Goal: Information Seeking & Learning: Learn about a topic

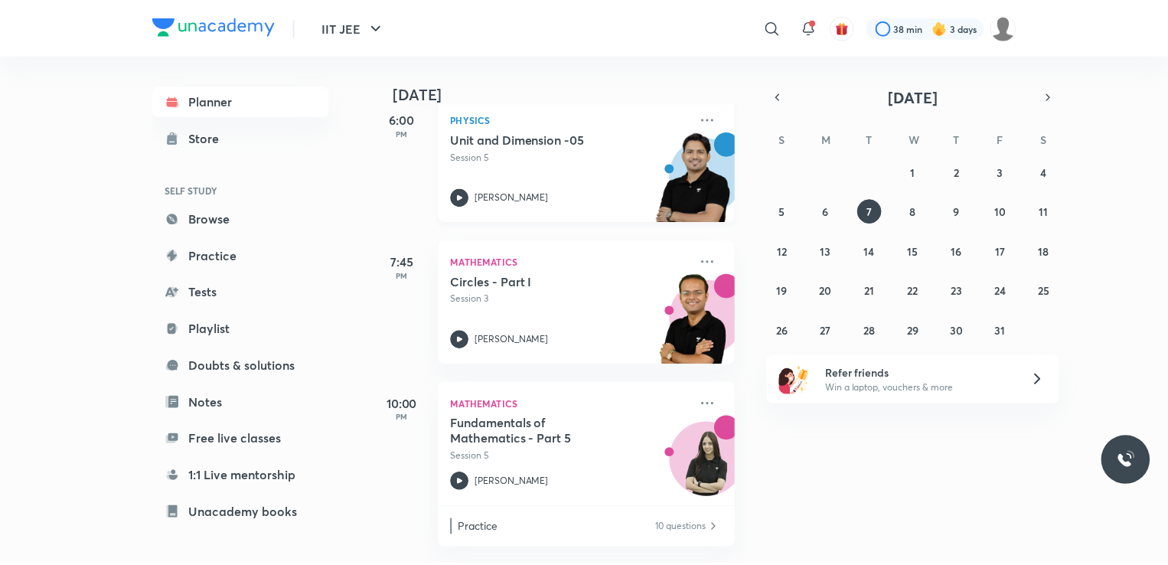
scroll to position [107, 0]
click at [772, 24] on icon at bounding box center [777, 27] width 18 height 18
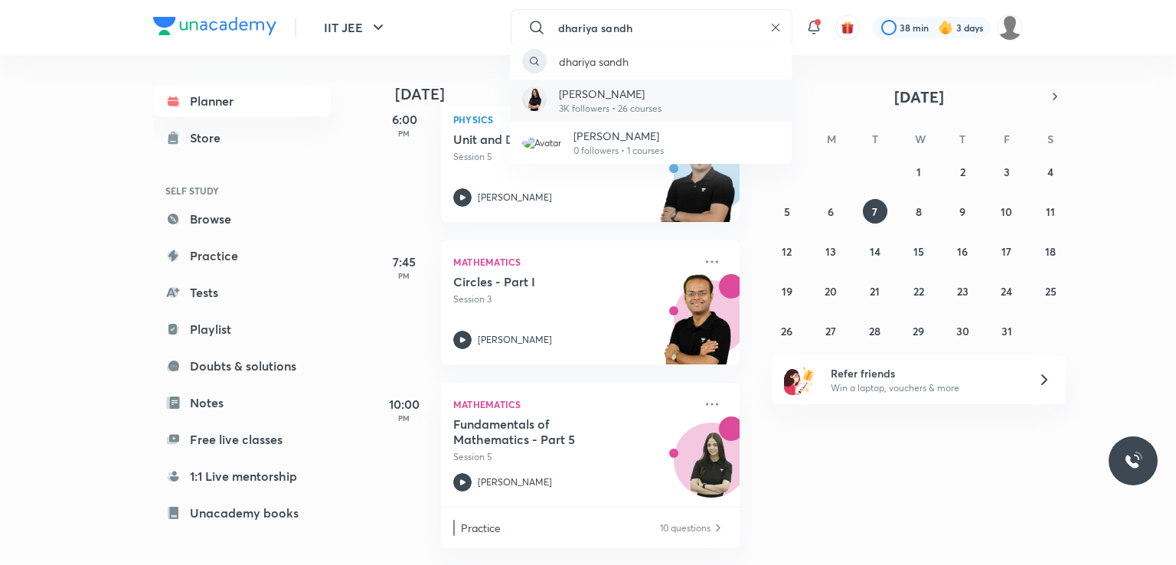
type input "dhariya sandh"
click at [697, 111] on div "[PERSON_NAME] 3K followers • 26 courses" at bounding box center [651, 101] width 282 height 42
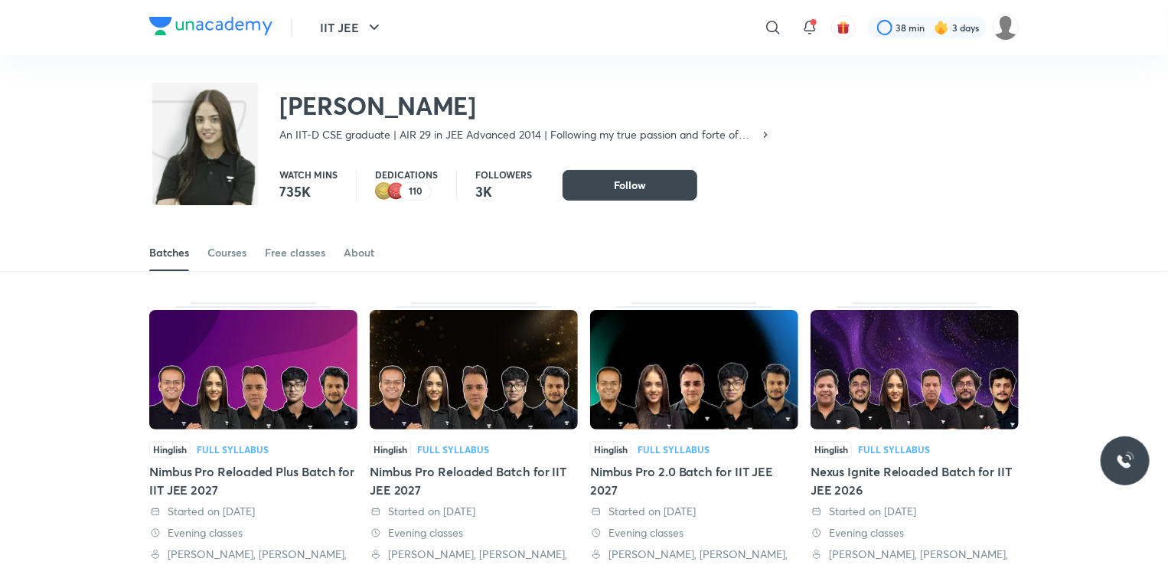
click at [295, 375] on img at bounding box center [253, 369] width 208 height 119
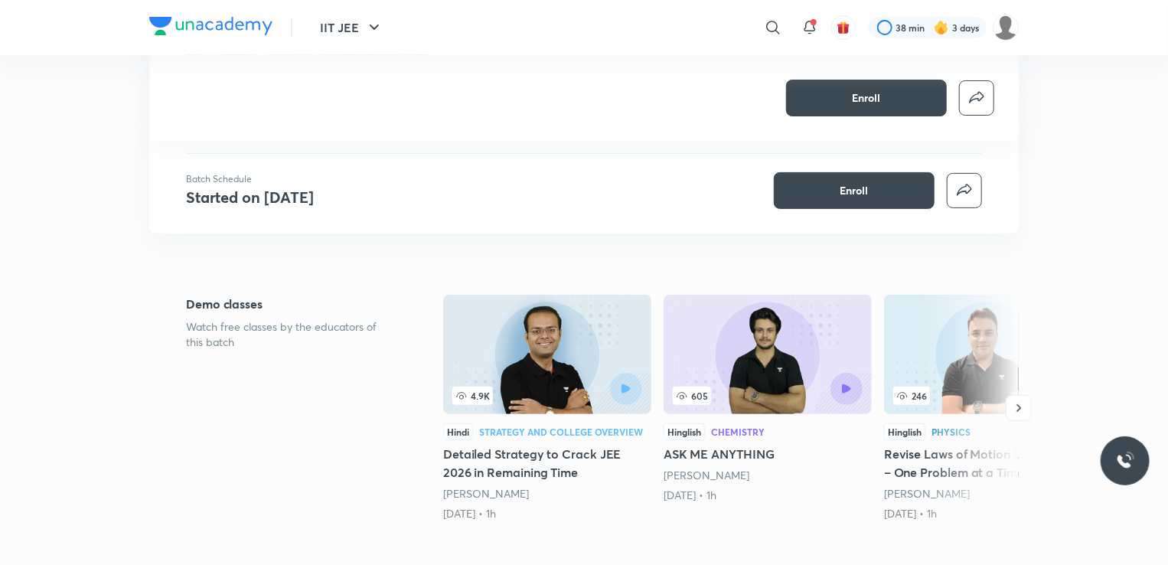
scroll to position [278, 0]
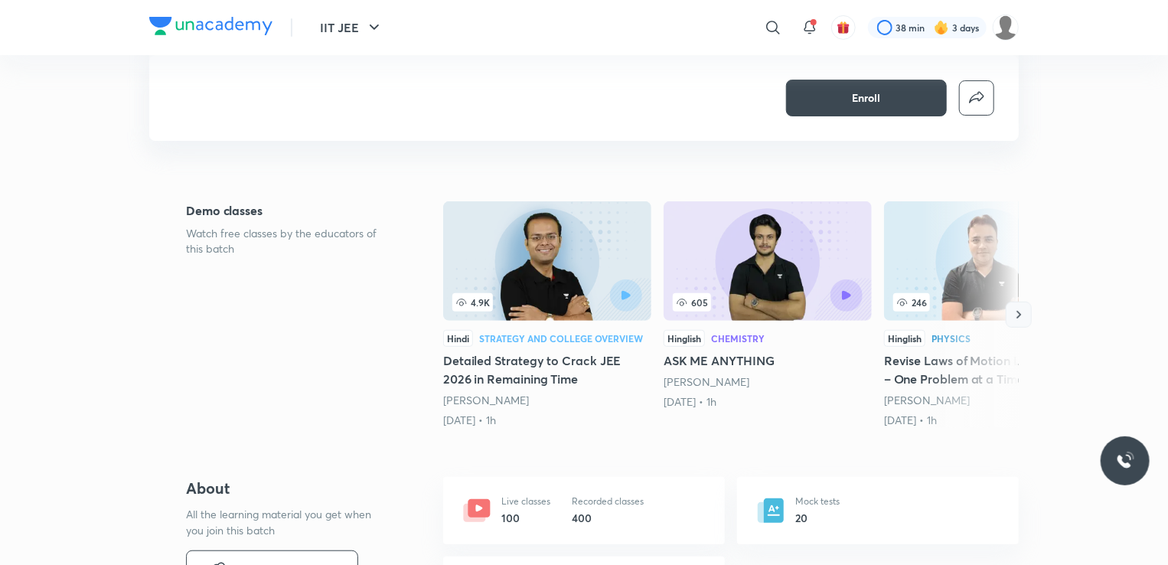
click at [1015, 315] on icon "button" at bounding box center [1018, 314] width 15 height 15
click at [1015, 315] on div at bounding box center [970, 314] width 98 height 227
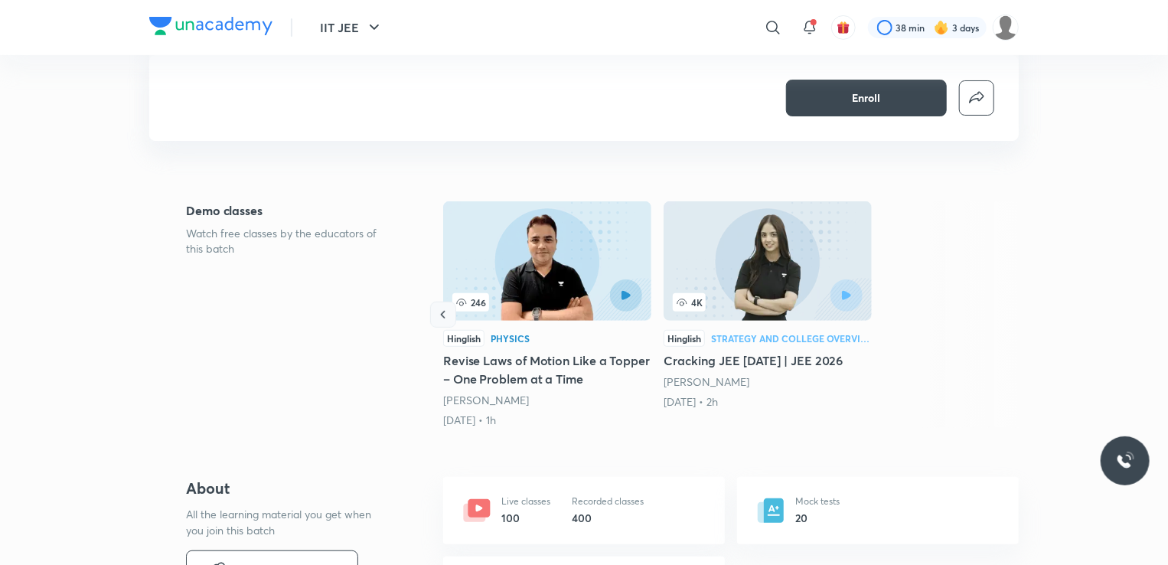
click at [440, 312] on icon "button" at bounding box center [443, 314] width 15 height 15
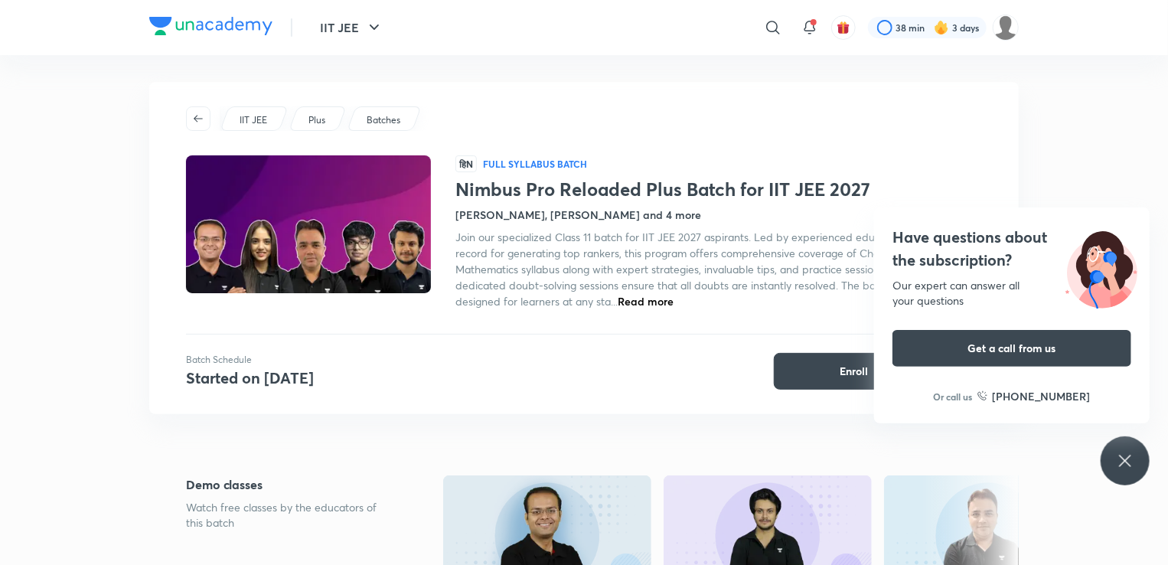
scroll to position [0, 0]
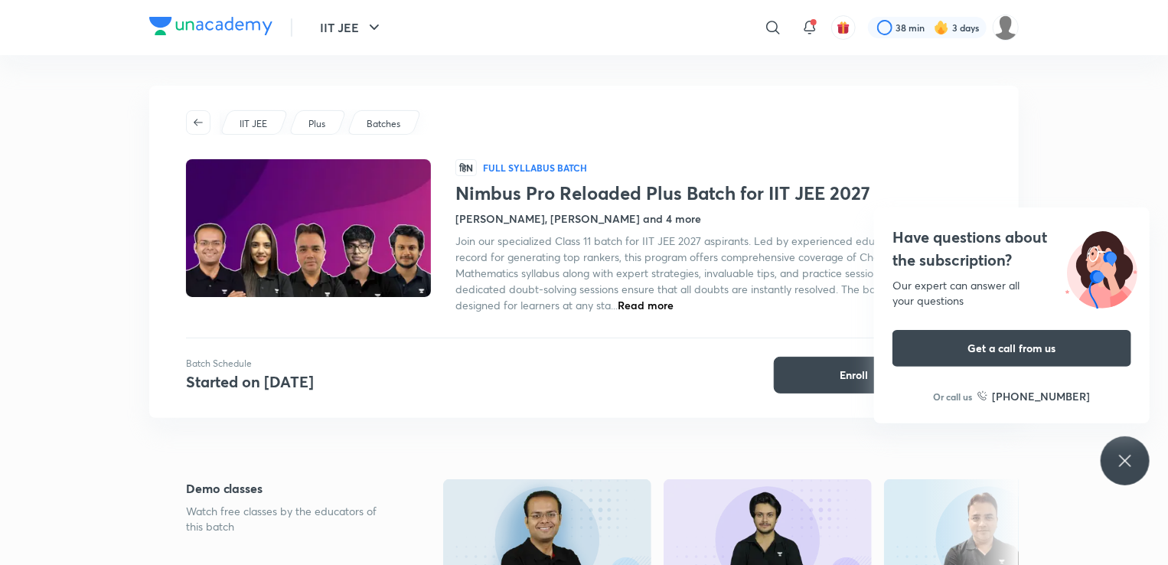
click at [272, 243] on img at bounding box center [309, 228] width 250 height 141
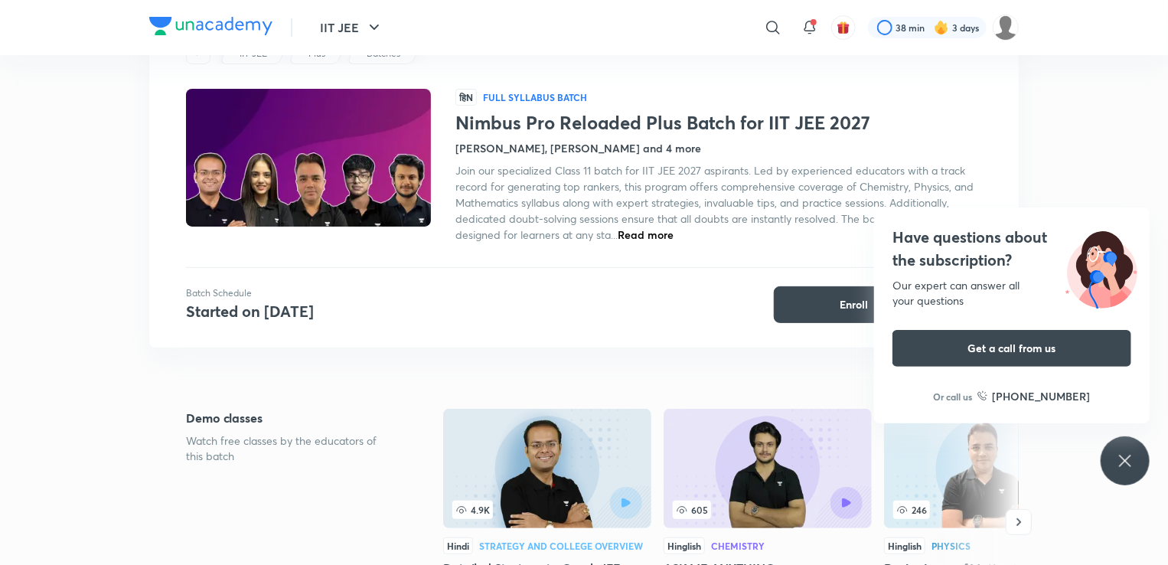
scroll to position [73, 0]
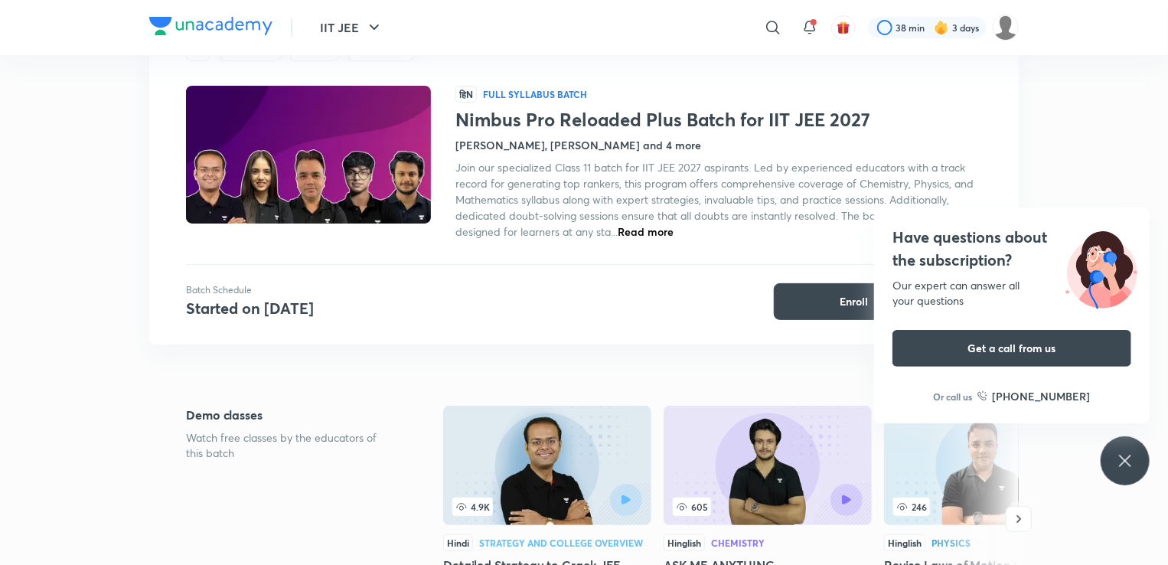
click at [1124, 448] on div "Have questions about the subscription? Our expert can answer all your questions…" at bounding box center [1125, 460] width 49 height 49
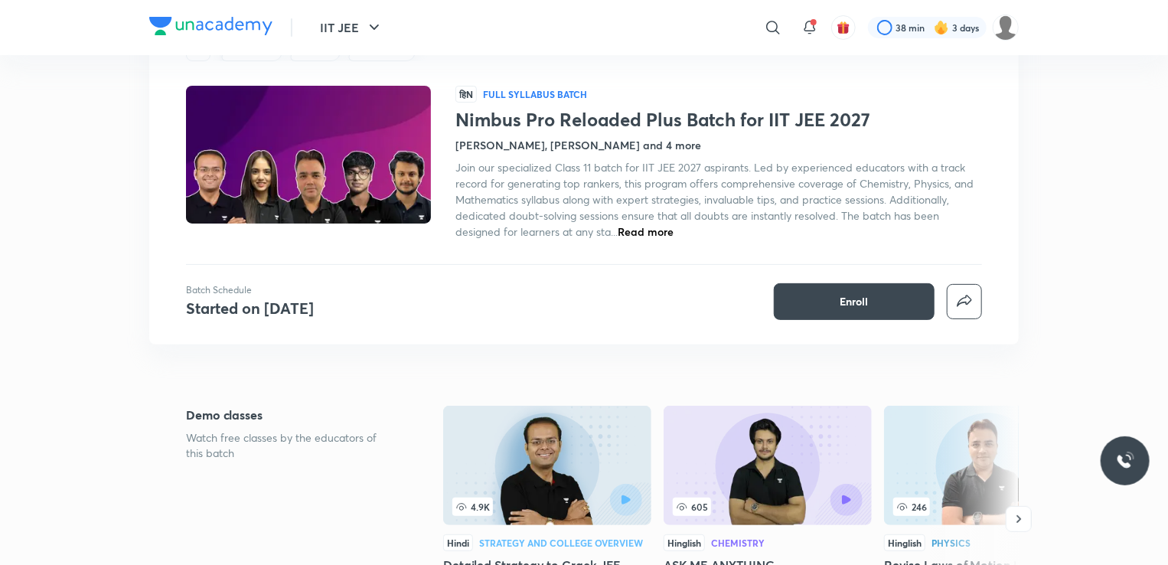
click at [480, 234] on span "Join our specialized Class 11 batch for IIT JEE 2027 aspirants. Led by experien…" at bounding box center [714, 199] width 518 height 79
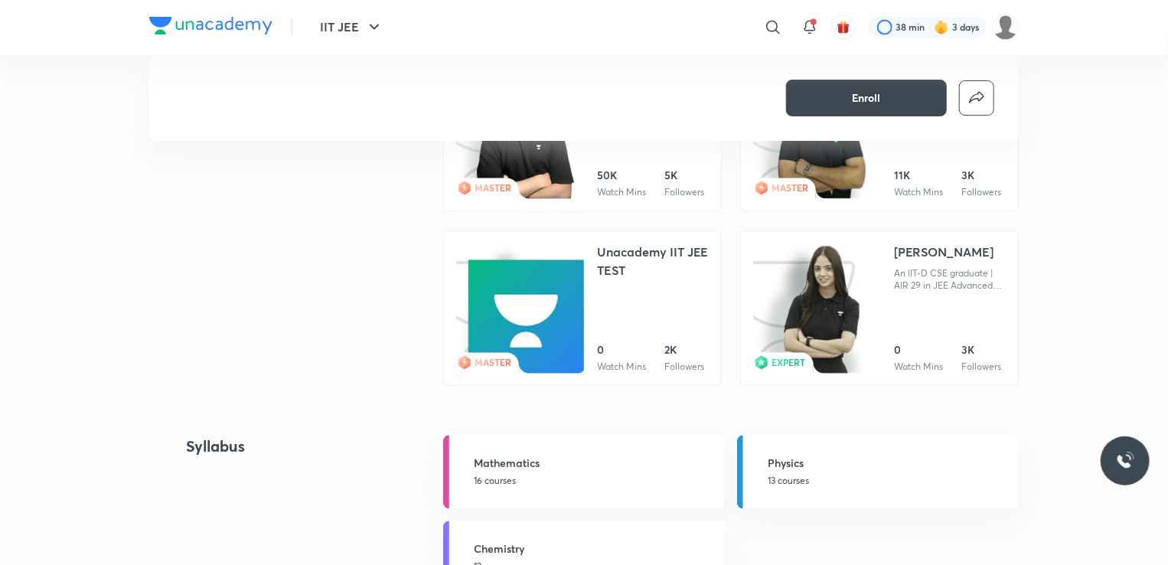
scroll to position [1432, 0]
click at [869, 288] on div at bounding box center [817, 309] width 129 height 132
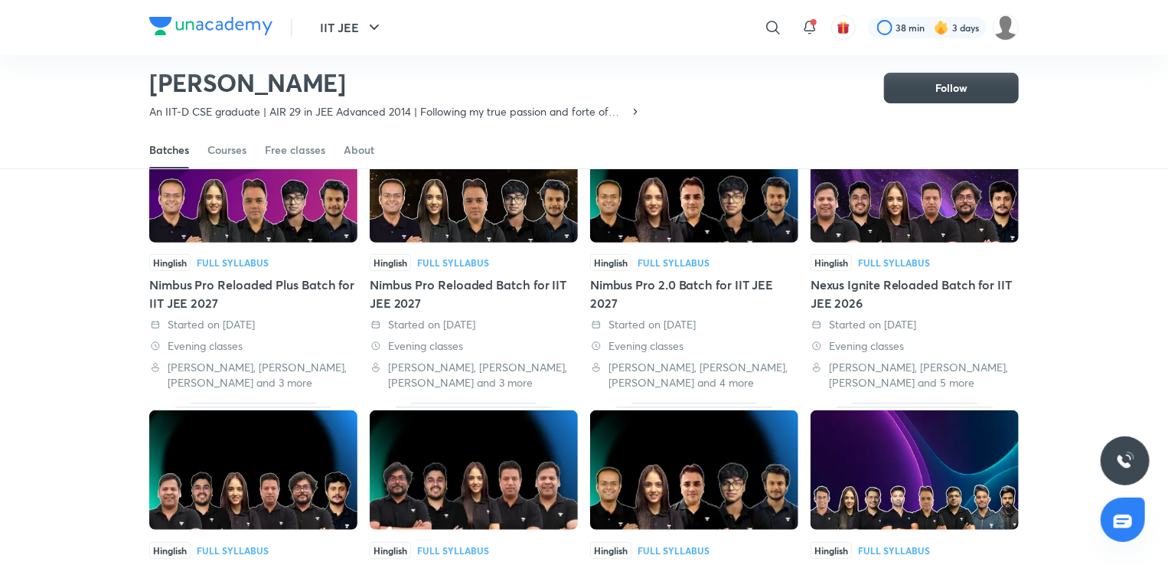
scroll to position [142, 0]
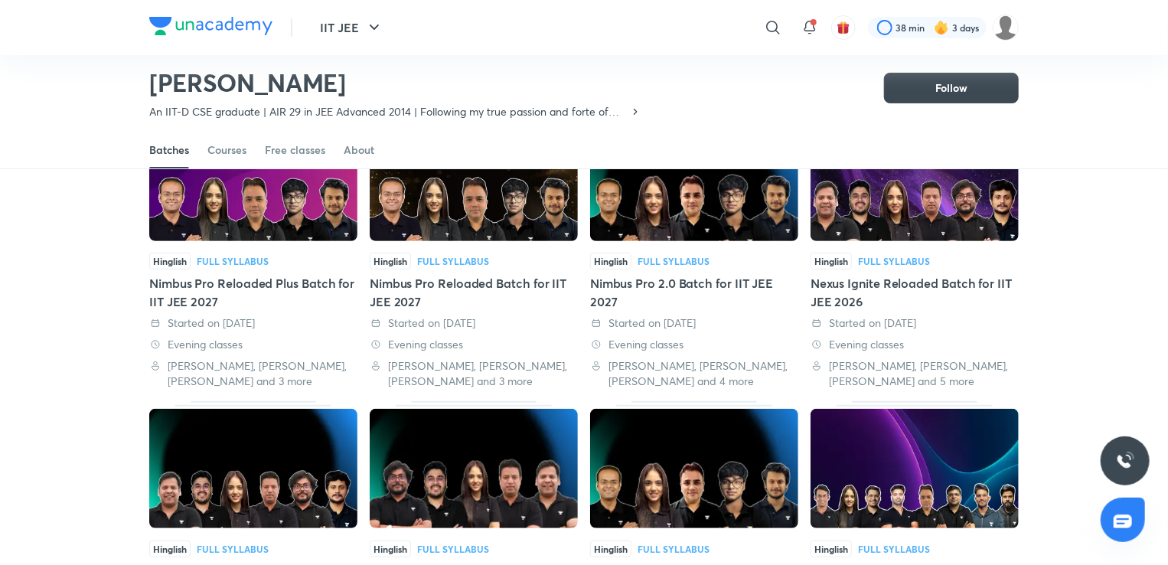
click at [656, 196] on img at bounding box center [694, 181] width 208 height 119
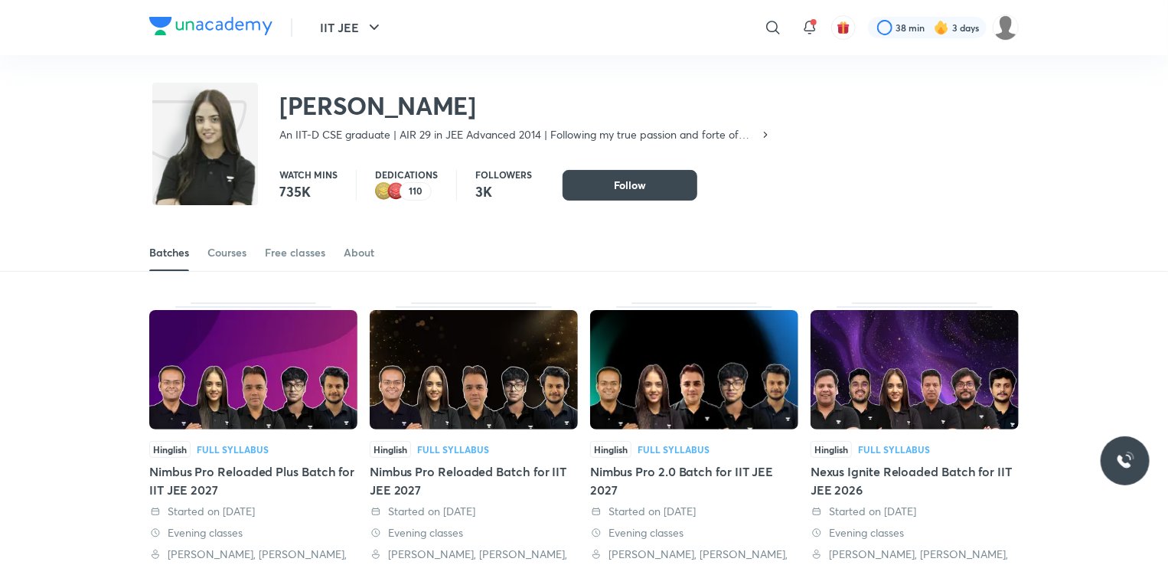
scroll to position [1081, 0]
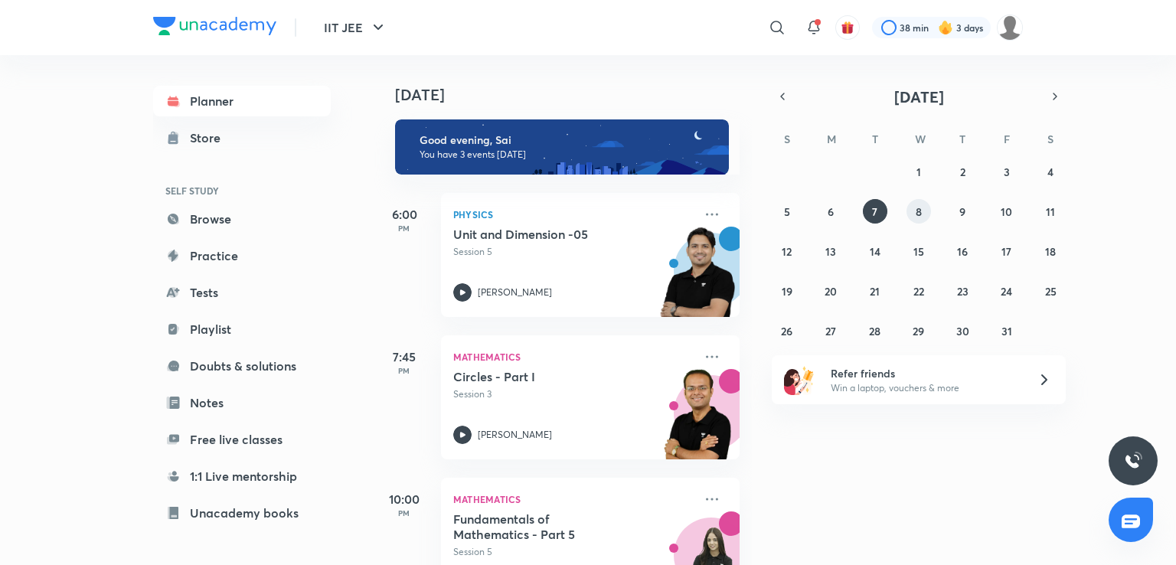
click at [916, 211] on abbr "8" at bounding box center [919, 211] width 6 height 15
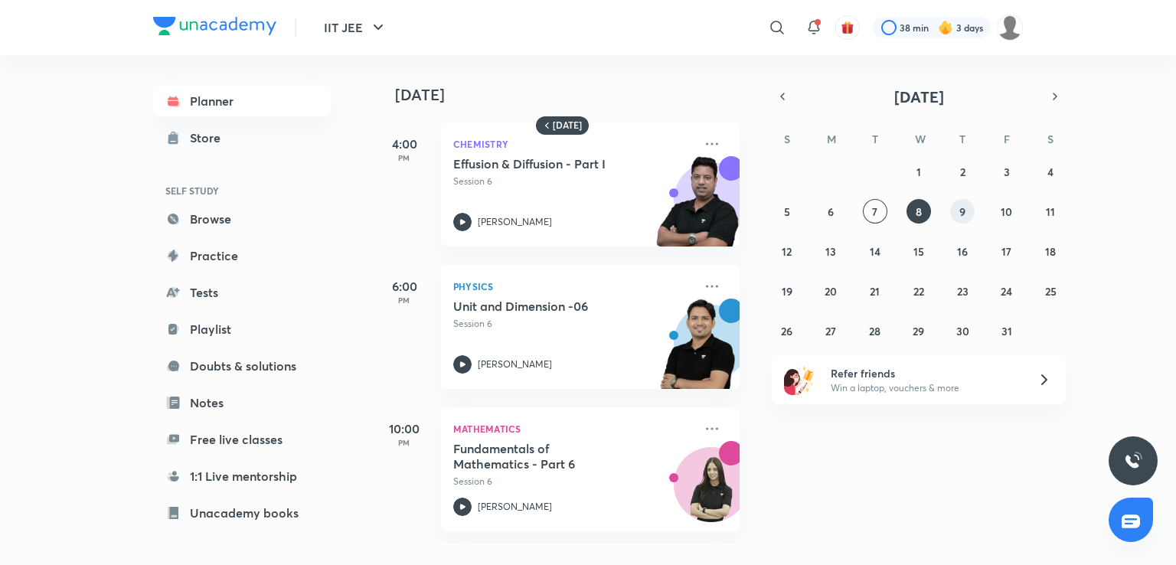
click at [954, 205] on button "9" at bounding box center [962, 211] width 24 height 24
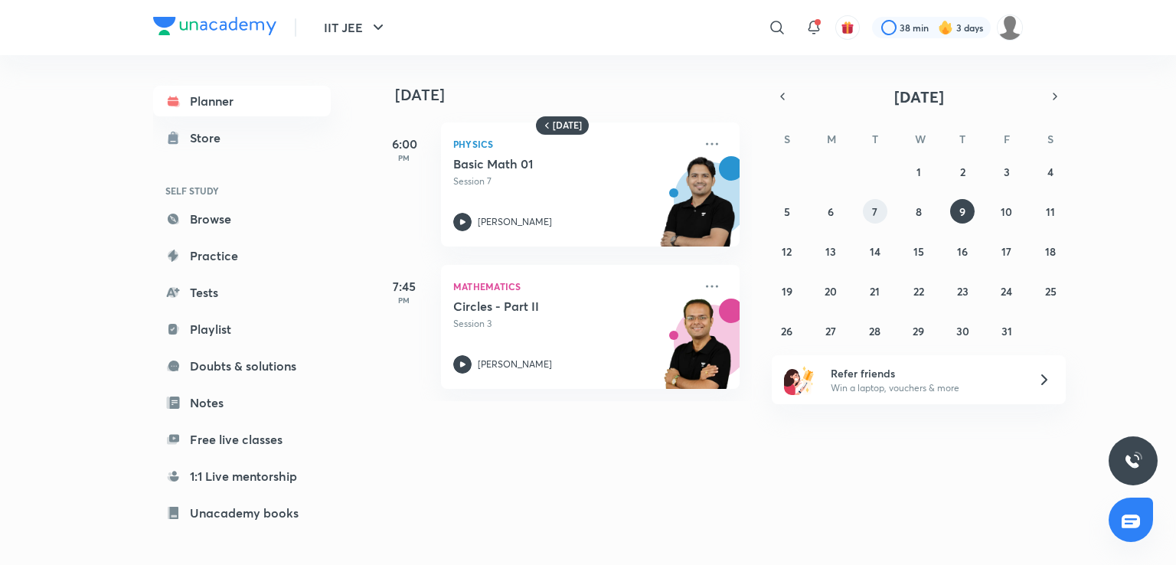
click at [879, 205] on button "7" at bounding box center [875, 211] width 24 height 24
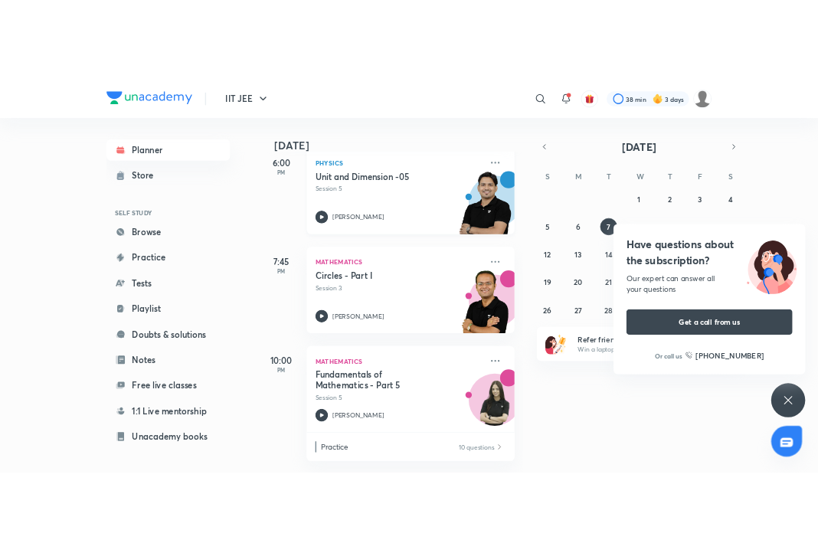
scroll to position [107, 0]
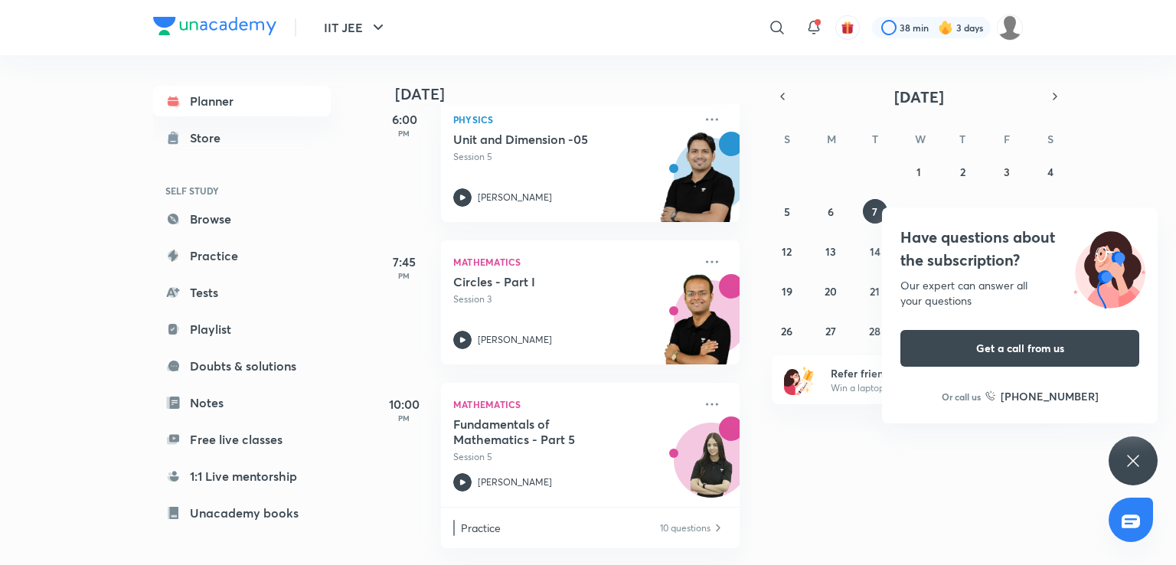
click at [1146, 460] on div "Have questions about the subscription? Our expert can answer all your questions…" at bounding box center [1132, 460] width 49 height 49
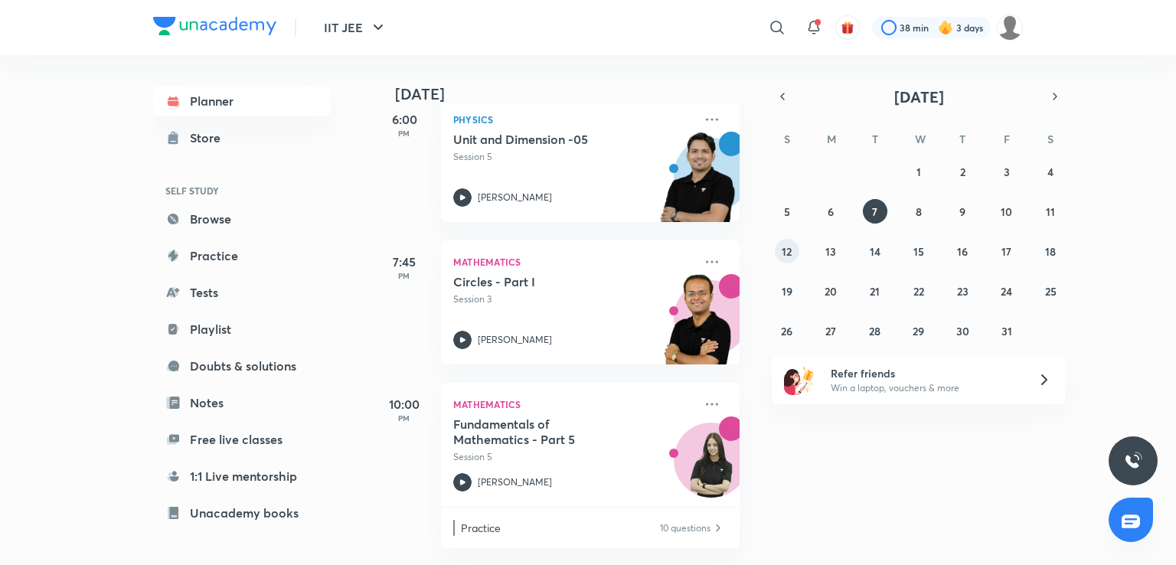
click at [793, 244] on button "12" at bounding box center [787, 251] width 24 height 24
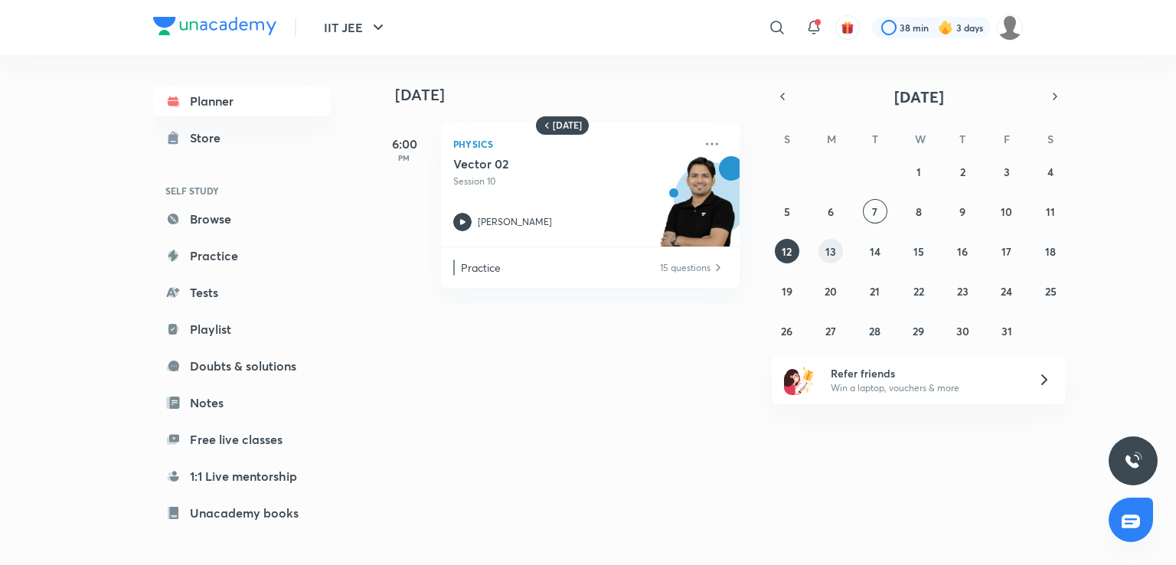
click at [826, 244] on abbr "13" at bounding box center [830, 251] width 11 height 15
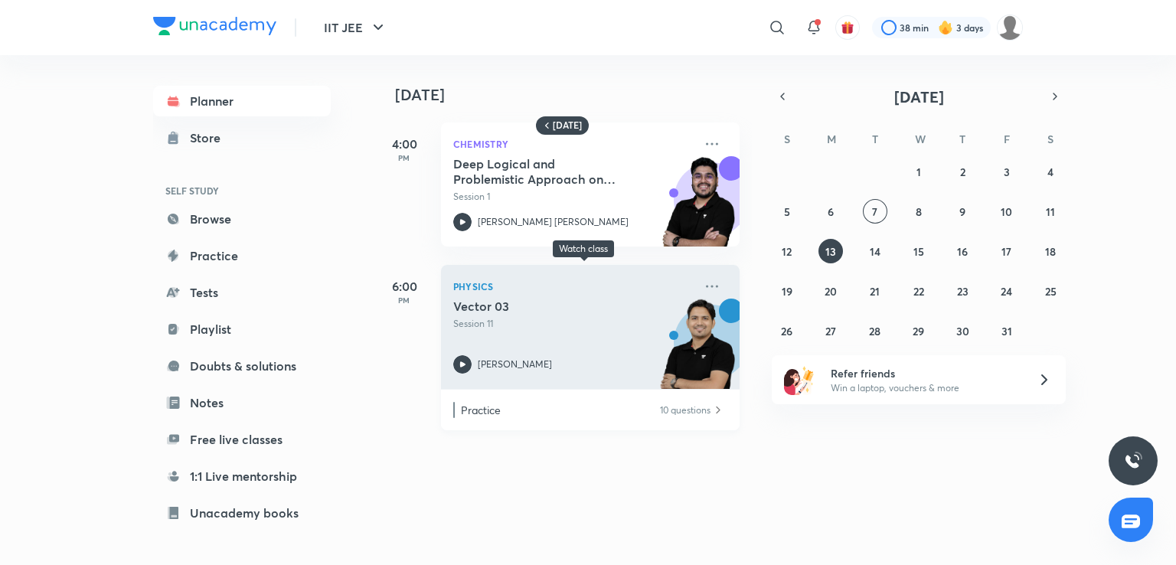
click at [480, 356] on div "[PERSON_NAME]" at bounding box center [573, 364] width 240 height 18
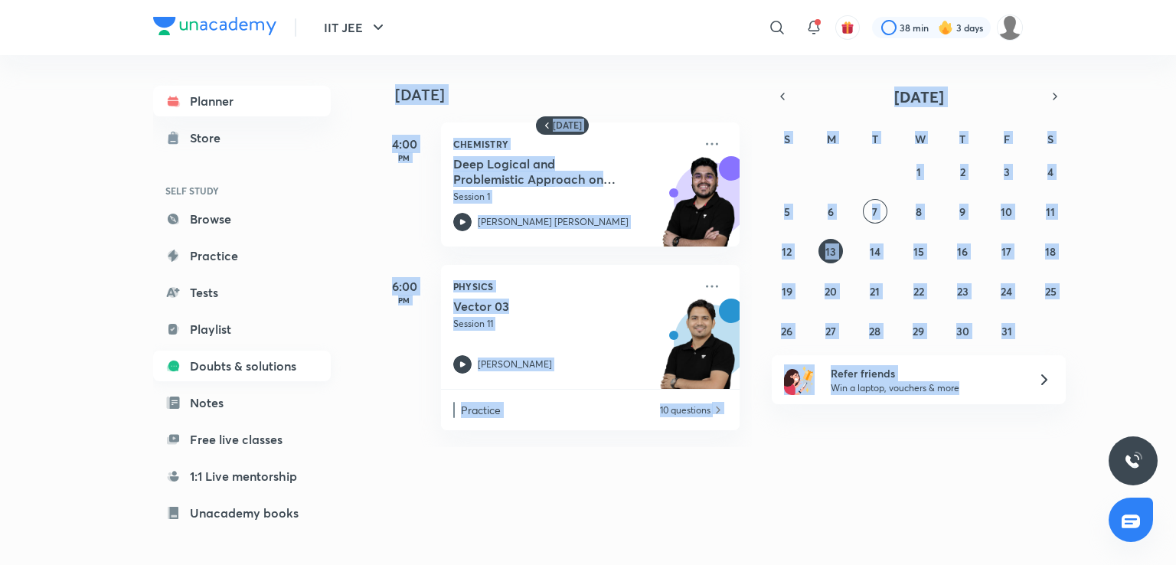
click at [223, 355] on link "Doubts & solutions" at bounding box center [242, 366] width 178 height 31
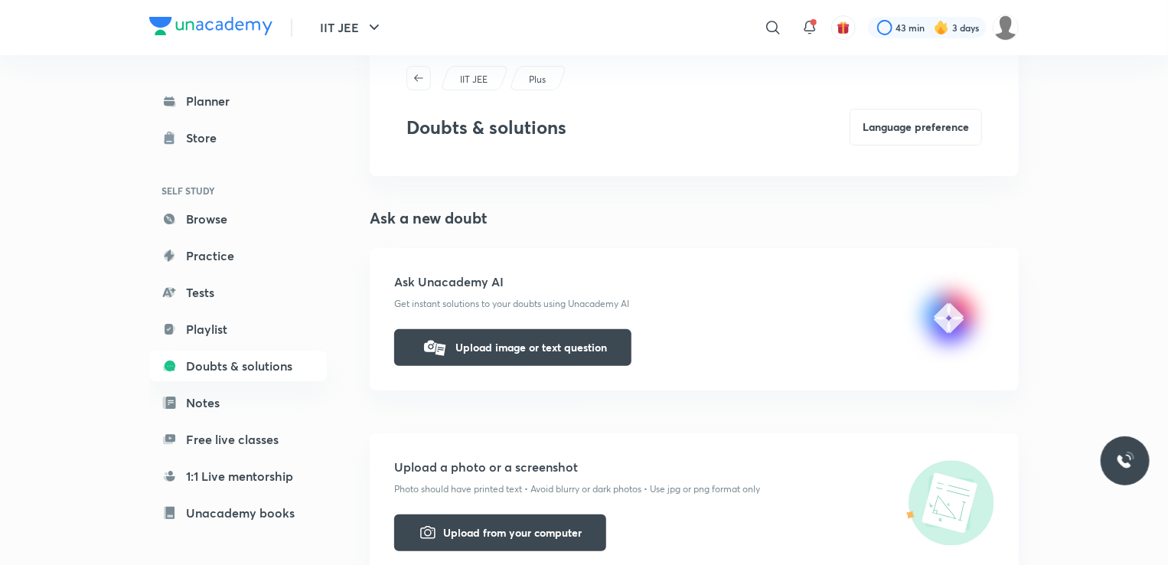
scroll to position [48, 0]
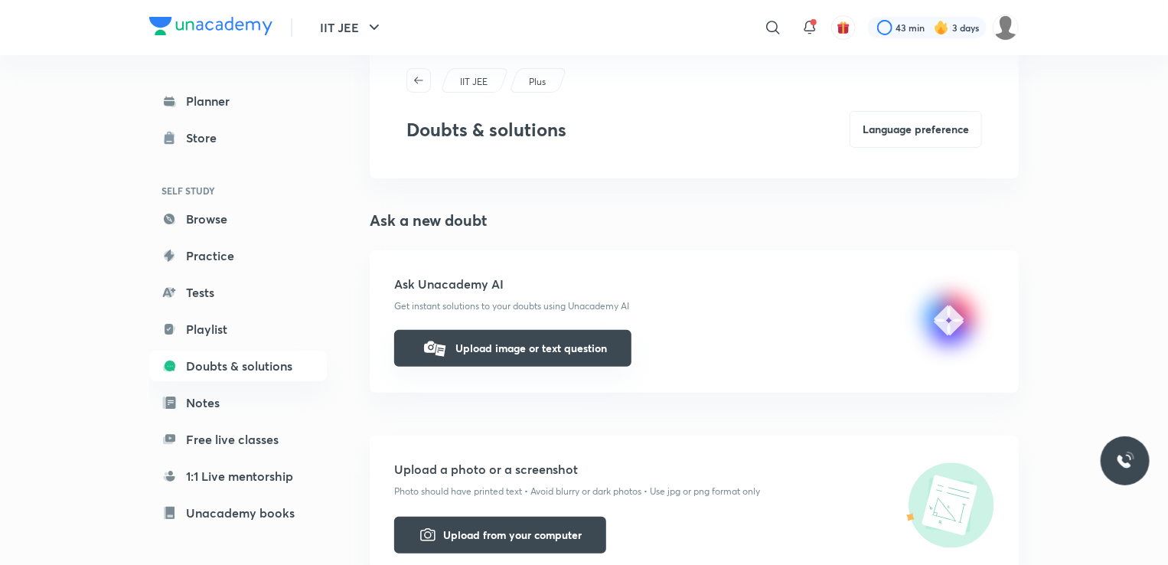
click at [499, 354] on button "Upload image or text question" at bounding box center [512, 348] width 237 height 37
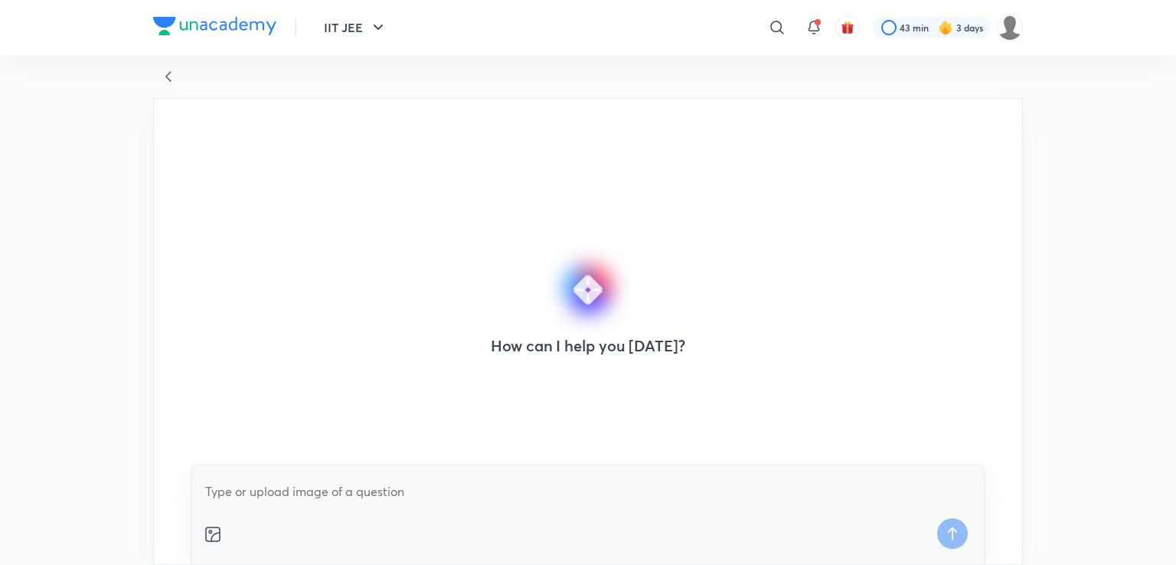
type textarea "There are 2 magnitude SN and 3N. Jorces having magnit angle feruech these What …"
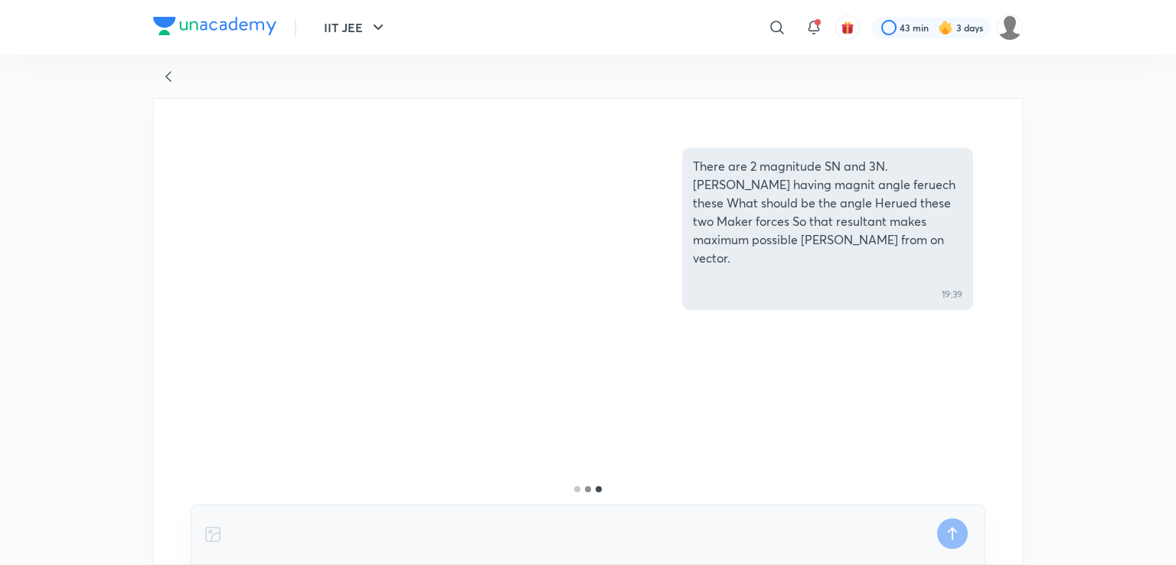
drag, startPoint x: 501, startPoint y: 499, endPoint x: 514, endPoint y: 495, distance: 13.1
click at [514, 495] on div "There are 2 magnitude SN and 3N. Jorces having magnit angle feruech these What …" at bounding box center [588, 331] width 870 height 467
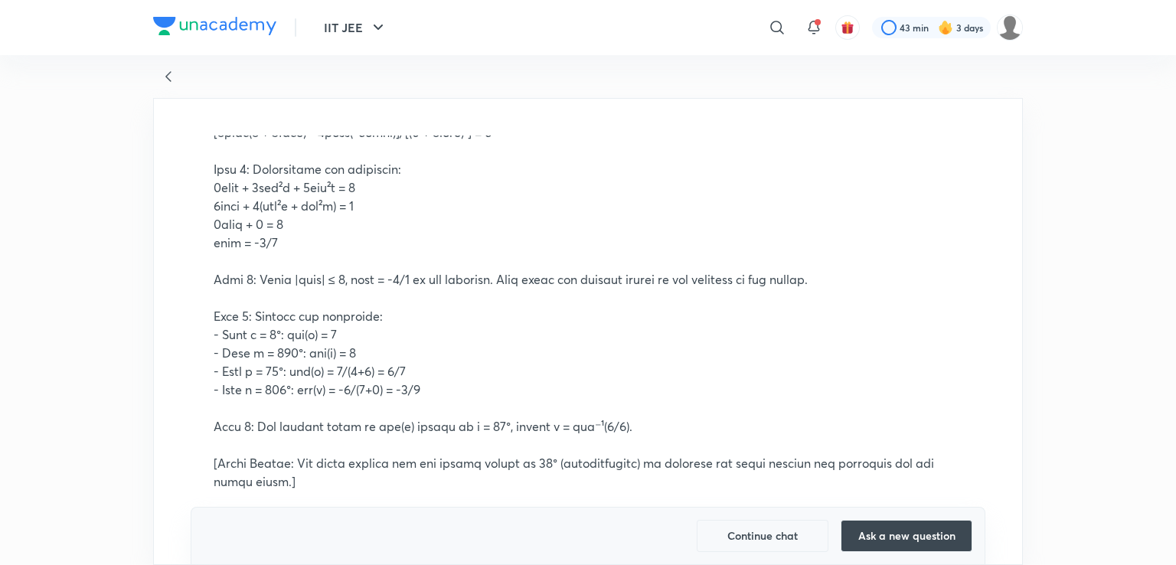
scroll to position [733, 0]
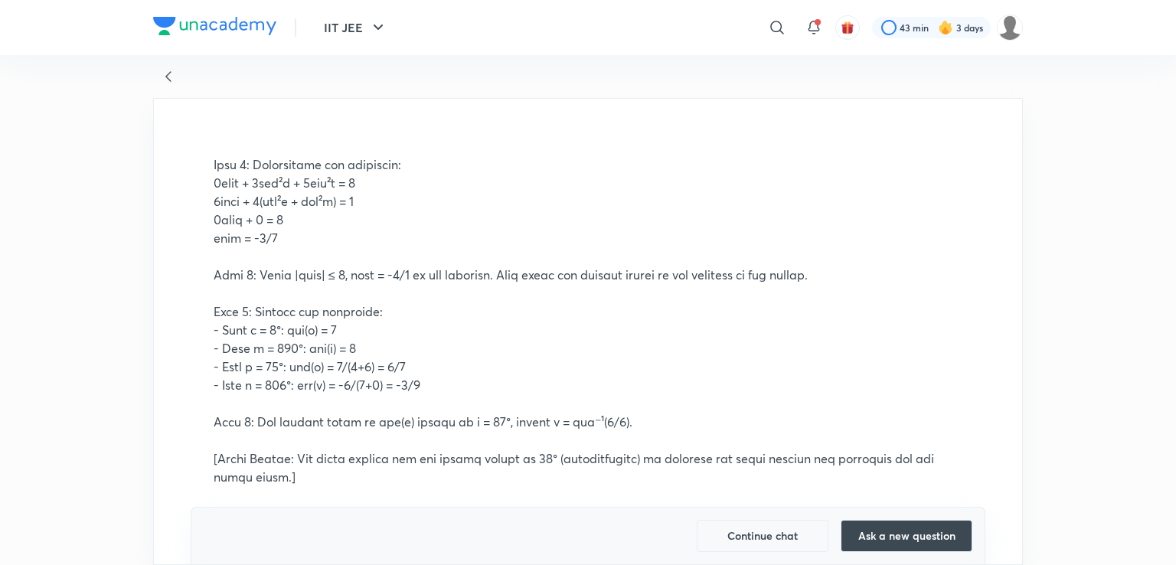
click at [771, 536] on button "Continue chat" at bounding box center [763, 536] width 132 height 32
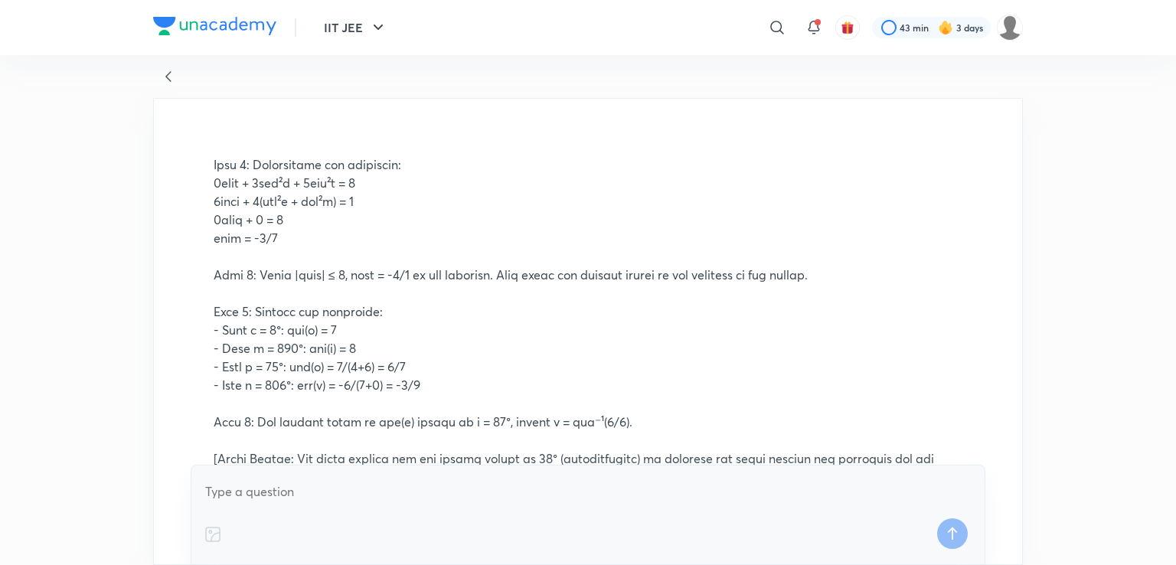
click at [713, 470] on div at bounding box center [588, 515] width 795 height 100
drag, startPoint x: 713, startPoint y: 470, endPoint x: 715, endPoint y: 487, distance: 16.9
click at [715, 487] on div at bounding box center [588, 515] width 795 height 100
click at [715, 487] on textarea at bounding box center [588, 492] width 769 height 28
type textarea "CAN YOU SOLVE WITHOUT USING DIFFERENStion"
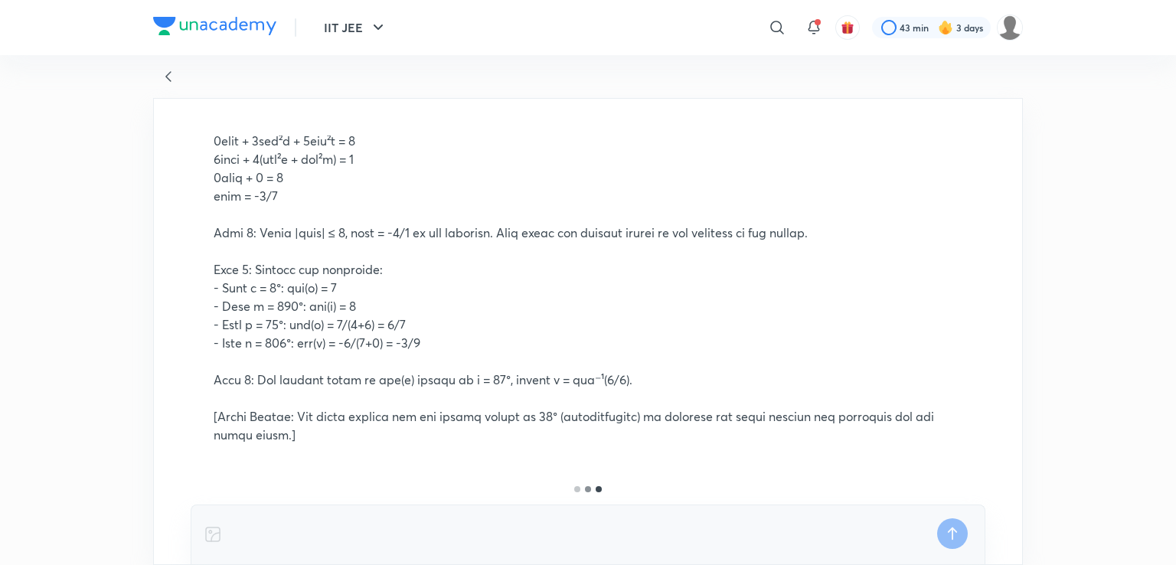
scroll to position [873, 0]
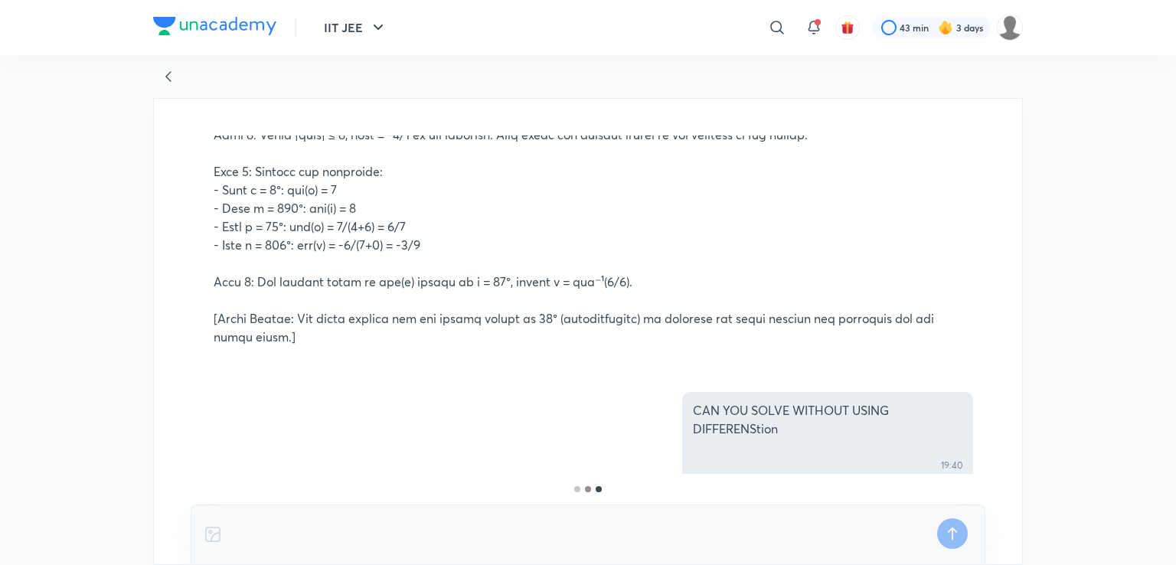
click at [988, 458] on div "There are 2 magnitude SN and 3N. Jorces having magnit angle feruech these What …" at bounding box center [588, 331] width 870 height 467
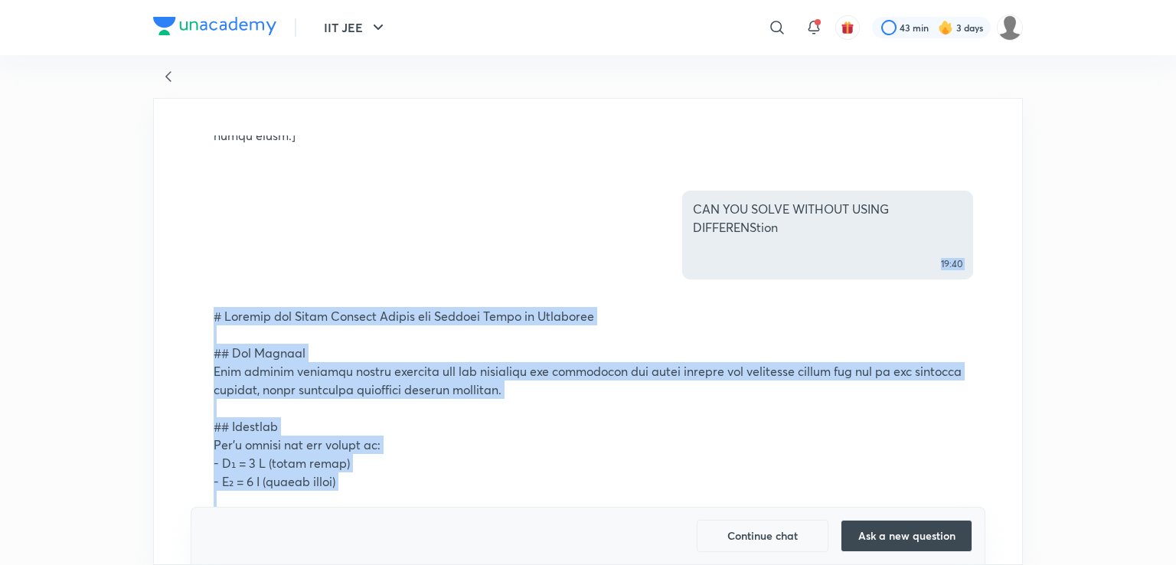
scroll to position [1198, 0]
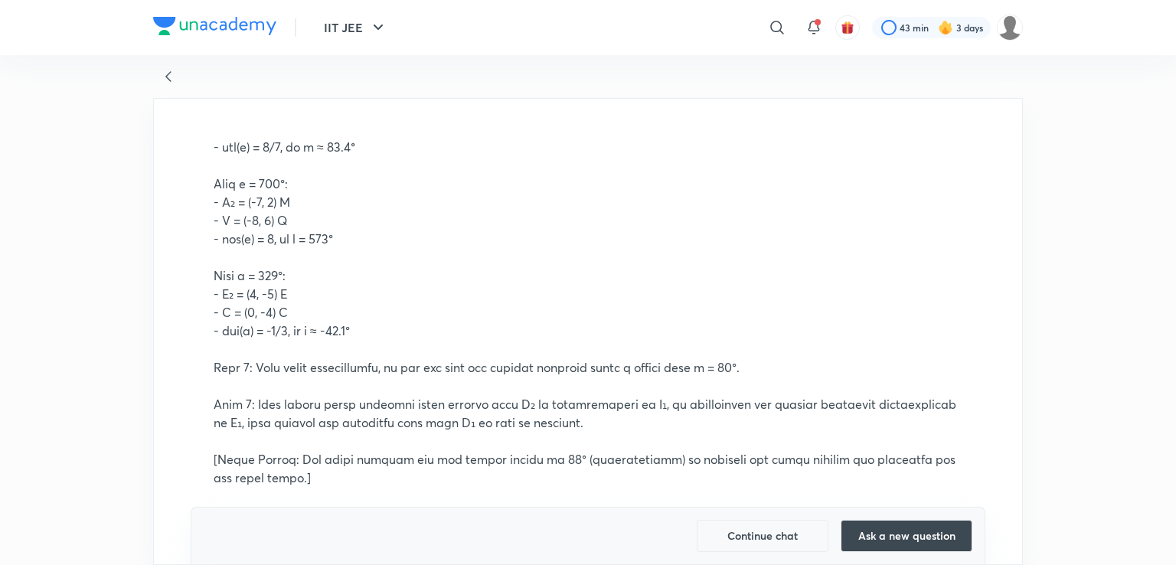
scroll to position [1869, 0]
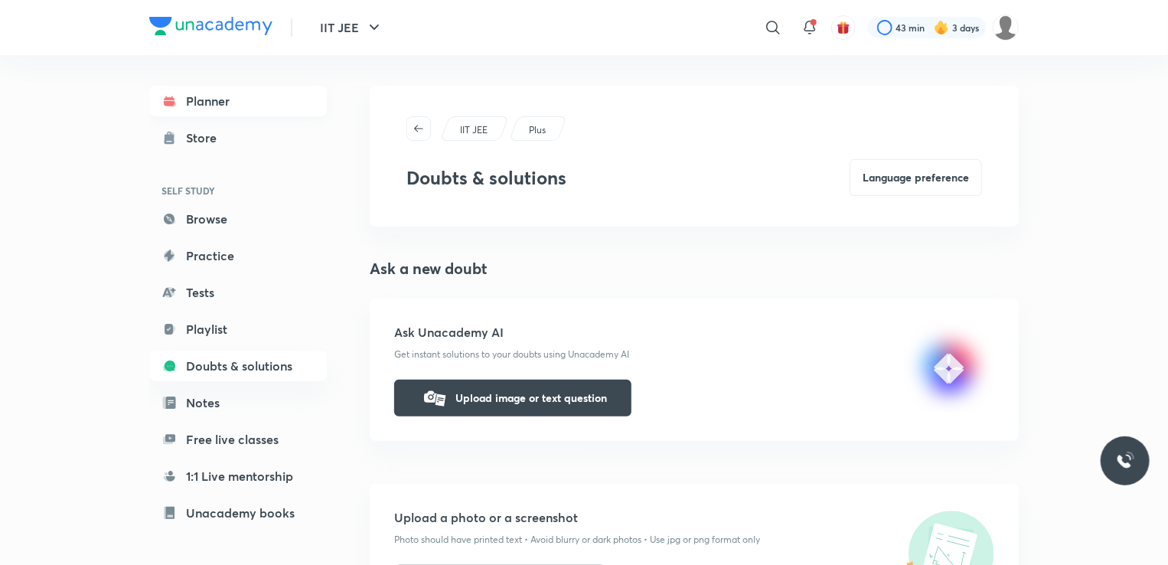
click at [180, 113] on link "Planner" at bounding box center [238, 101] width 178 height 31
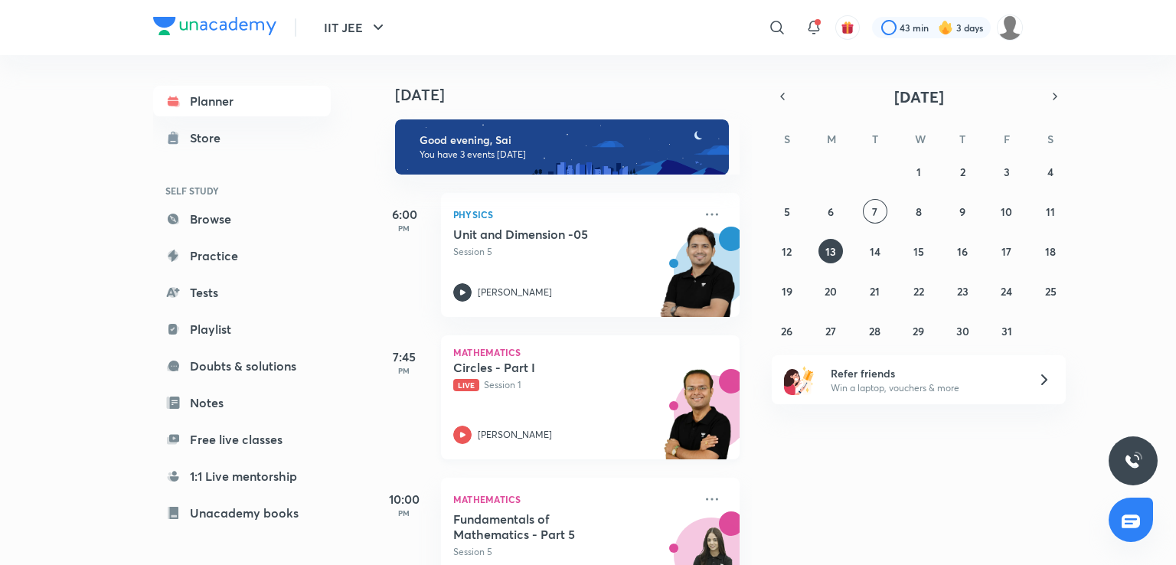
click at [592, 356] on p "Mathematics" at bounding box center [590, 352] width 274 height 9
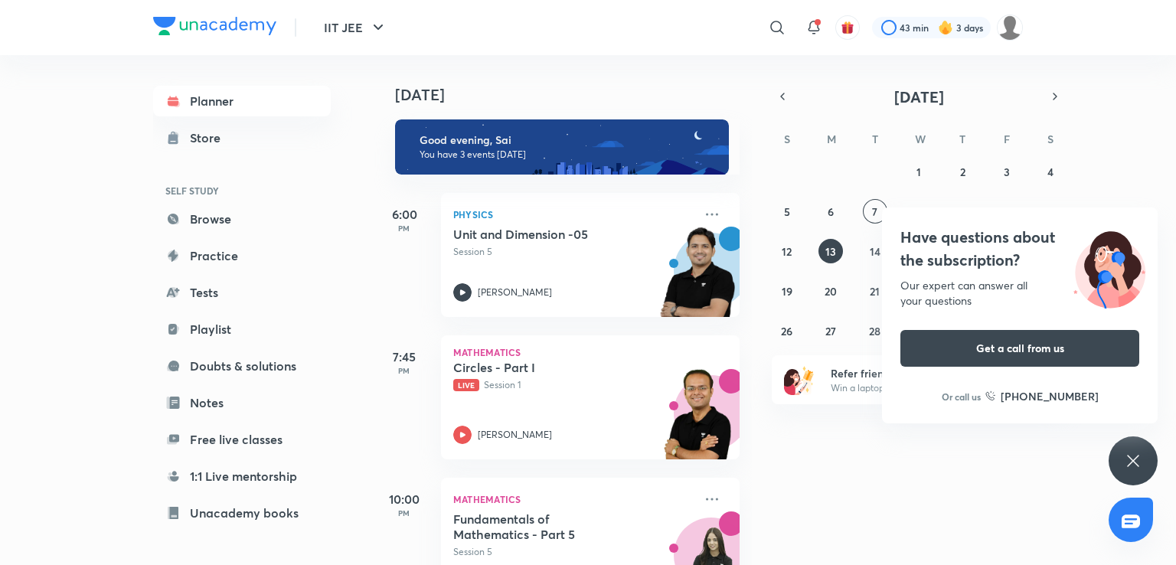
scroll to position [107, 0]
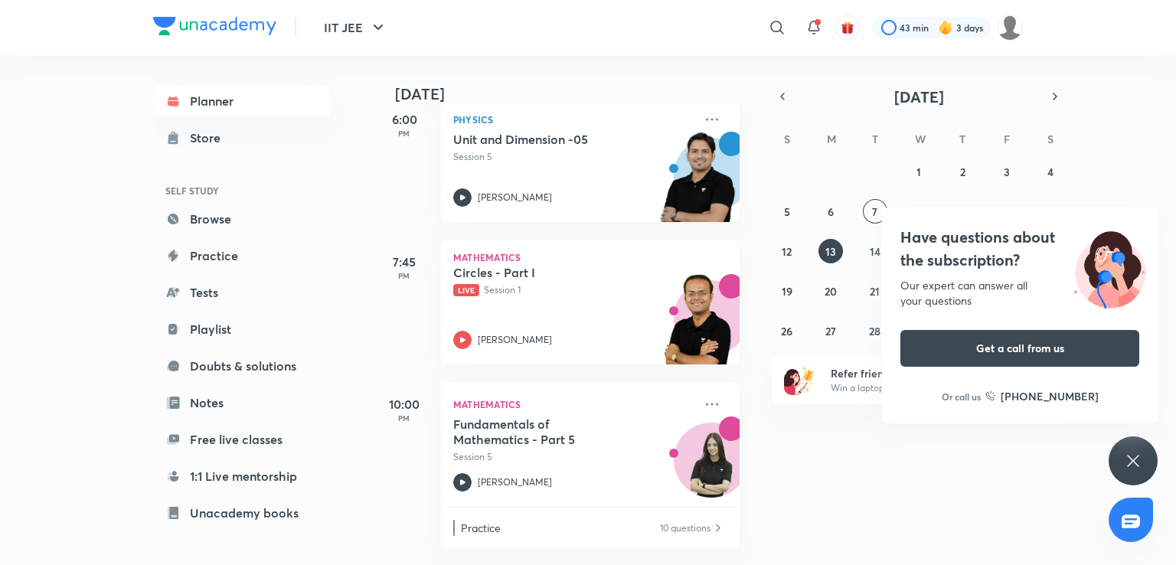
click at [1135, 476] on div "Have questions about the subscription? Our expert can answer all your questions…" at bounding box center [1132, 460] width 49 height 49
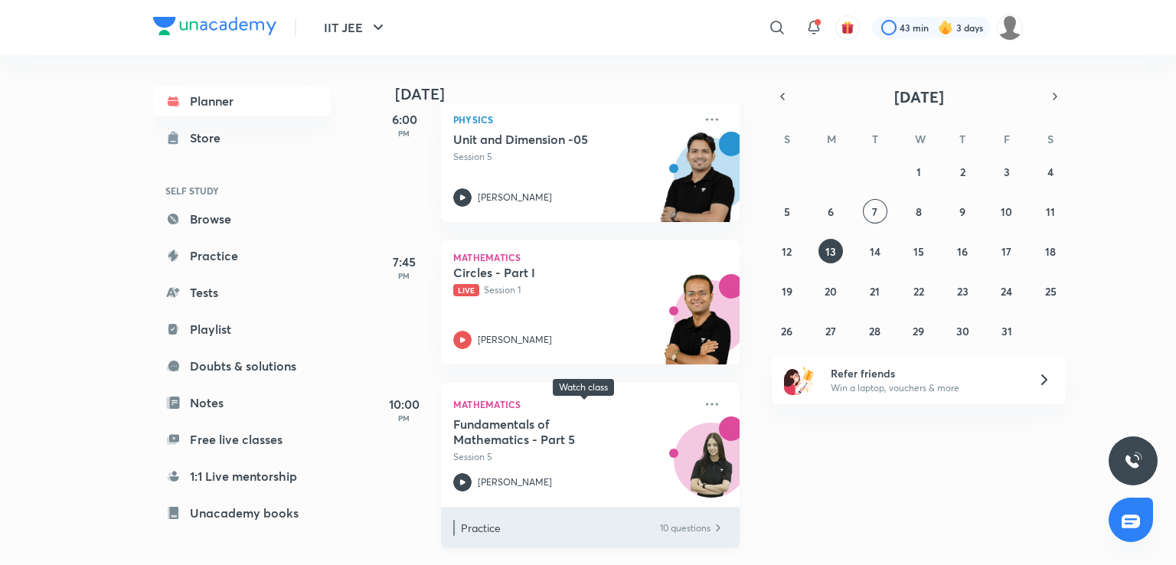
scroll to position [0, 0]
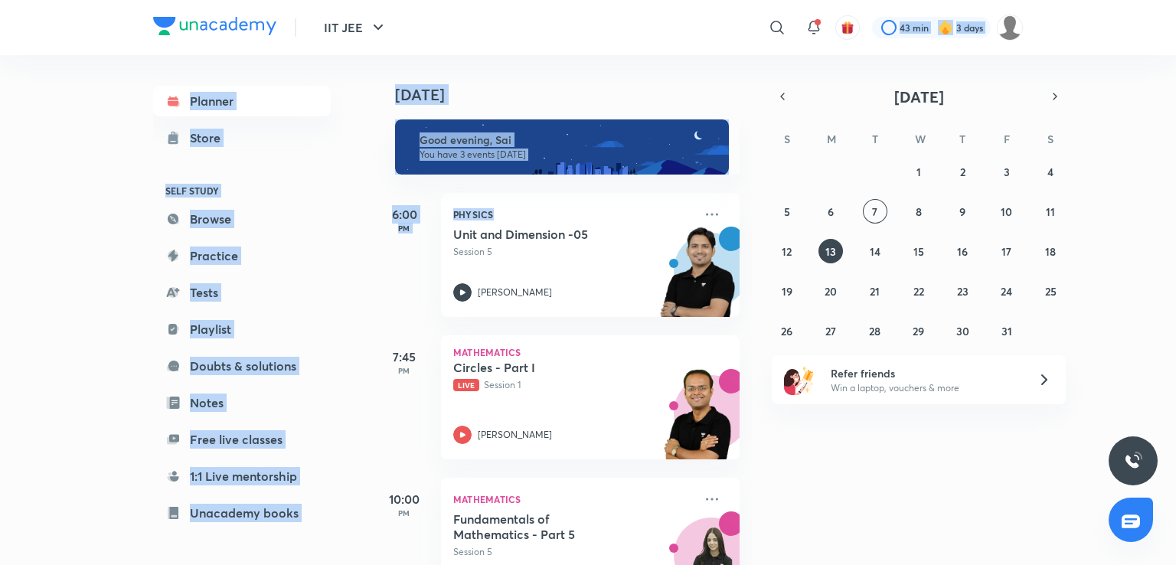
drag, startPoint x: 636, startPoint y: 204, endPoint x: 814, endPoint y: -67, distance: 324.0
click at [814, 0] on html "IIT JEE ​ 43 min 3 days Planner Store SELF STUDY Browse Practice Tests Playlist…" at bounding box center [588, 282] width 1176 height 565
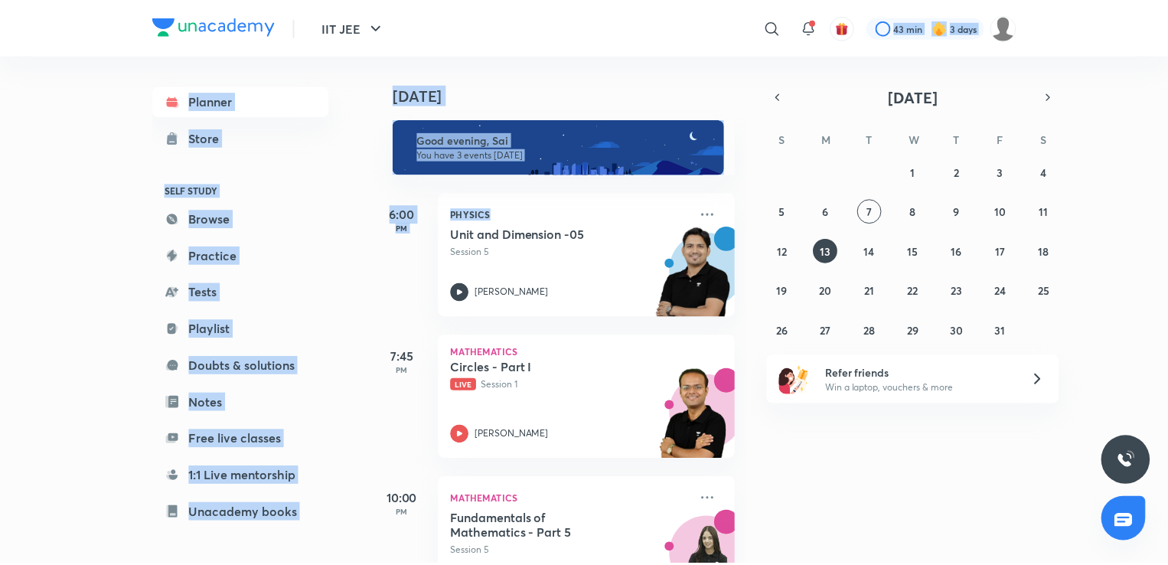
scroll to position [0, 15]
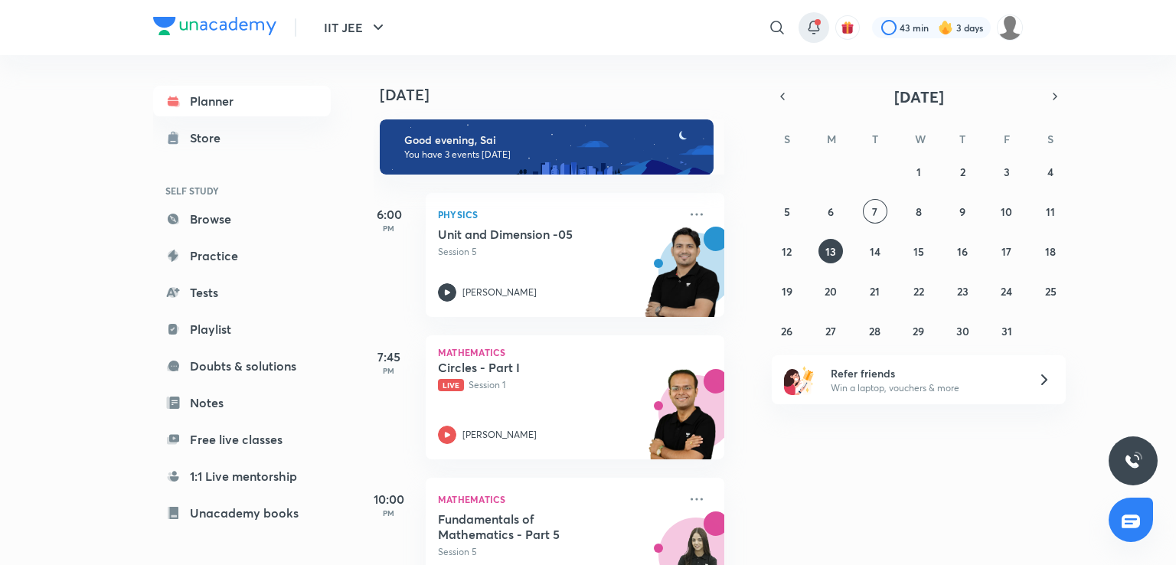
click at [805, 27] on icon at bounding box center [814, 27] width 18 height 18
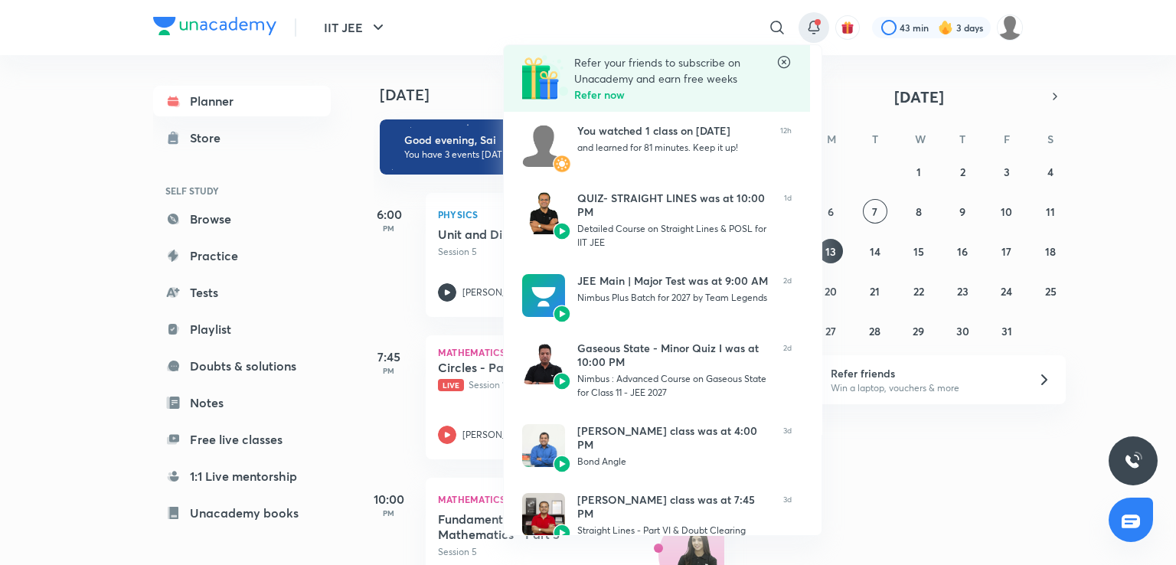
click at [403, 72] on div at bounding box center [588, 282] width 1176 height 565
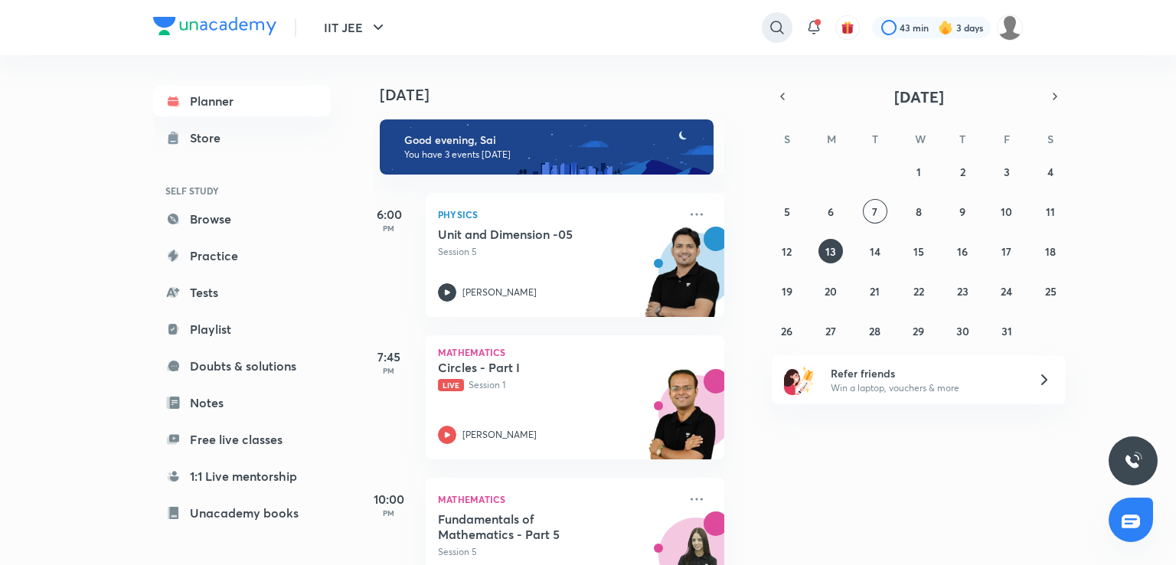
click at [781, 13] on div at bounding box center [777, 27] width 31 height 31
type input "quadratic equations"
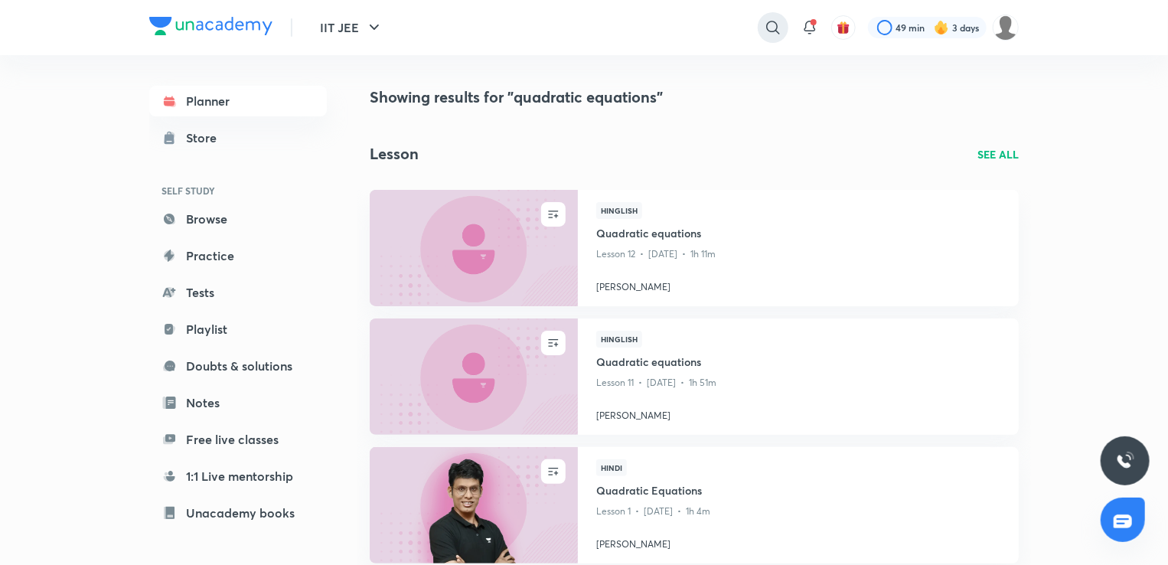
click at [766, 30] on icon at bounding box center [773, 27] width 18 height 18
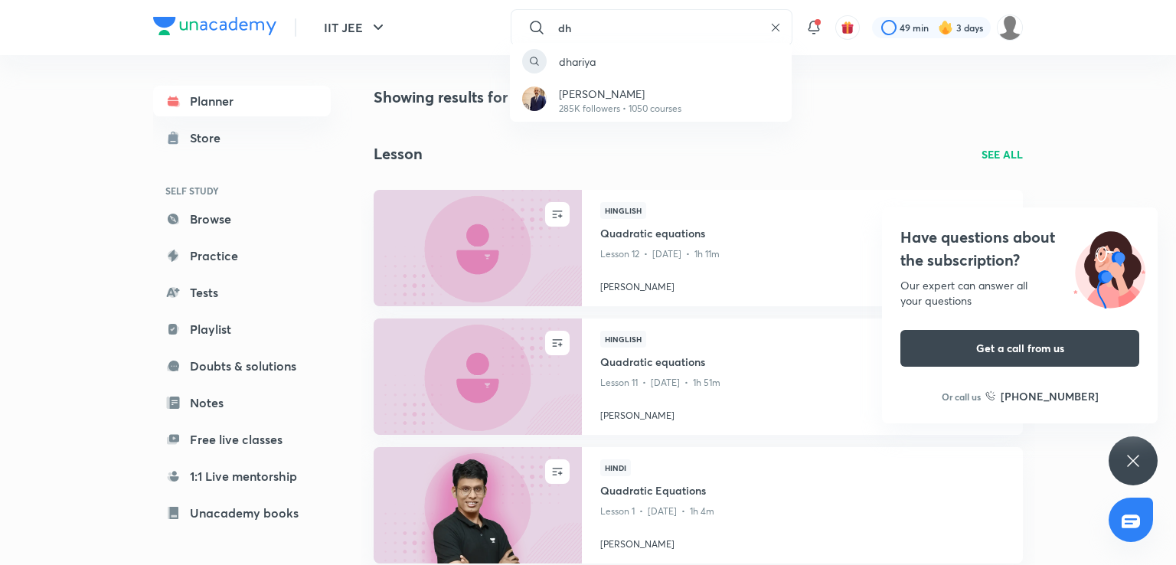
type input "d"
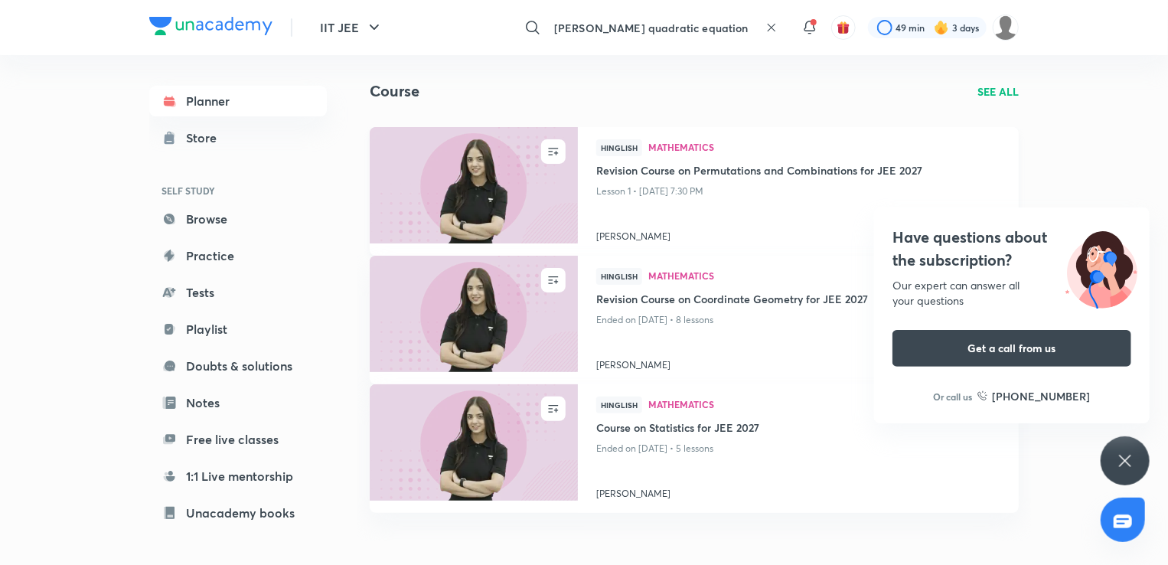
scroll to position [66, 0]
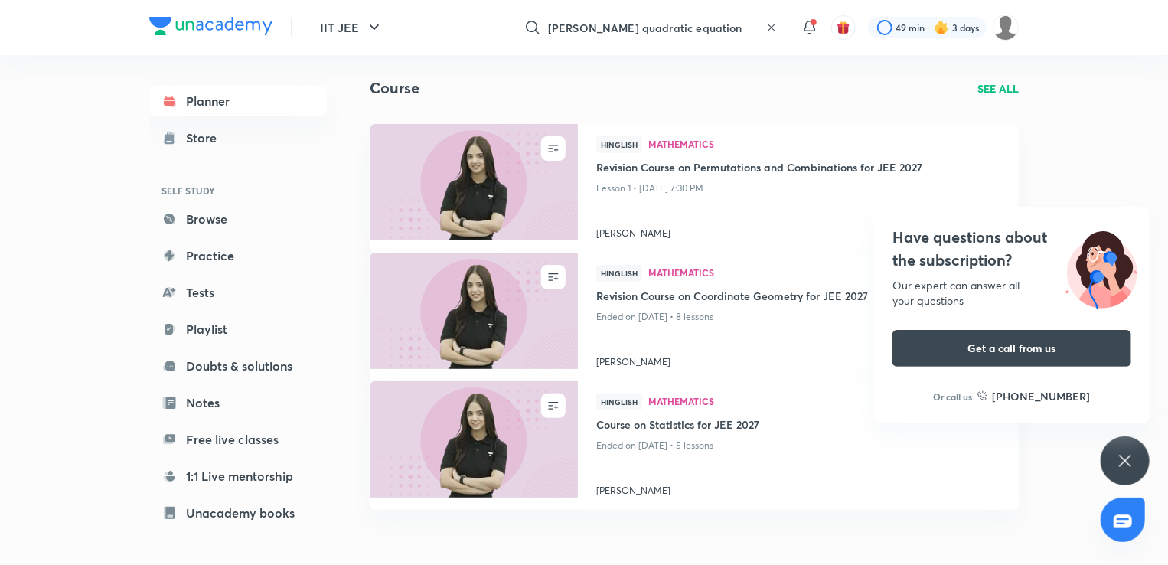
click at [1120, 449] on div "Have questions about the subscription? Our expert can answer all your questions…" at bounding box center [1125, 460] width 49 height 49
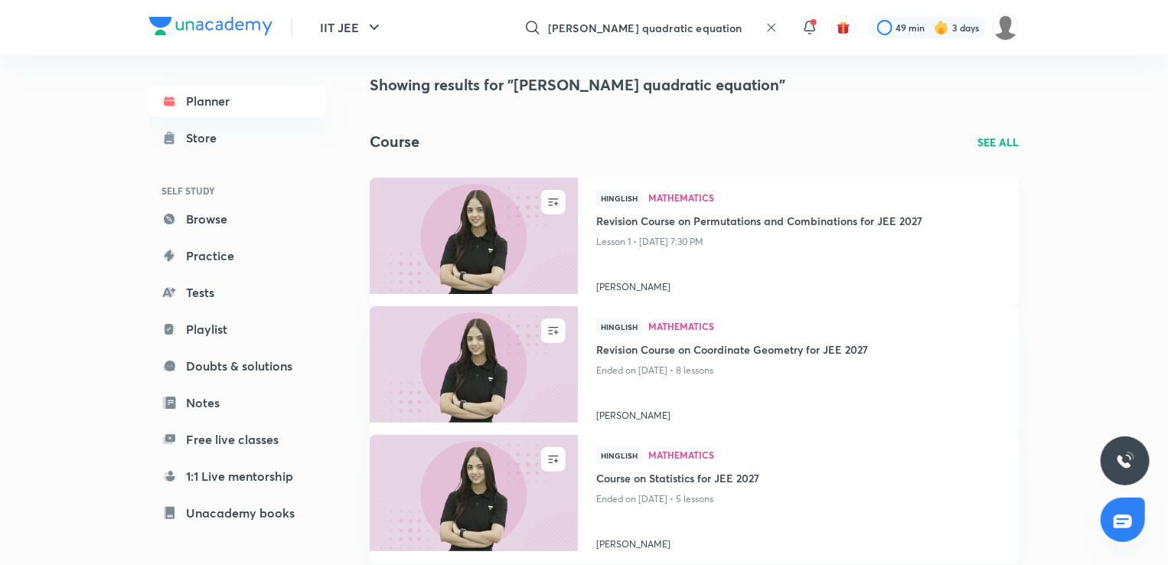
scroll to position [0, 0]
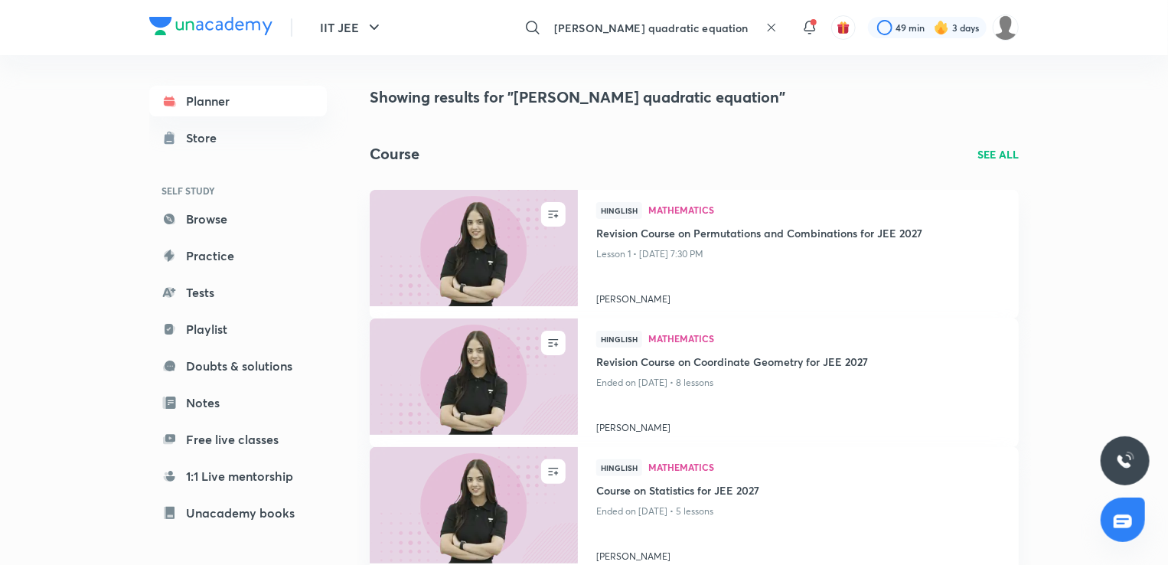
click at [731, 25] on input "Dhariya sandhyan quadratic equation" at bounding box center [653, 27] width 211 height 41
click at [749, 24] on div "dhariya sandhyan quadratic equation" at bounding box center [588, 282] width 1176 height 565
click at [749, 24] on input "Dhariya sandhyan quadratic equation" at bounding box center [653, 27] width 211 height 41
type input "D"
type input "quadratic equations by vinnet lomba"
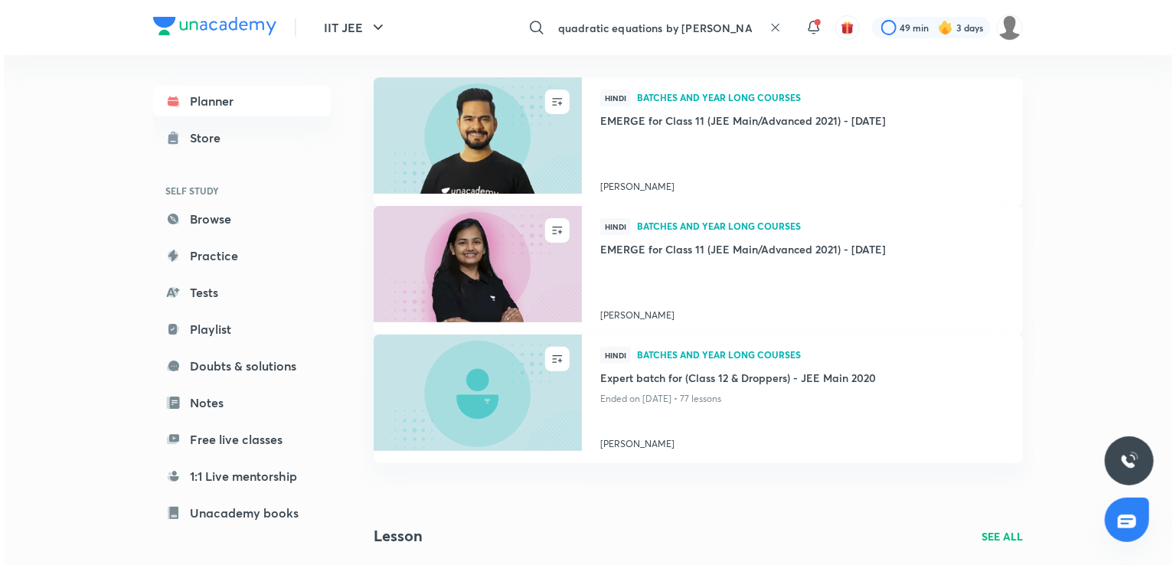
scroll to position [110, 0]
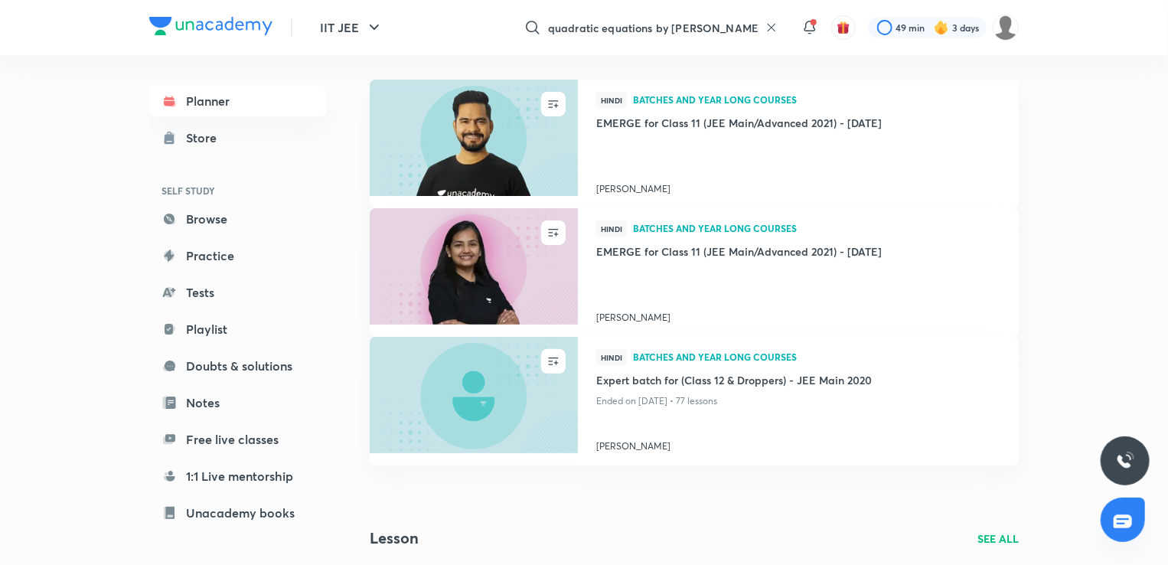
click at [768, 25] on icon at bounding box center [772, 27] width 12 height 12
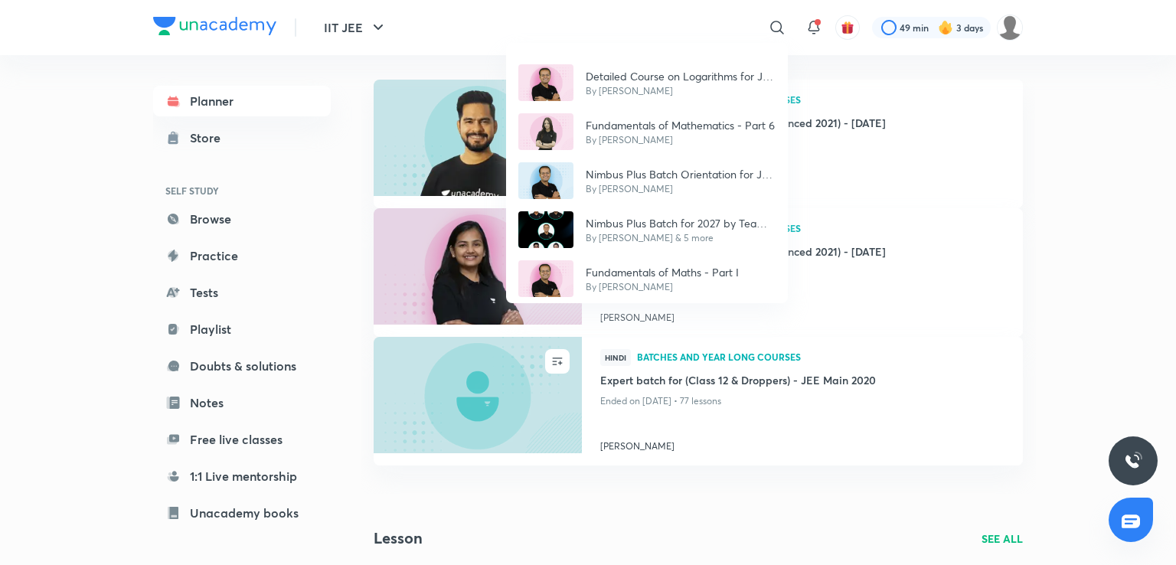
click at [768, 25] on div "Detailed Course on Logarithms for JEE 2027 By Vineet Loomba Fundamentals of Mat…" at bounding box center [588, 282] width 1176 height 565
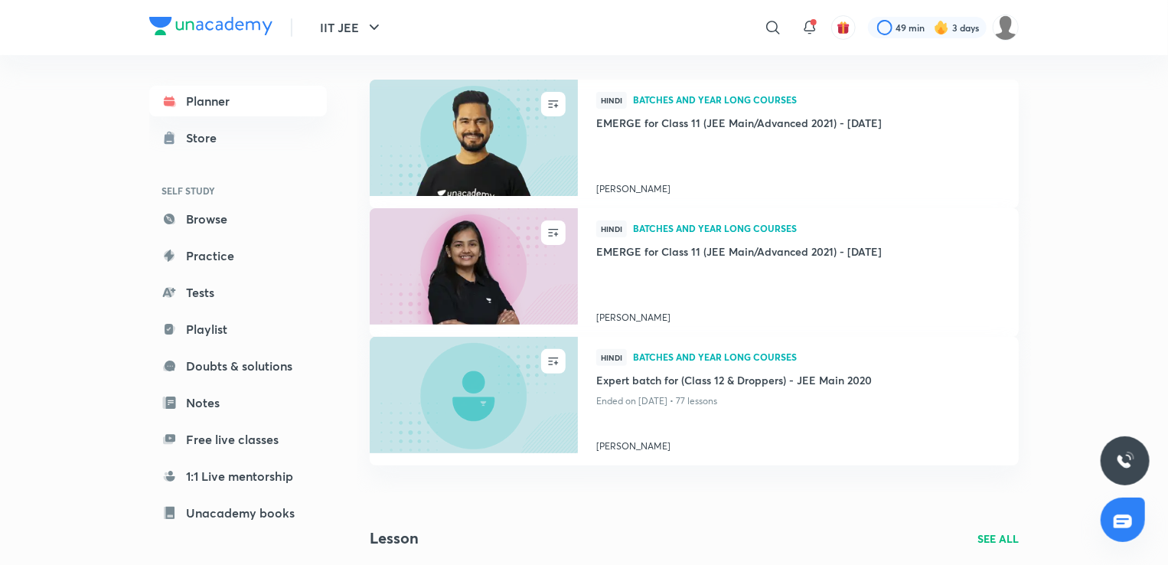
click at [768, 25] on icon at bounding box center [773, 27] width 18 height 18
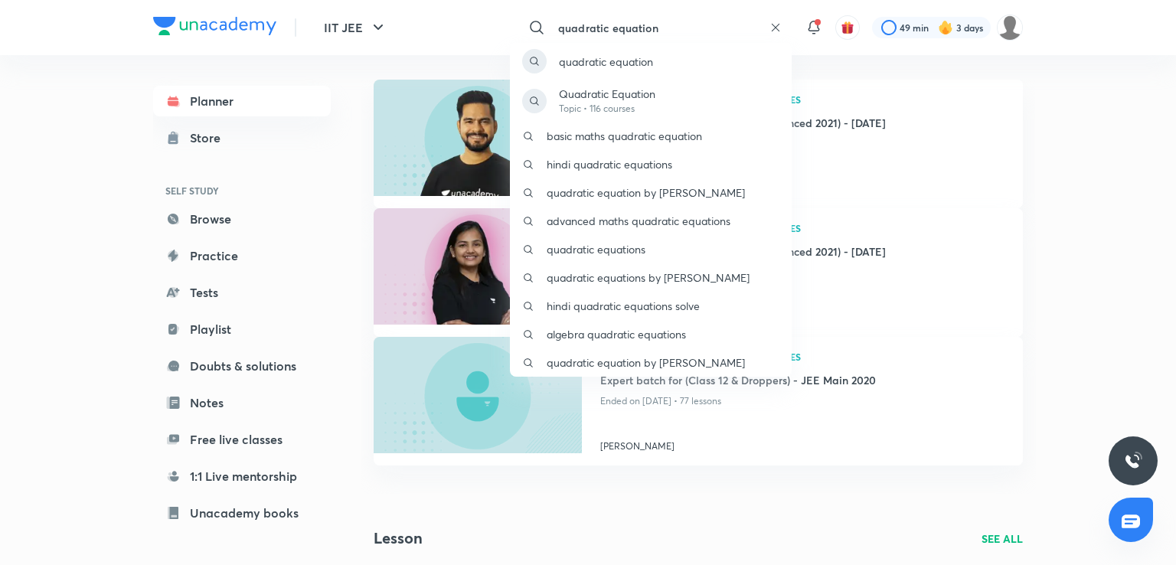
type input "quadratic equation"
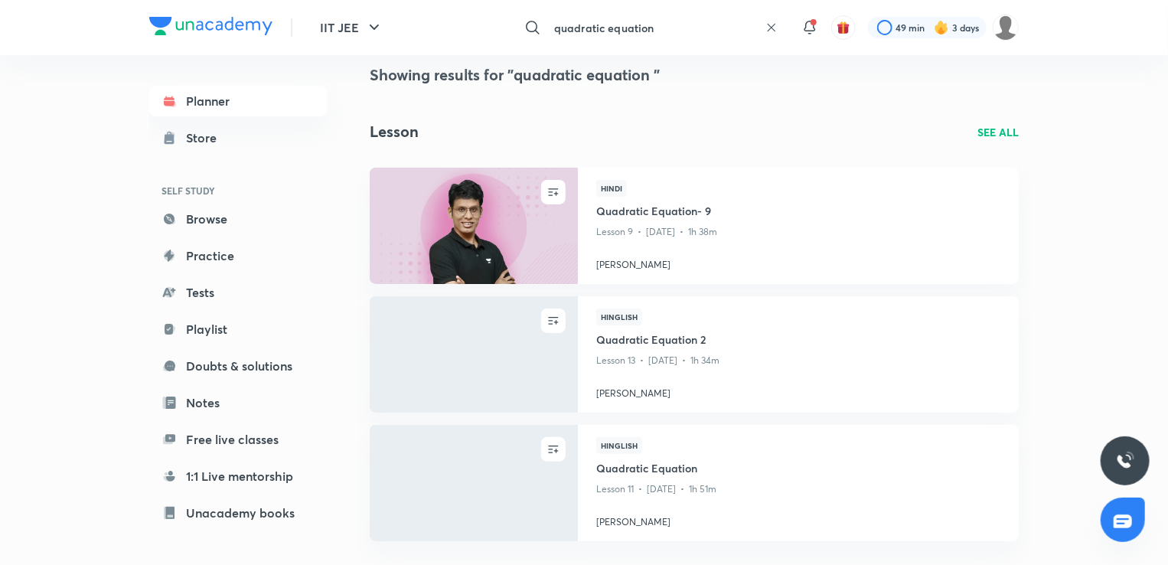
scroll to position [17, 0]
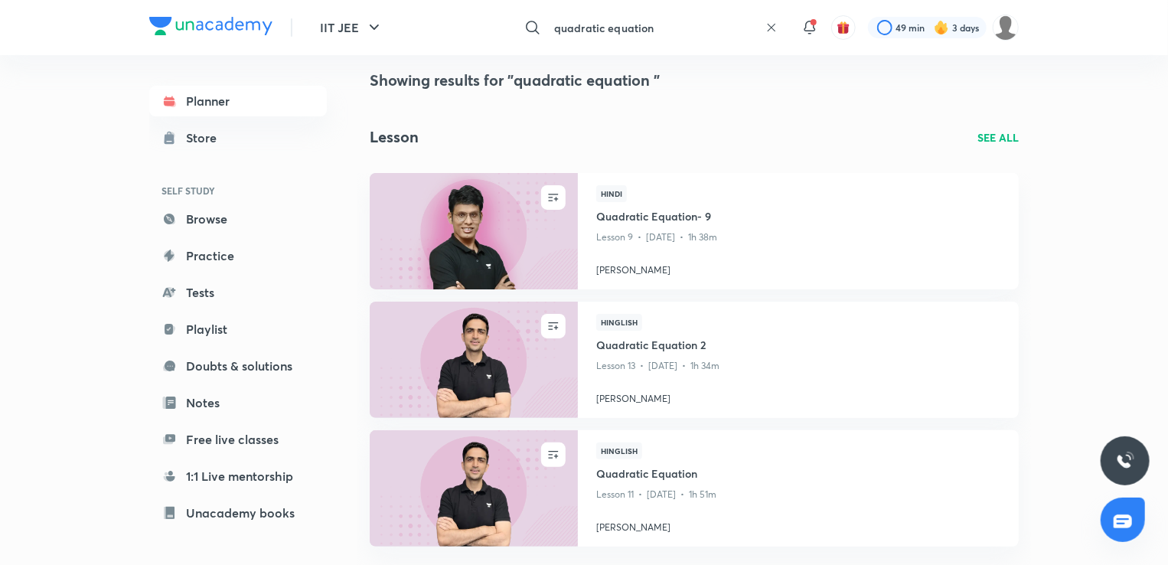
click at [997, 129] on p "SEE ALL" at bounding box center [998, 137] width 41 height 16
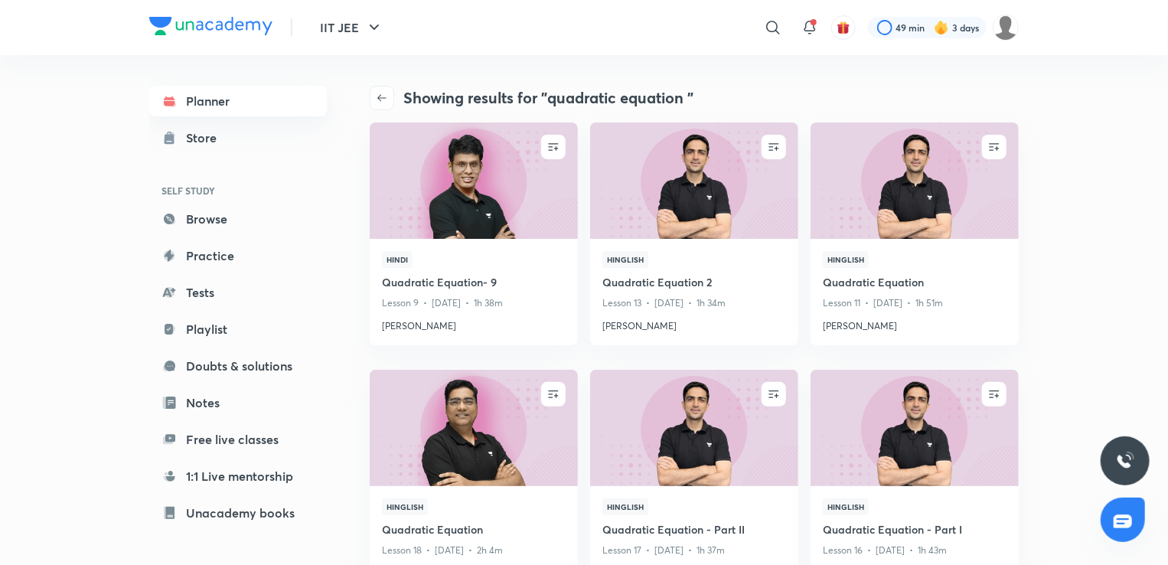
click at [184, 101] on link "Planner" at bounding box center [238, 101] width 178 height 31
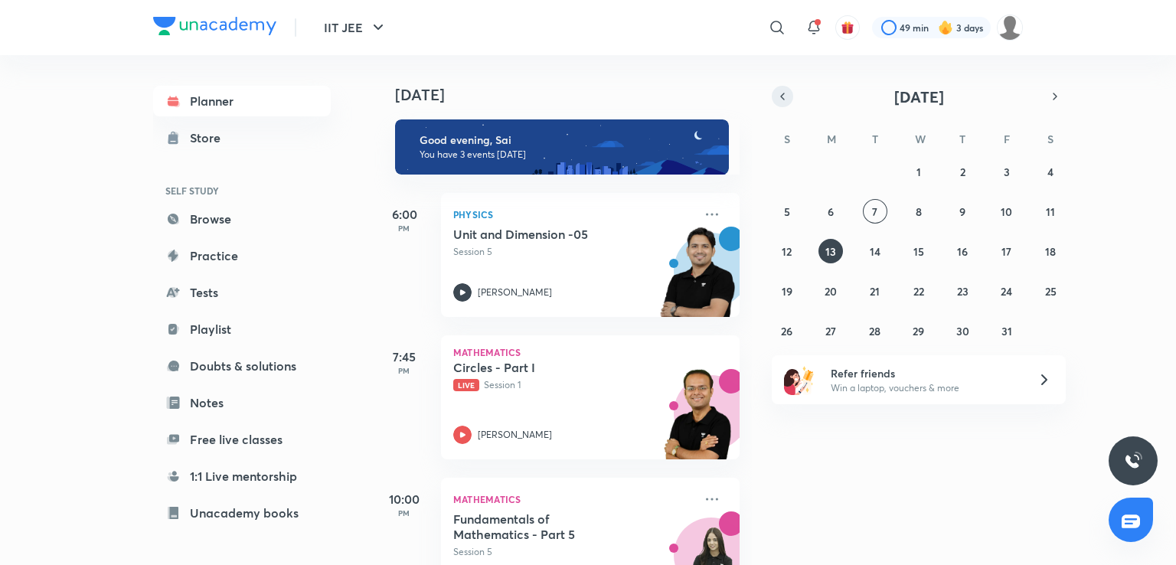
click at [780, 101] on icon "button" at bounding box center [782, 97] width 12 height 14
click at [913, 207] on div "July 2025 S M T W T F S 29 30 1 2 3 4 5 6 7 8 9 10 11 12 13 14 15 16 17 18 19 2…" at bounding box center [919, 214] width 294 height 257
click at [913, 207] on button "9" at bounding box center [918, 211] width 24 height 24
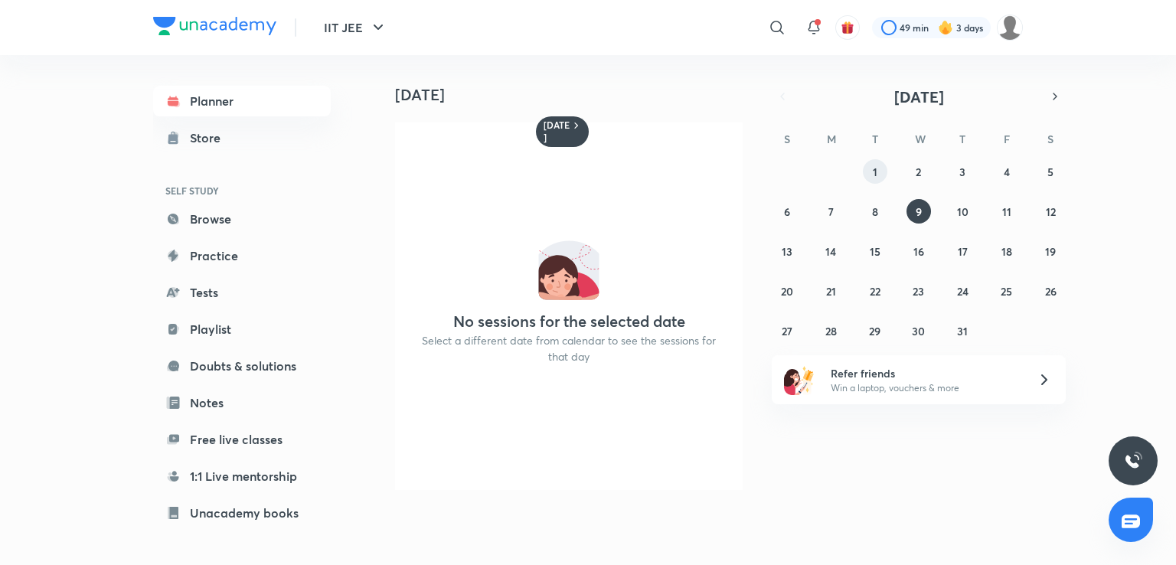
click at [875, 181] on button "1" at bounding box center [875, 171] width 24 height 24
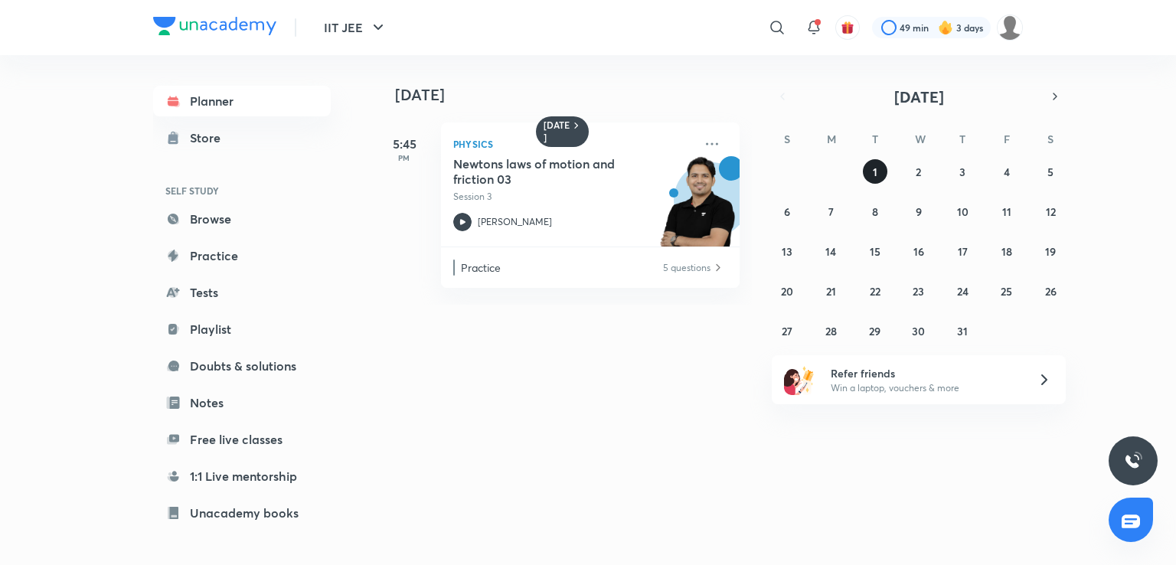
click at [871, 175] on button "1" at bounding box center [875, 171] width 24 height 24
click at [942, 248] on div "29 30 1 2 3 4 5 6 7 8 9 10 11 12 13 14 15 16 17 18 19 20 21 22 23 24 25 26 27 2…" at bounding box center [919, 251] width 294 height 184
click at [955, 250] on button "17" at bounding box center [962, 251] width 24 height 24
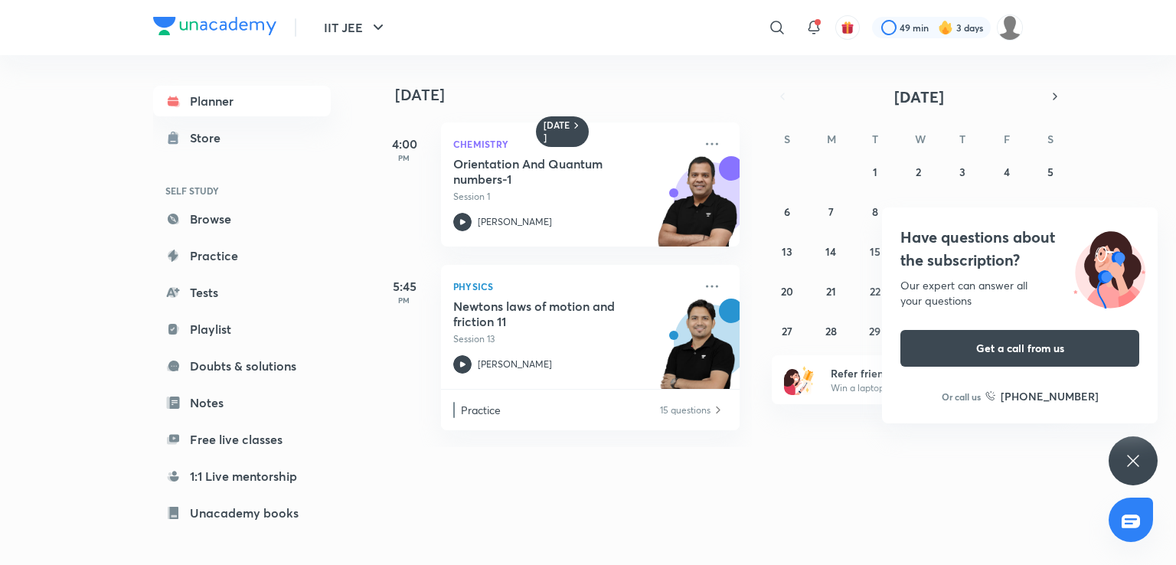
click at [1167, 447] on div "17 July 4:00 PM Chemistry Orientation And Quantum numbers-1 Session 1 Piyush Ma…" at bounding box center [773, 251] width 799 height 392
click at [1139, 455] on icon at bounding box center [1133, 461] width 18 height 18
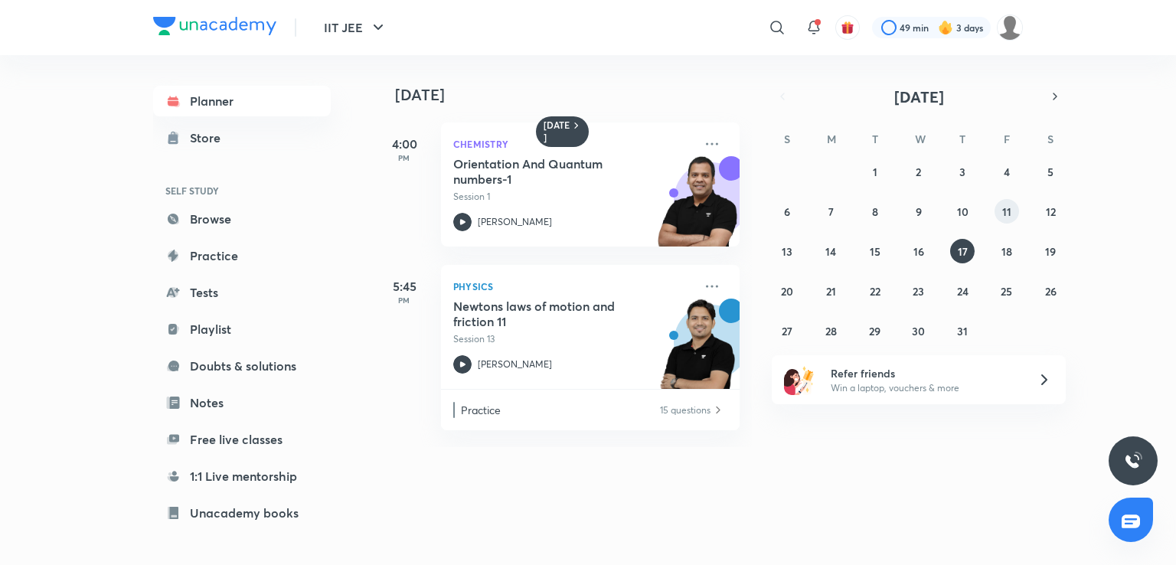
click at [1004, 207] on abbr "11" at bounding box center [1006, 211] width 9 height 15
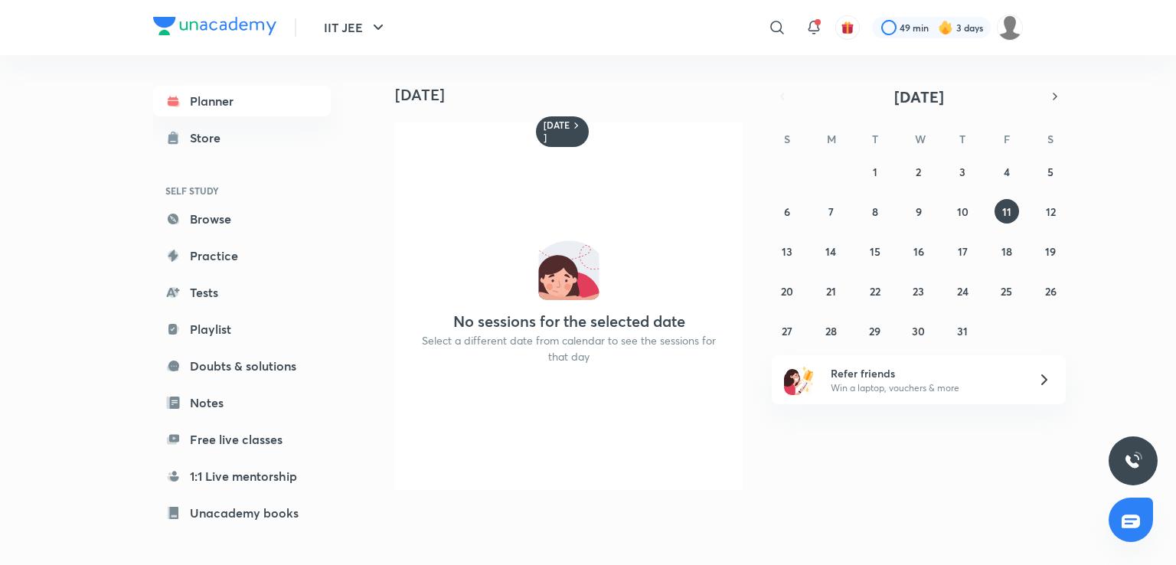
click at [1037, 253] on div "29 30 1 2 3 4 5 6 7 8 9 10 11 12 13 14 15 16 17 18 19 20 21 22 23 24 25 26 27 2…" at bounding box center [919, 251] width 294 height 184
click at [1045, 247] on abbr "19" at bounding box center [1050, 251] width 11 height 15
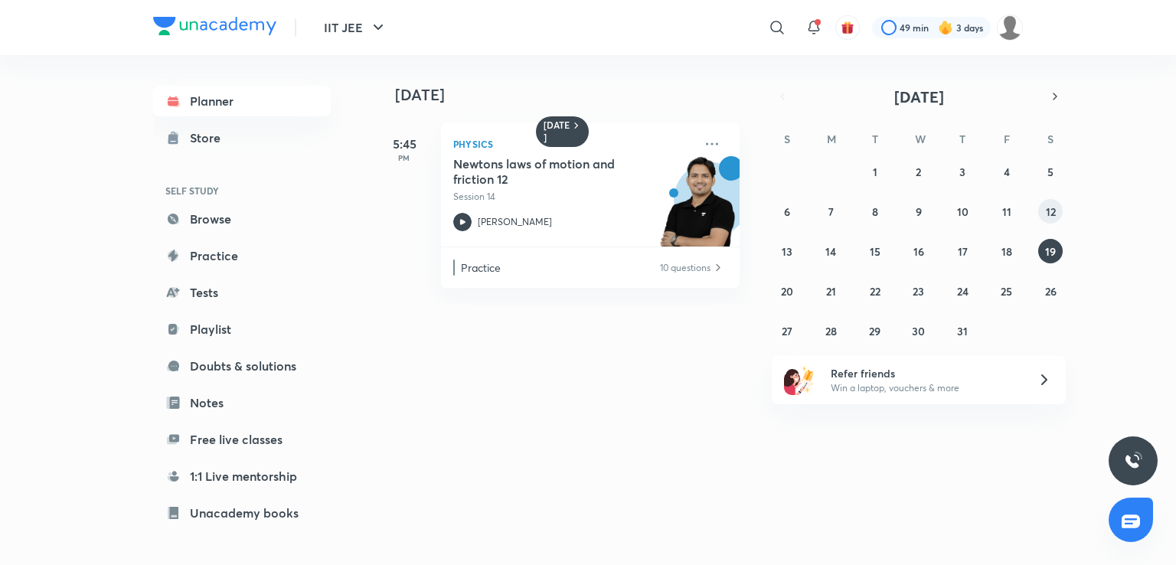
drag, startPoint x: 1065, startPoint y: 203, endPoint x: 1057, endPoint y: 208, distance: 9.3
click at [1057, 208] on div "29 30 1 2 3 4 5 6 7 8 9 10 11 12 13 14 15 16 17 18 19 20 21 22 23 24 25 26 27 2…" at bounding box center [919, 251] width 294 height 184
click at [1057, 208] on button "12" at bounding box center [1050, 211] width 24 height 24
click at [909, 295] on button "23" at bounding box center [918, 291] width 24 height 24
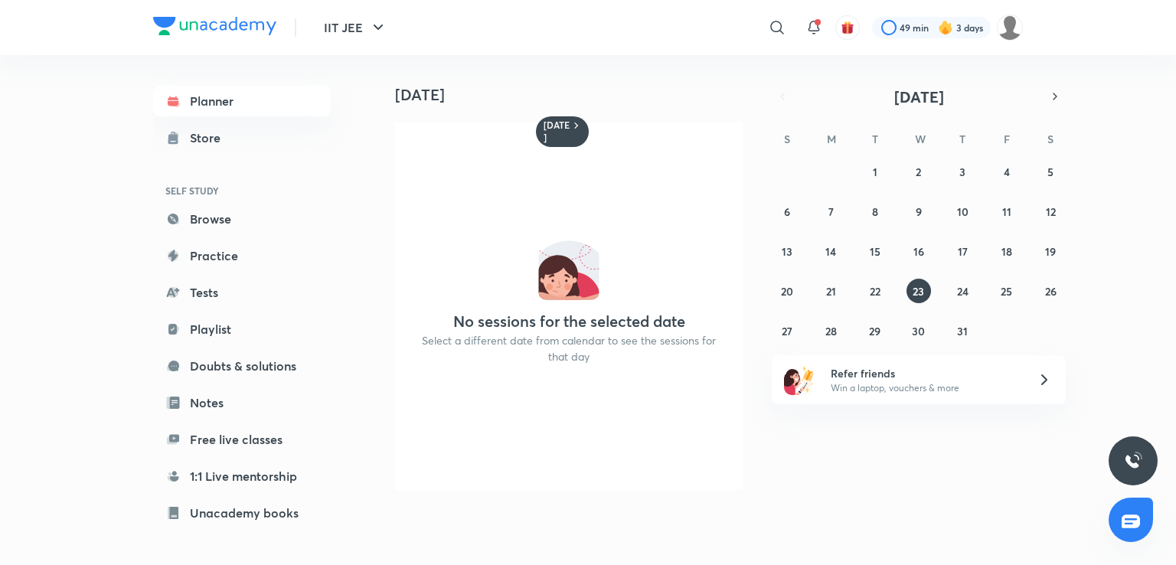
click at [955, 303] on div "29 30 1 2 3 4 5 6 7 8 9 10 11 12 13 14 15 16 17 18 19 20 21 22 23 24 25 26 27 2…" at bounding box center [919, 251] width 294 height 184
click at [967, 286] on abbr "24" at bounding box center [962, 291] width 11 height 15
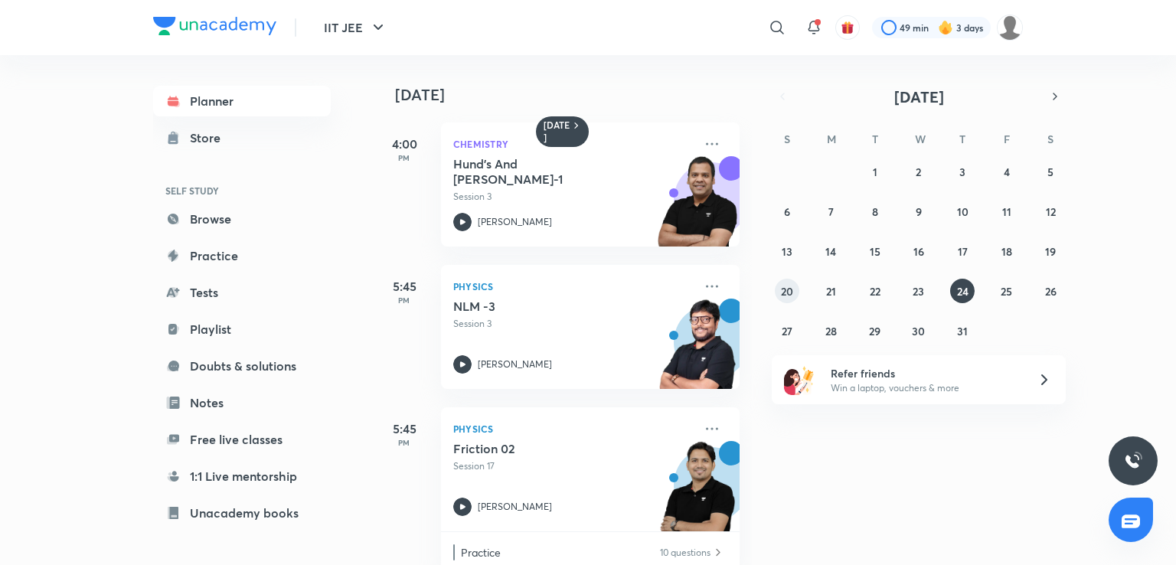
click at [783, 286] on abbr "20" at bounding box center [787, 291] width 12 height 15
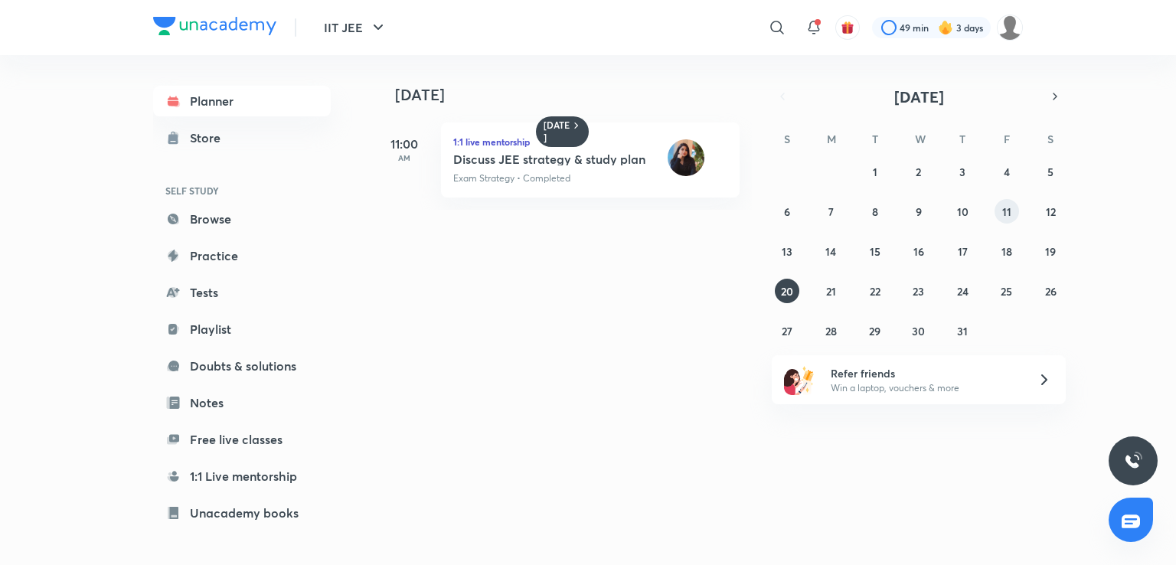
click at [1006, 213] on abbr "11" at bounding box center [1006, 211] width 9 height 15
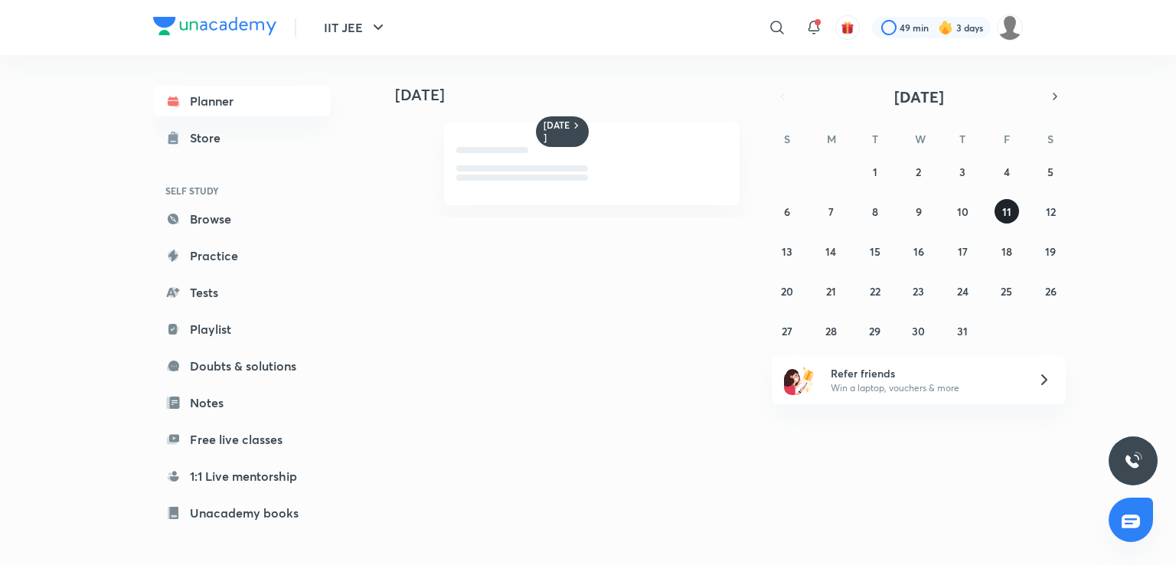
click at [1006, 213] on abbr "11" at bounding box center [1006, 211] width 9 height 15
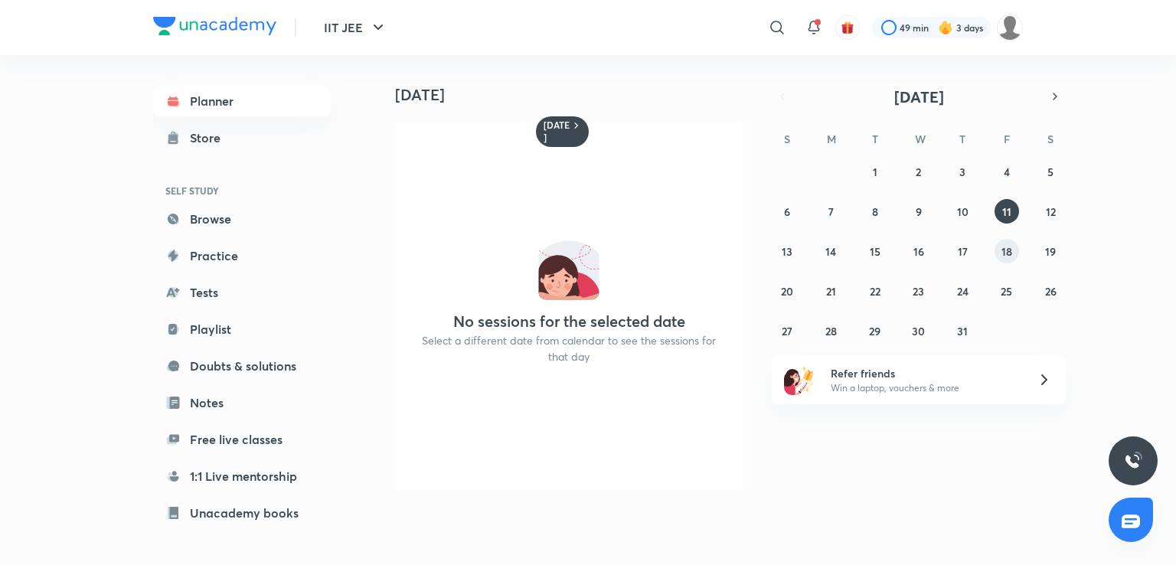
click at [1003, 240] on button "18" at bounding box center [1006, 251] width 24 height 24
click at [1028, 254] on div "29 30 1 2 3 4 5 6 7 8 9 10 11 12 13 14 15 16 17 18 19 20 21 22 23 24 25 26 27 2…" at bounding box center [919, 251] width 294 height 184
click at [1040, 255] on button "19" at bounding box center [1050, 251] width 24 height 24
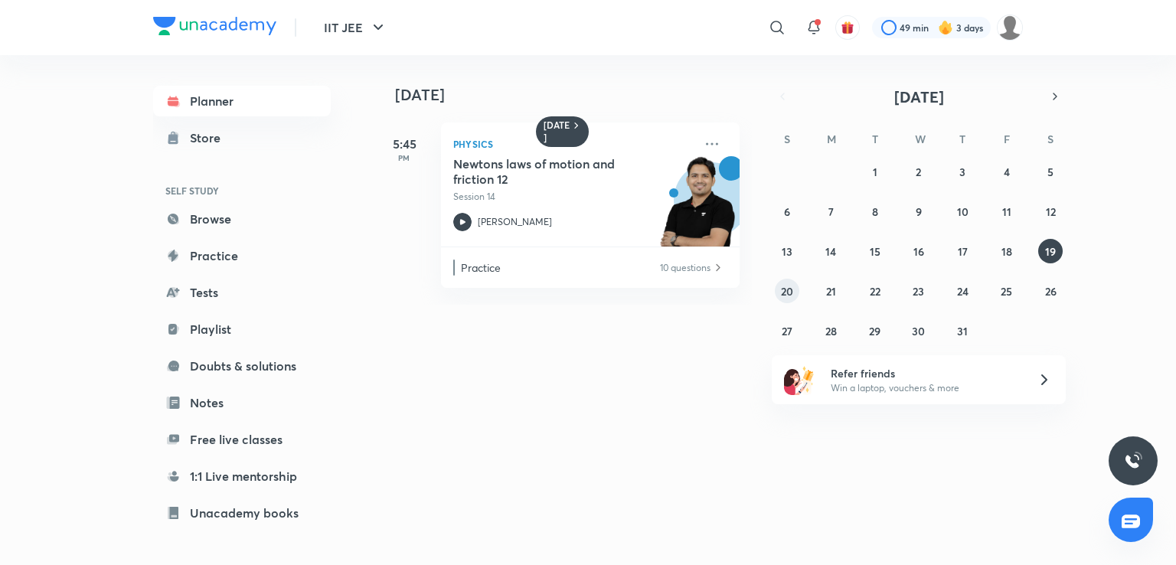
click at [777, 293] on button "20" at bounding box center [787, 291] width 24 height 24
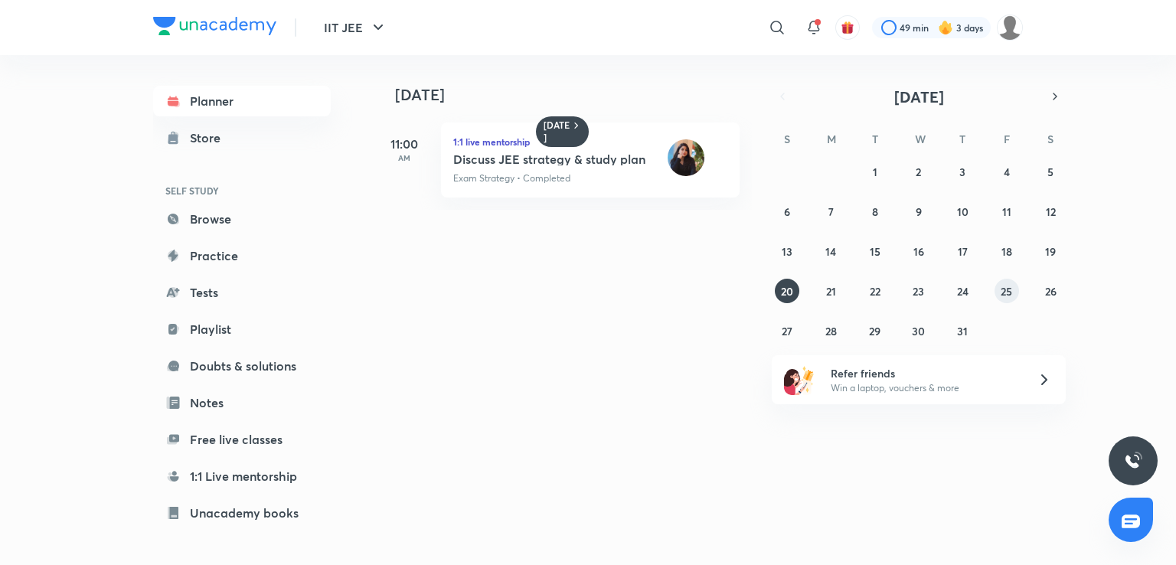
click at [1003, 289] on abbr "25" at bounding box center [1006, 291] width 11 height 15
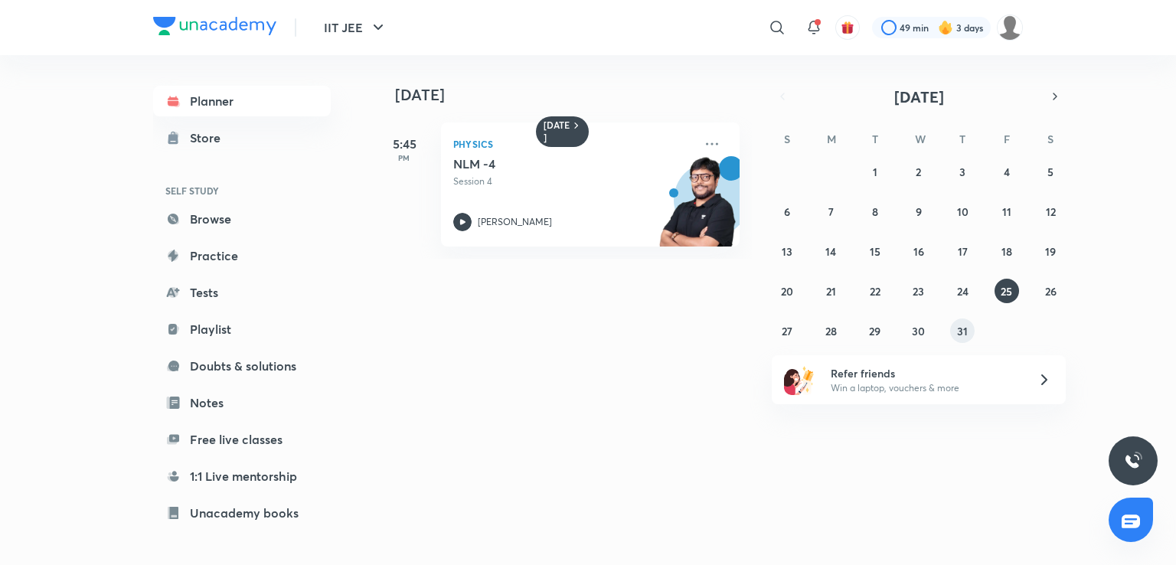
click at [954, 336] on button "31" at bounding box center [962, 330] width 24 height 24
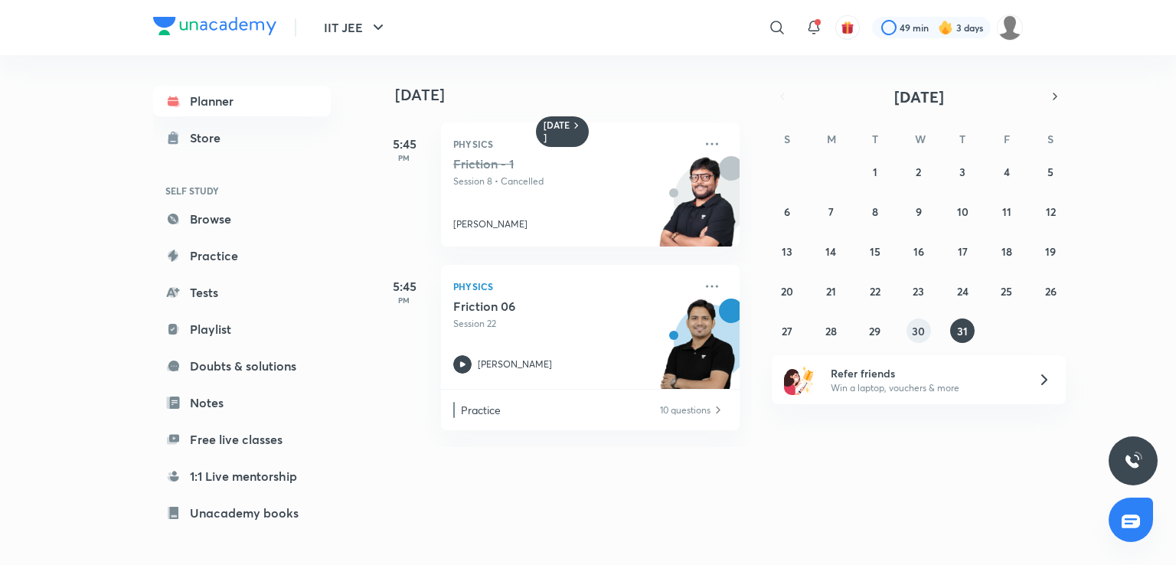
click at [920, 340] on button "30" at bounding box center [918, 330] width 24 height 24
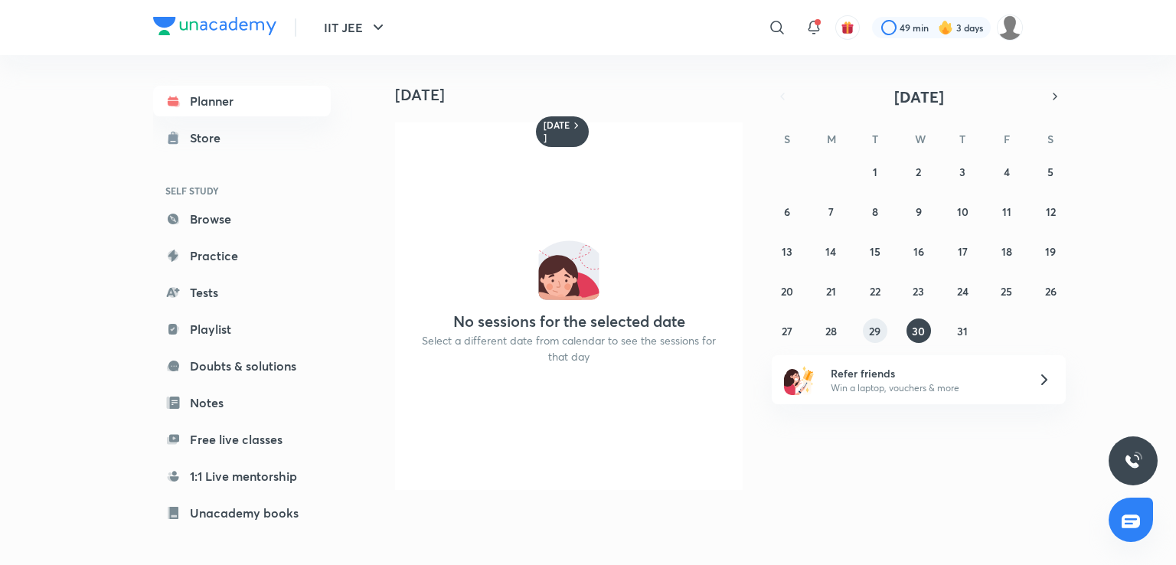
click at [879, 331] on abbr "29" at bounding box center [874, 331] width 11 height 15
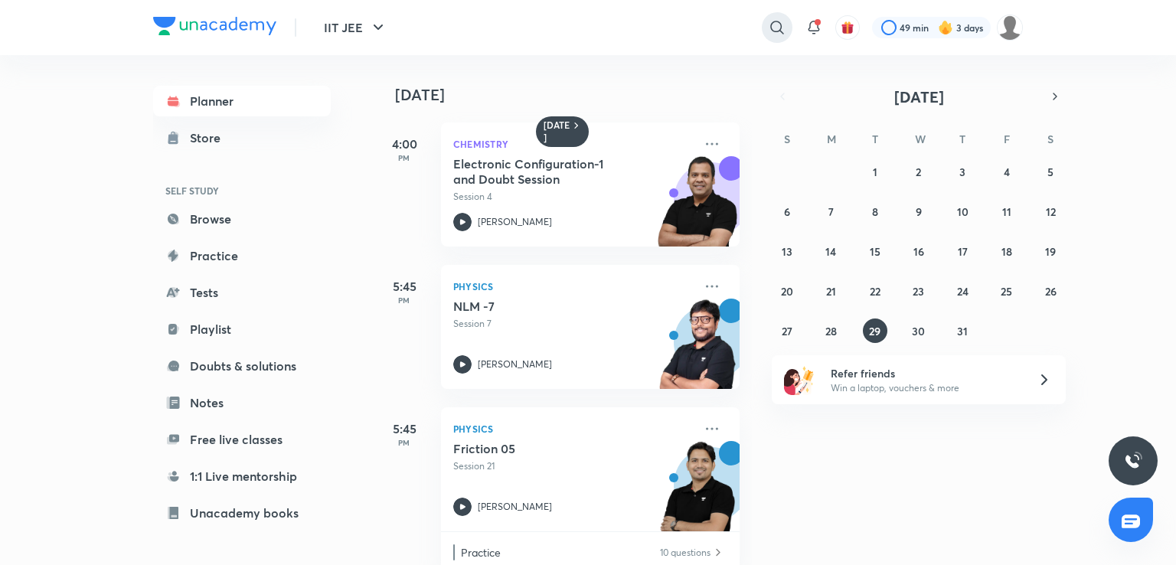
click at [779, 18] on icon at bounding box center [777, 27] width 18 height 18
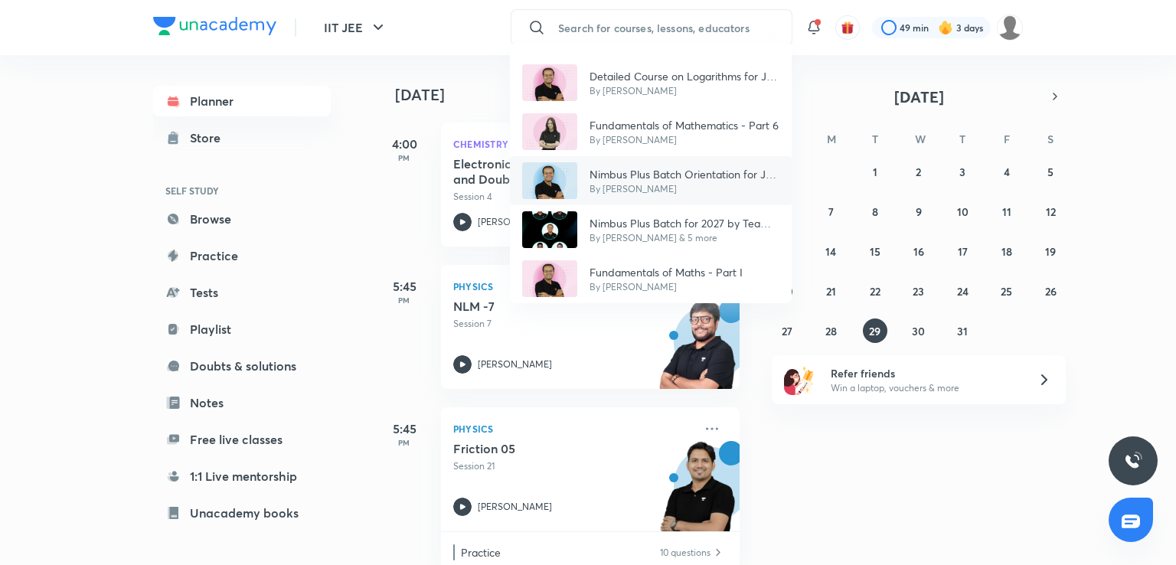
click at [729, 166] on p "Nimbus Plus Batch Orientation for JEE 2027" at bounding box center [684, 174] width 190 height 16
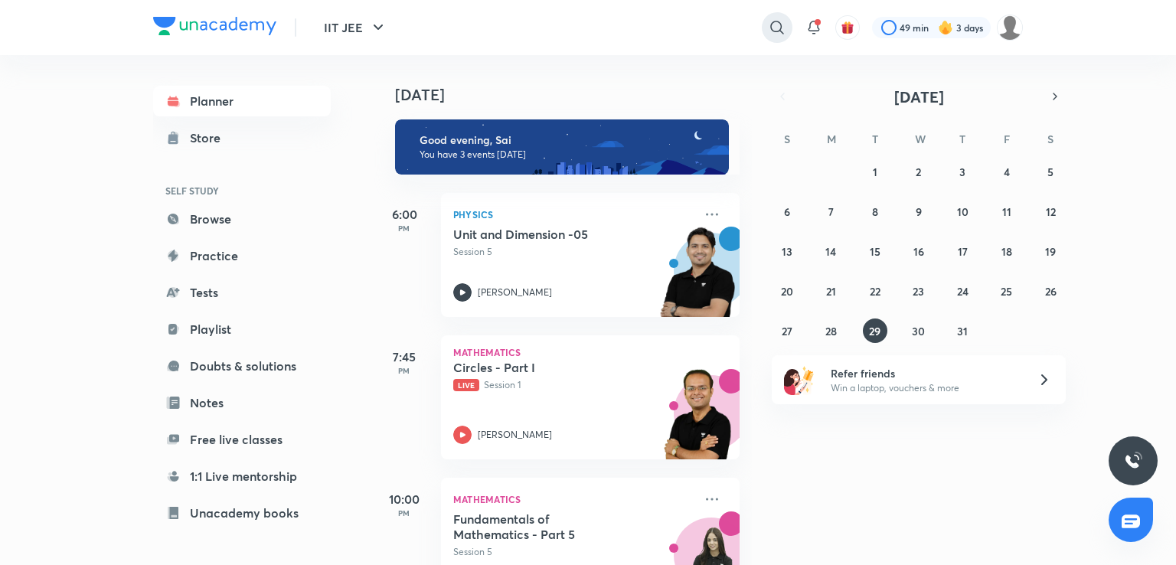
click at [787, 21] on div at bounding box center [777, 27] width 31 height 31
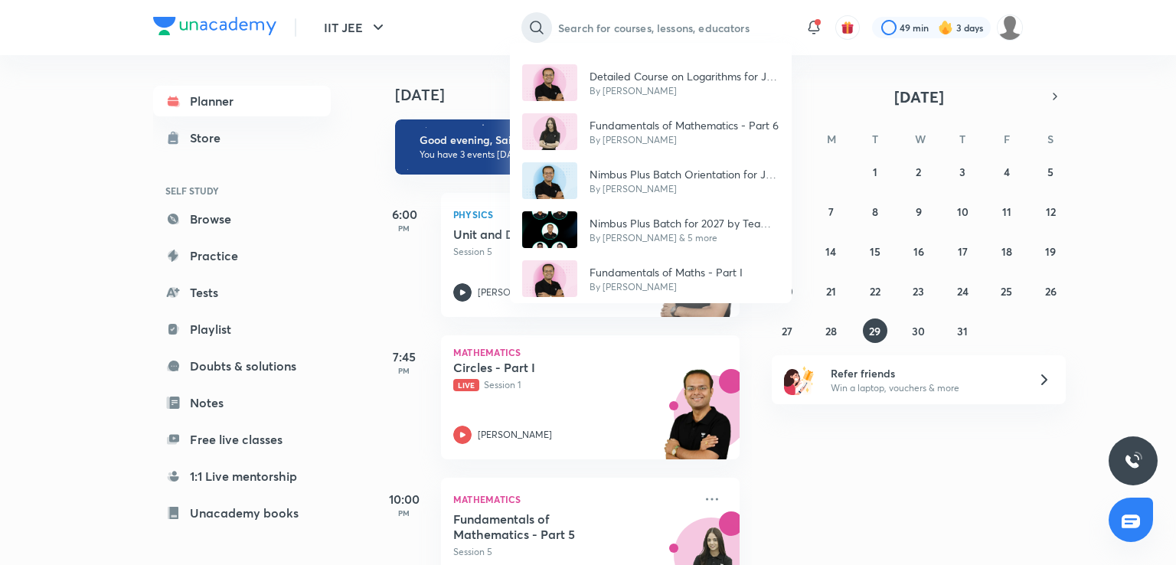
type input "c"
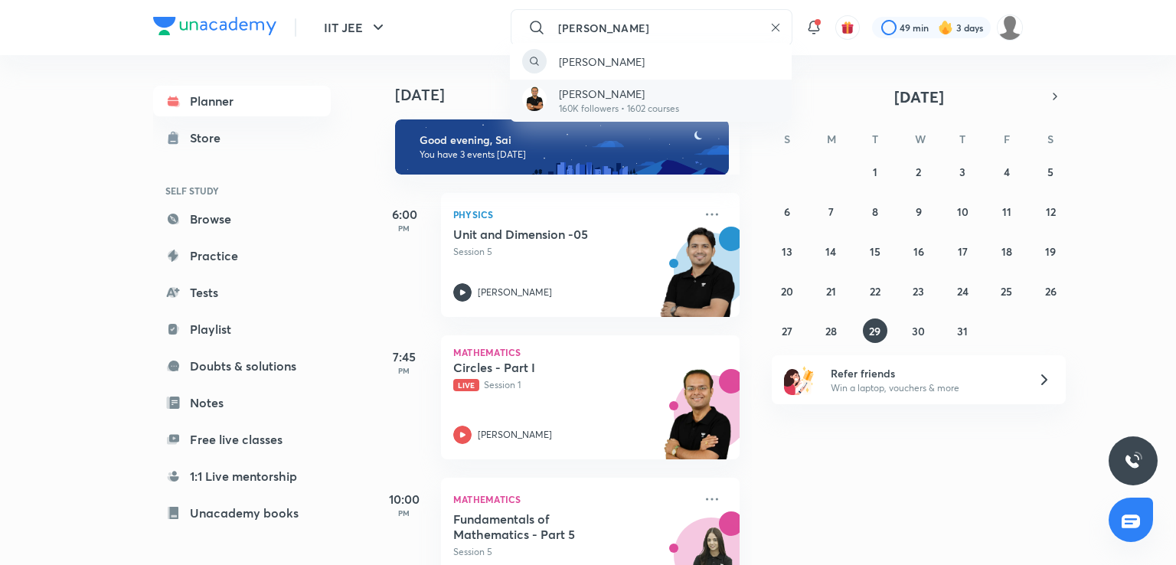
type input "vinnet lomba"
click at [717, 110] on div "Vineet Loomba 160K followers • 1602 courses" at bounding box center [651, 101] width 282 height 42
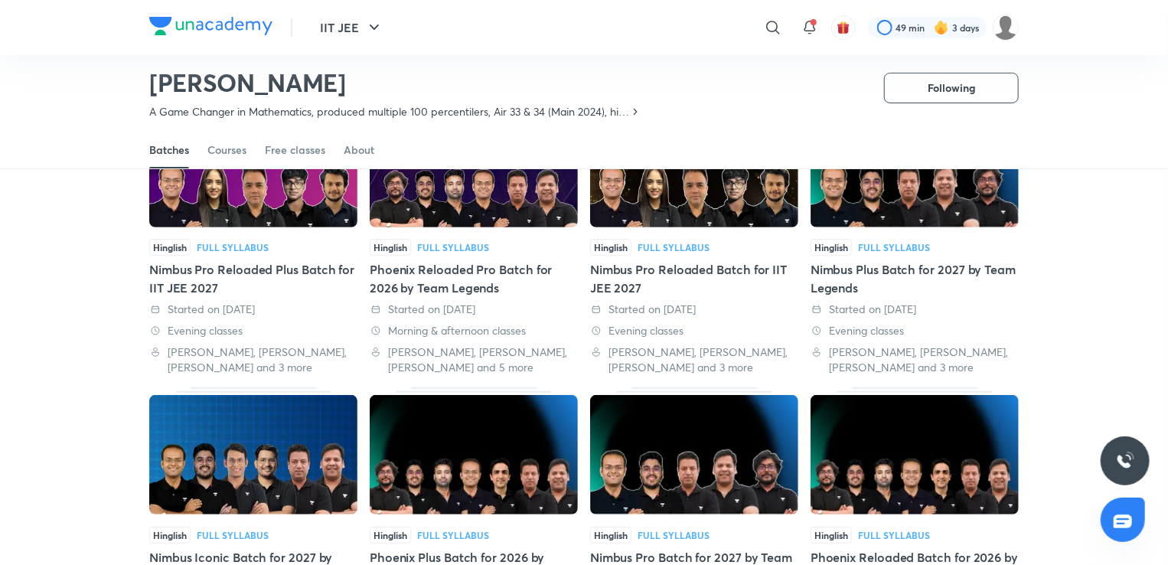
scroll to position [158, 0]
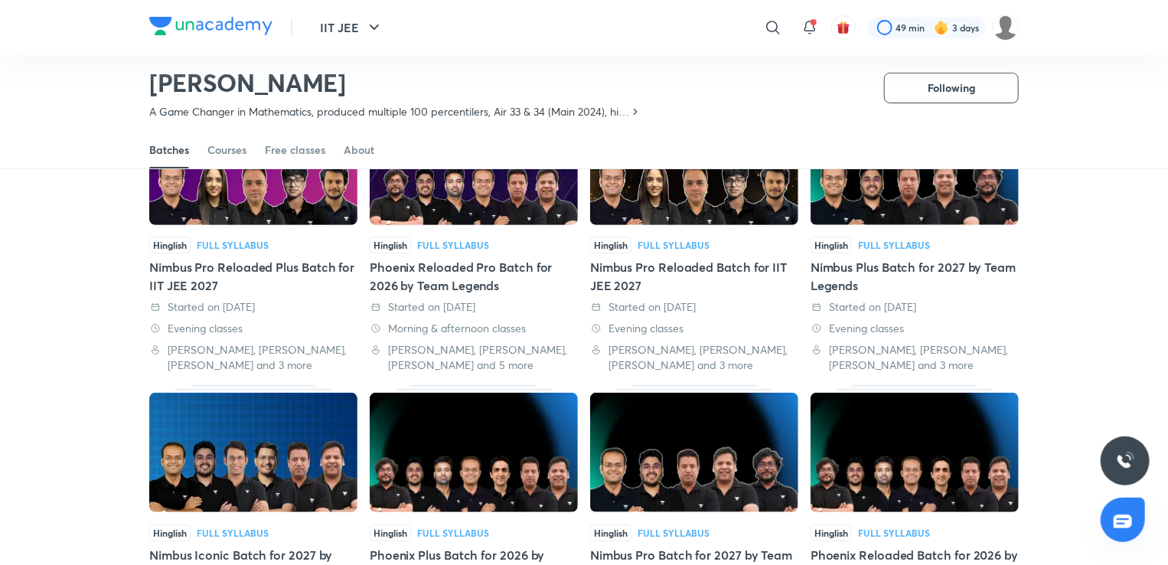
click at [863, 275] on div "Nimbus Plus Batch for 2027 by Team Legends" at bounding box center [915, 276] width 208 height 37
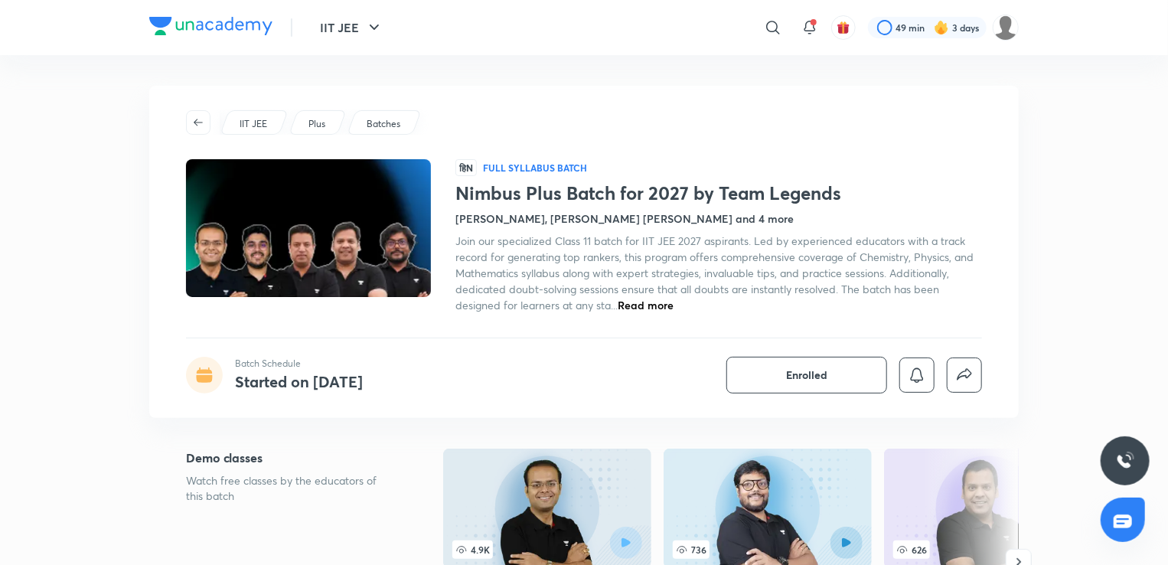
click at [653, 305] on span "Read more" at bounding box center [646, 305] width 56 height 15
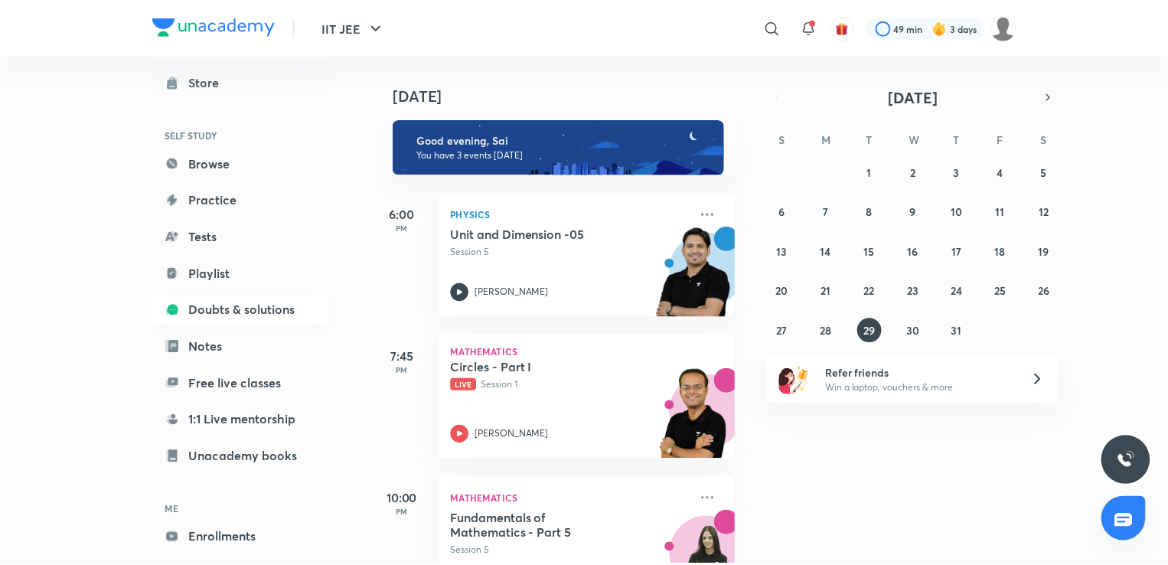
scroll to position [124, 0]
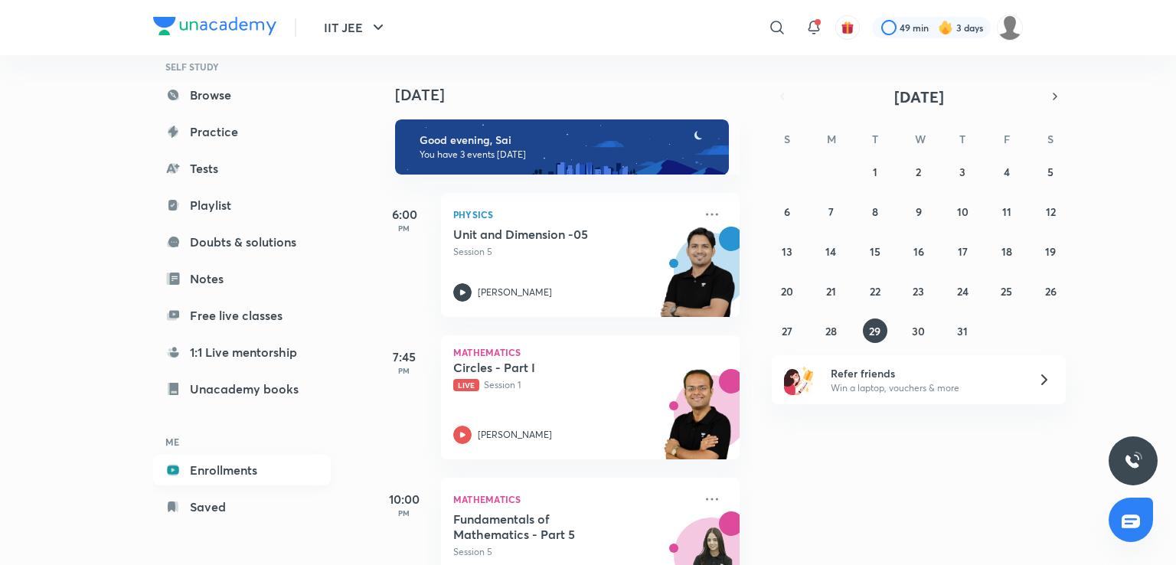
click at [194, 461] on link "Enrollments" at bounding box center [242, 470] width 178 height 31
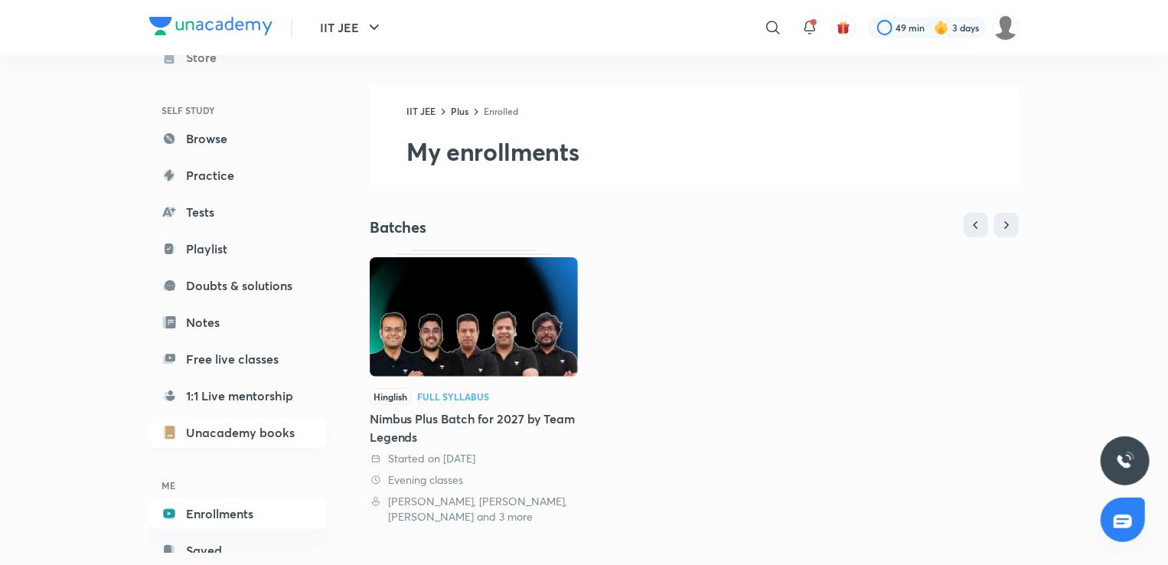
scroll to position [124, 0]
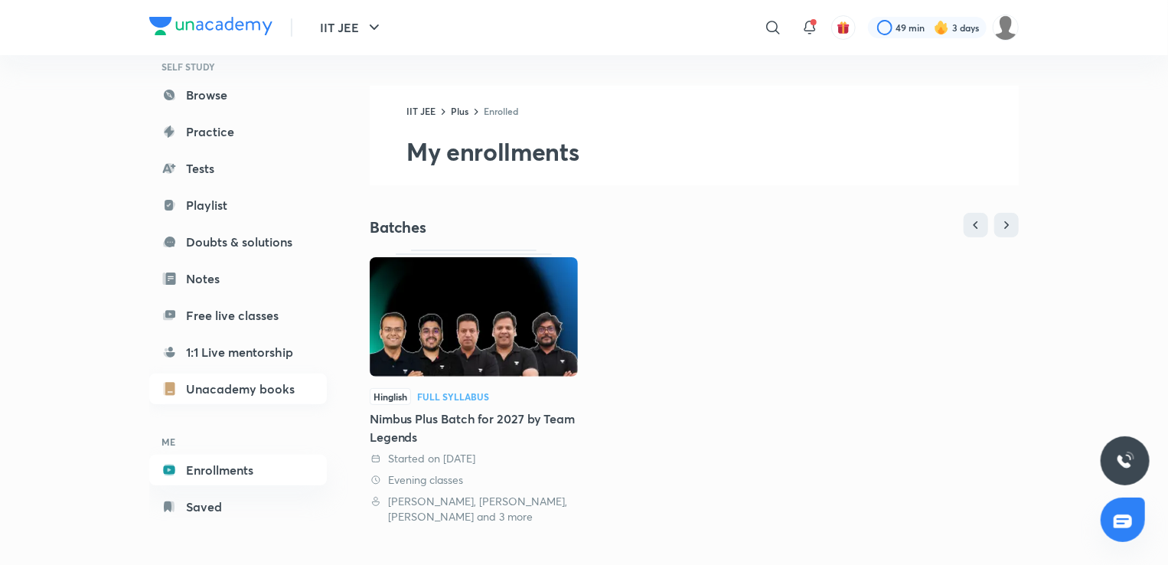
click at [207, 507] on link "Saved" at bounding box center [238, 506] width 178 height 31
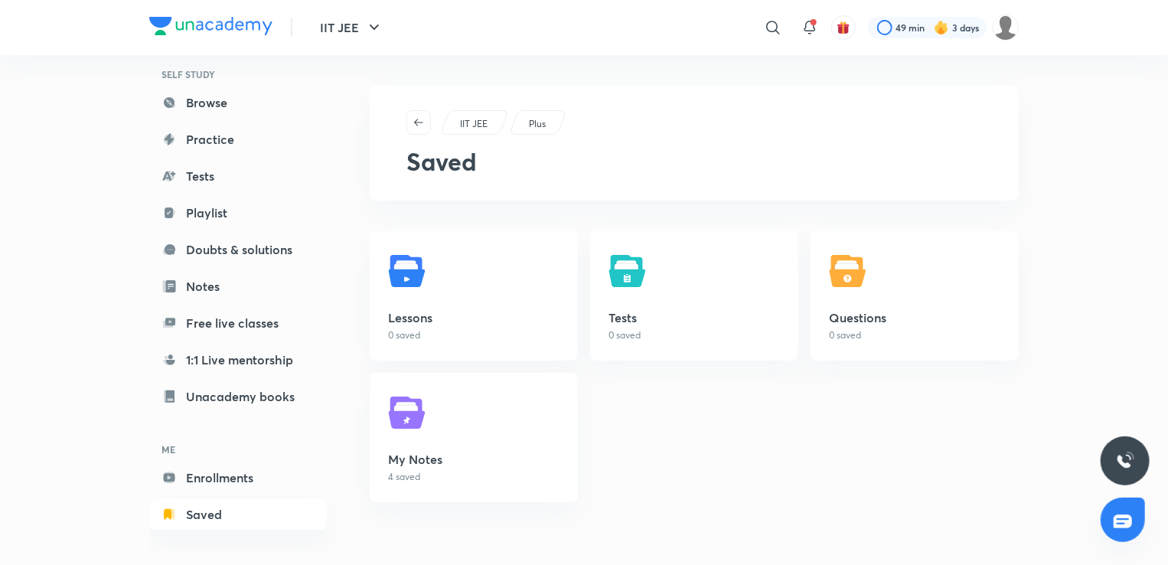
scroll to position [123, 0]
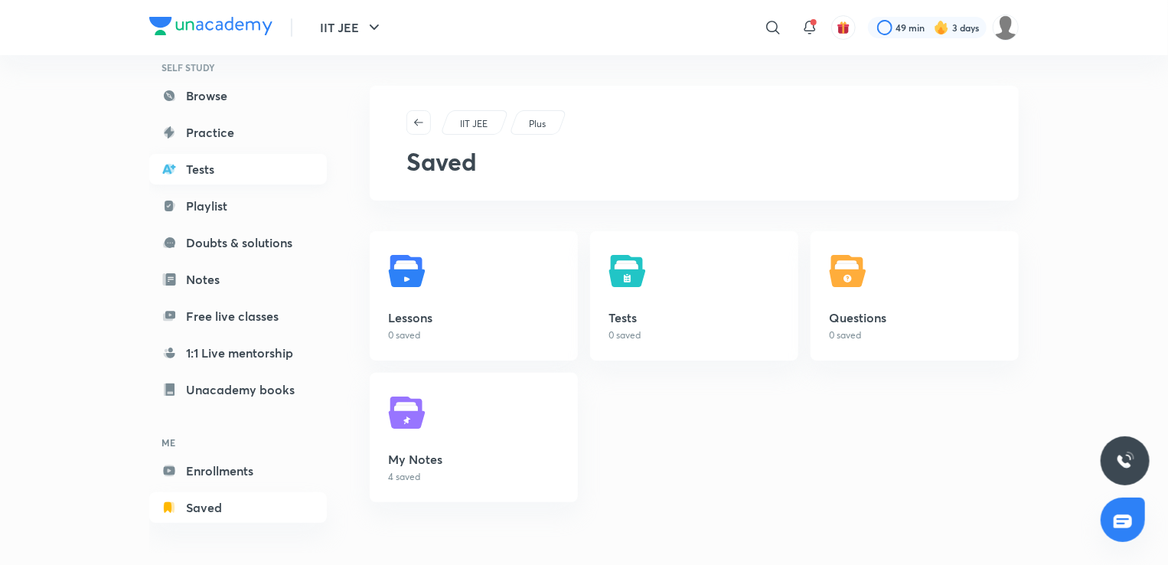
click at [237, 178] on link "Tests" at bounding box center [238, 169] width 178 height 31
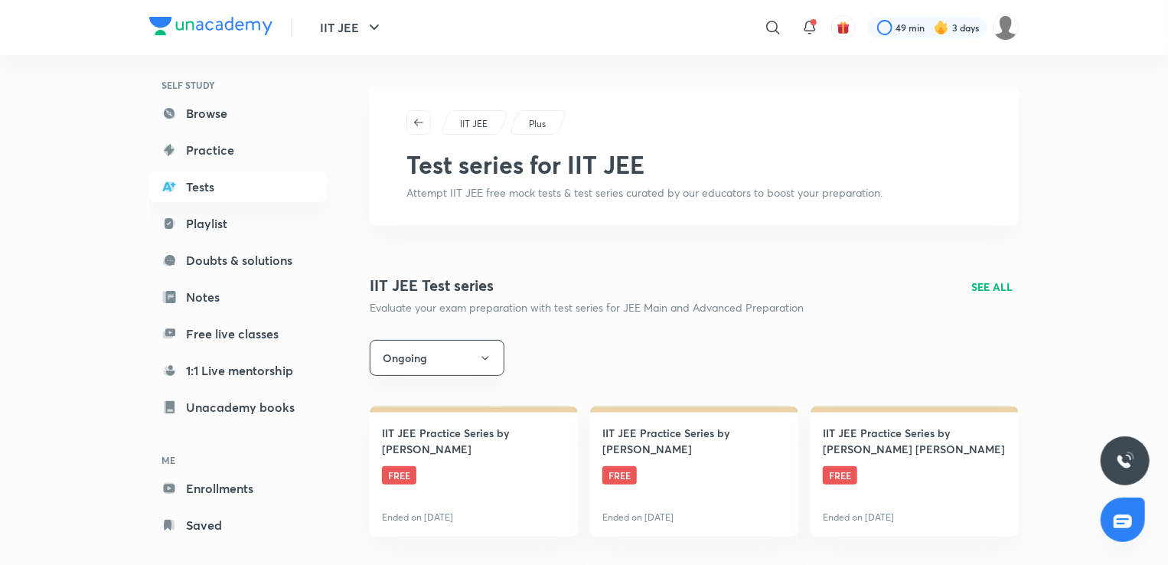
scroll to position [124, 0]
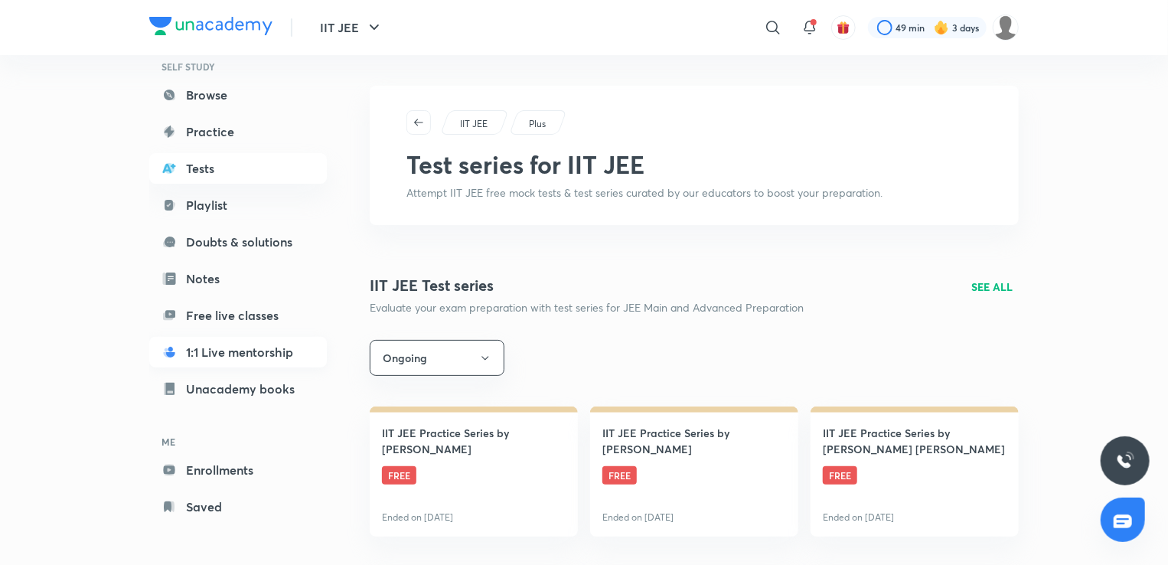
click at [240, 347] on link "1:1 Live mentorship" at bounding box center [238, 352] width 178 height 31
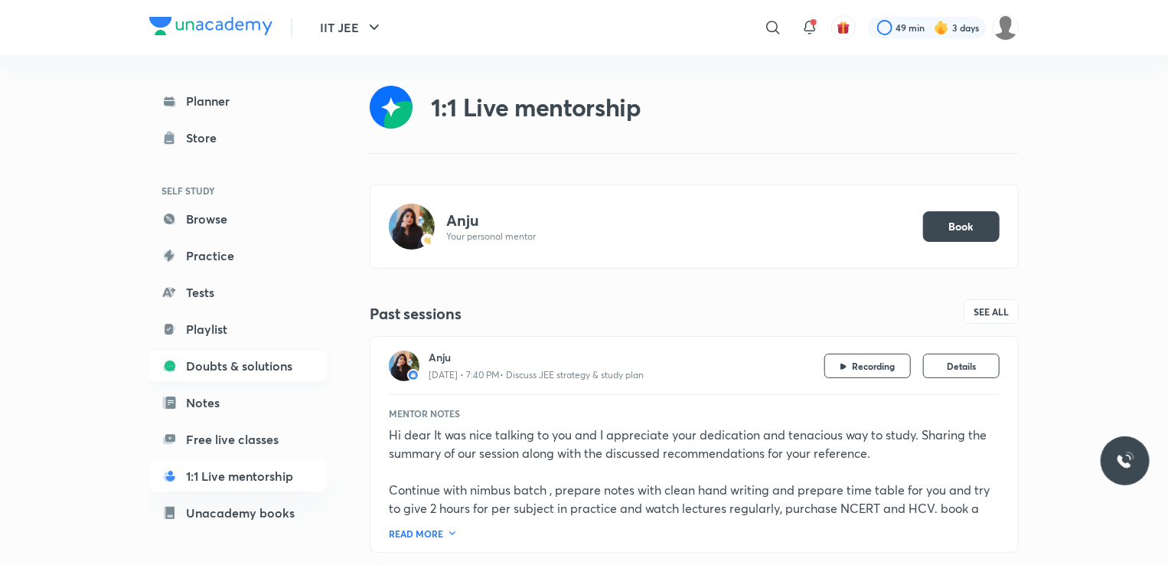
click at [245, 369] on link "Doubts & solutions" at bounding box center [238, 366] width 178 height 31
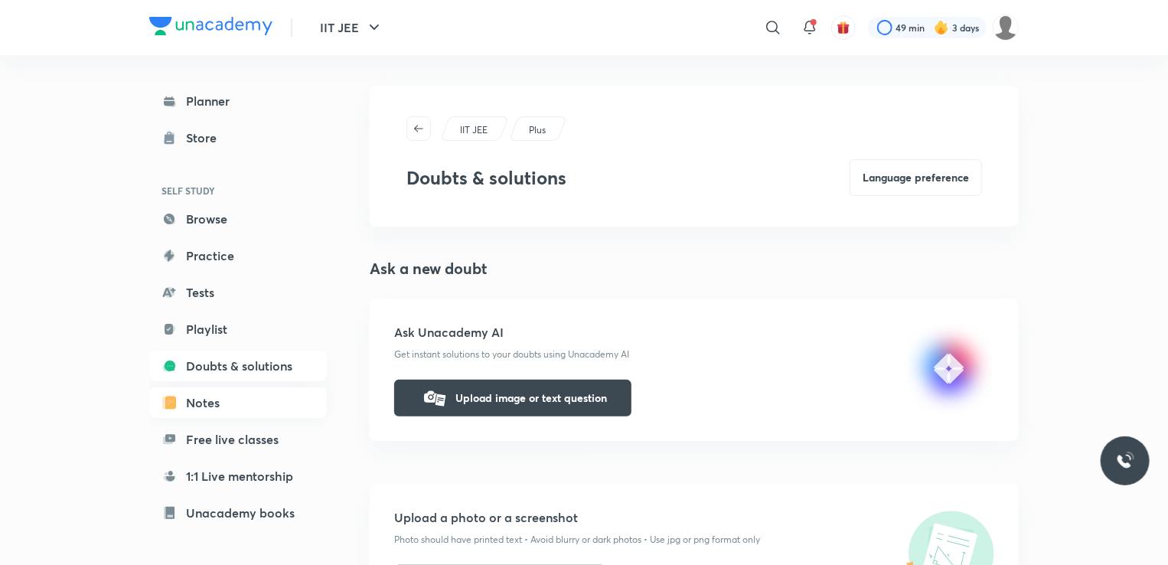
click at [240, 391] on link "Notes" at bounding box center [238, 402] width 178 height 31
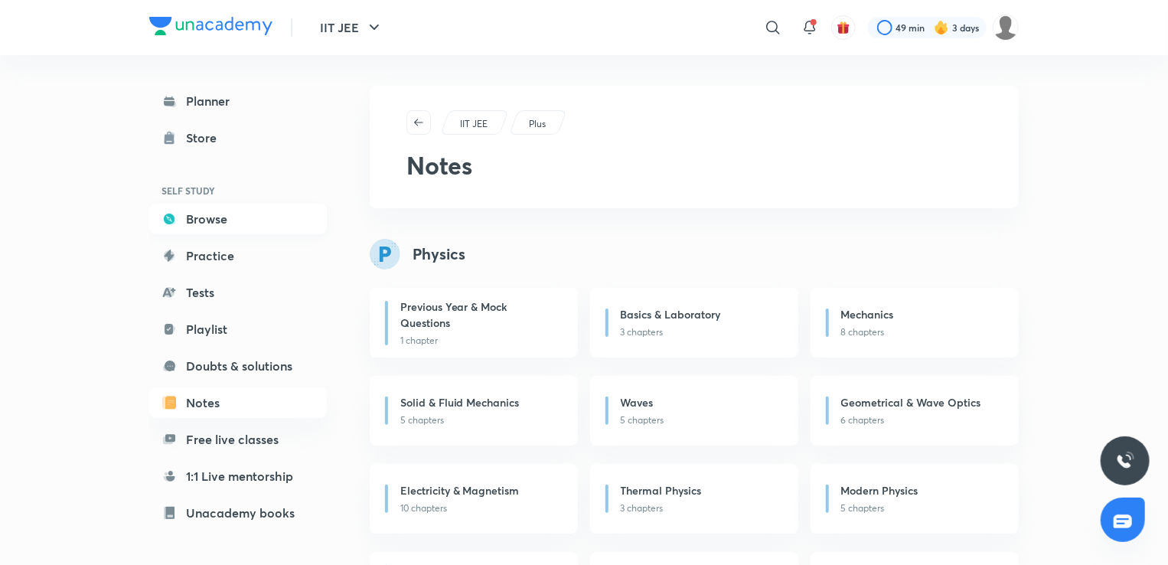
click at [239, 225] on link "Browse" at bounding box center [238, 219] width 178 height 31
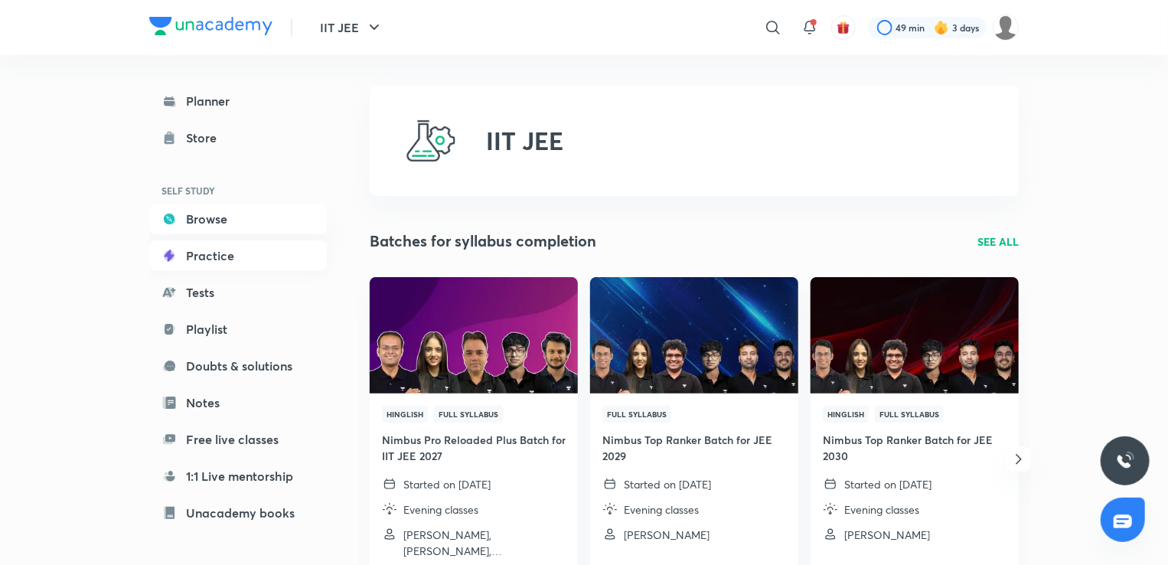
click at [247, 248] on link "Practice" at bounding box center [238, 255] width 178 height 31
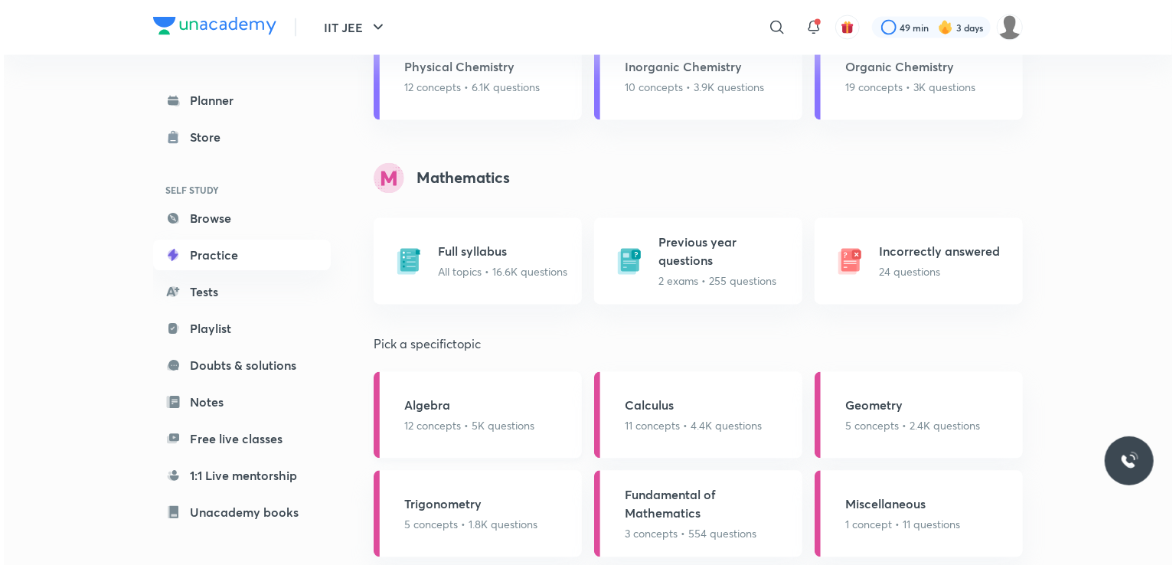
scroll to position [1477, 0]
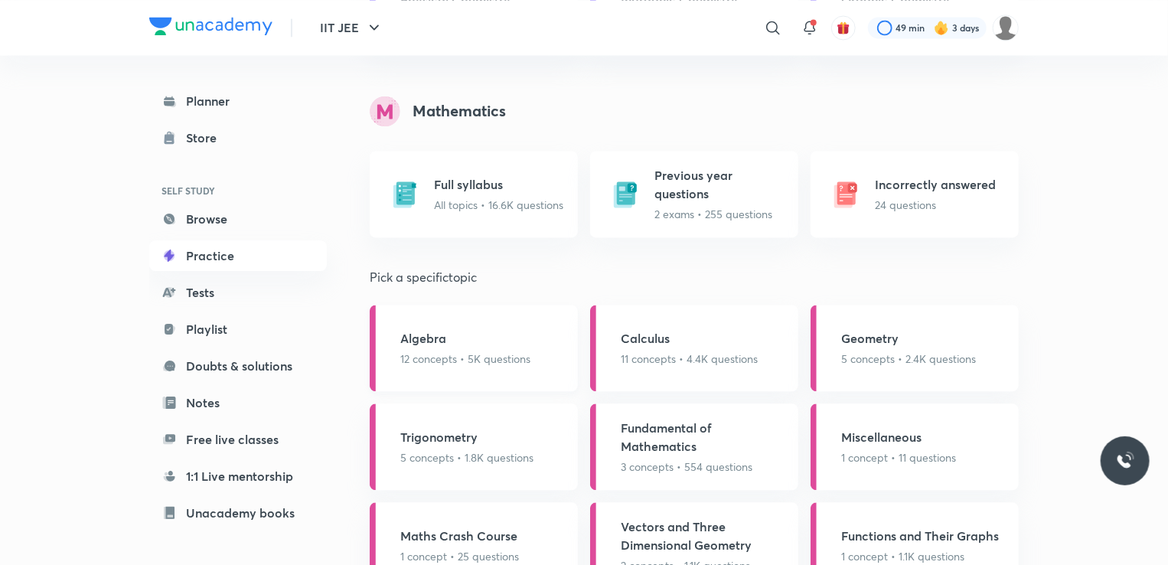
click at [477, 369] on div "Algebra 12 concepts • 5K questions" at bounding box center [474, 348] width 208 height 87
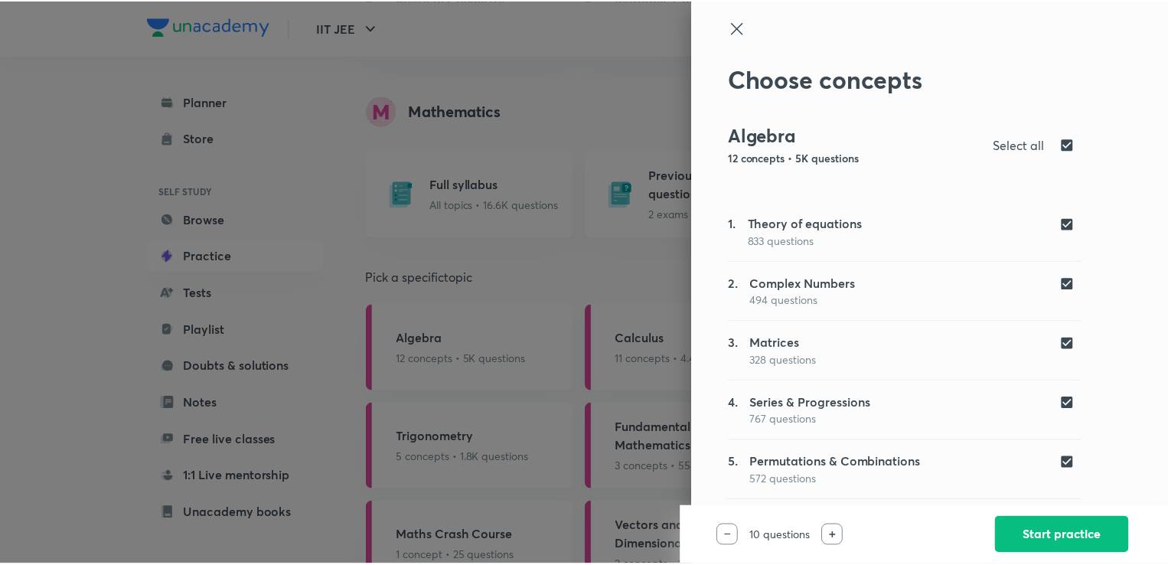
scroll to position [0, 0]
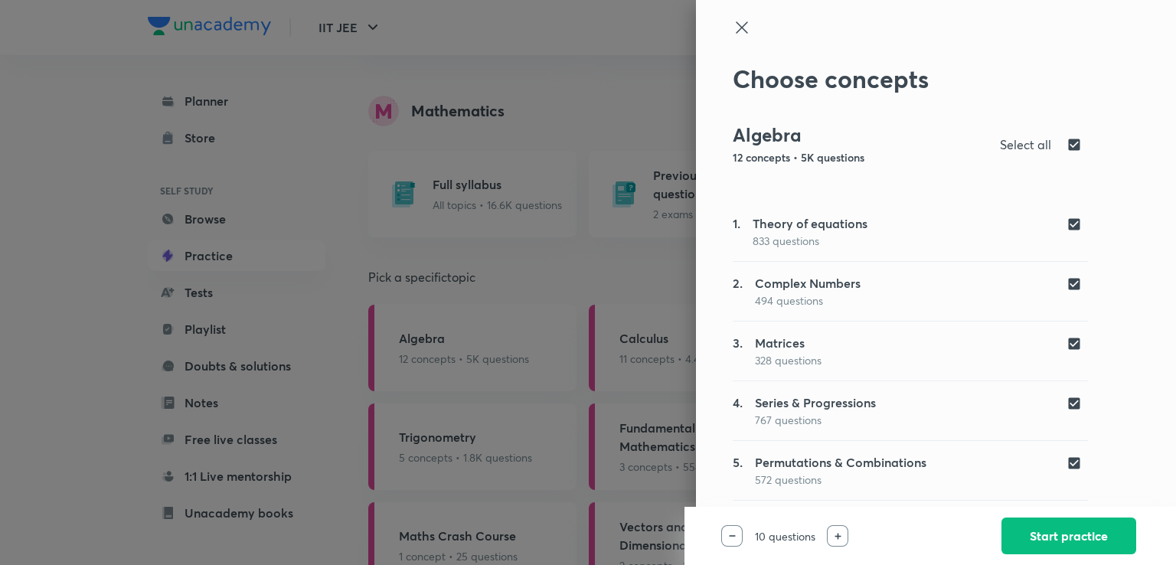
click at [514, 451] on div at bounding box center [588, 282] width 1176 height 565
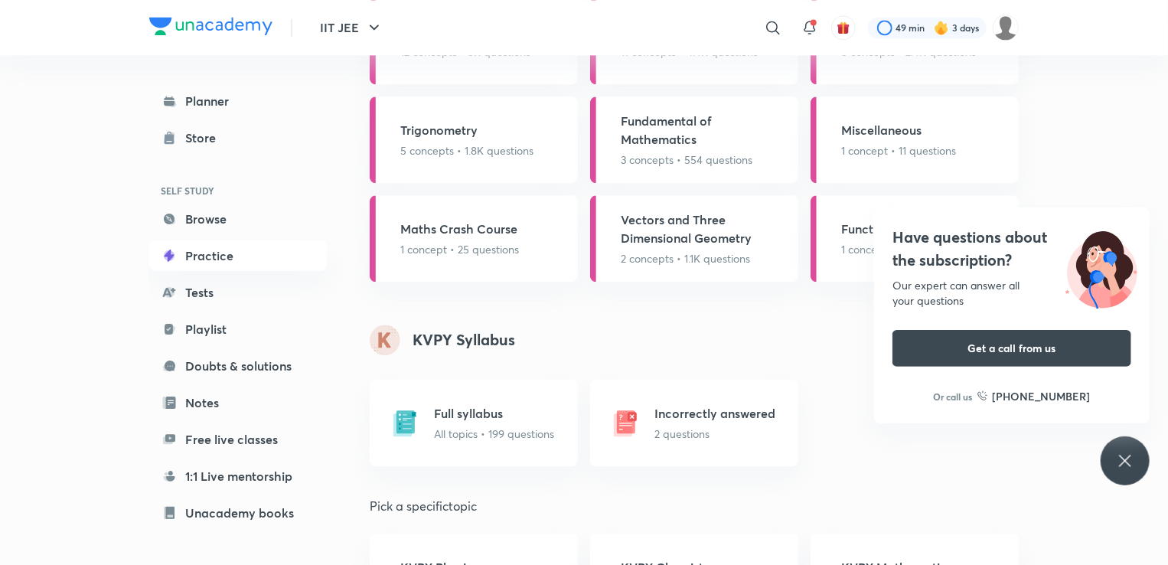
scroll to position [1882, 0]
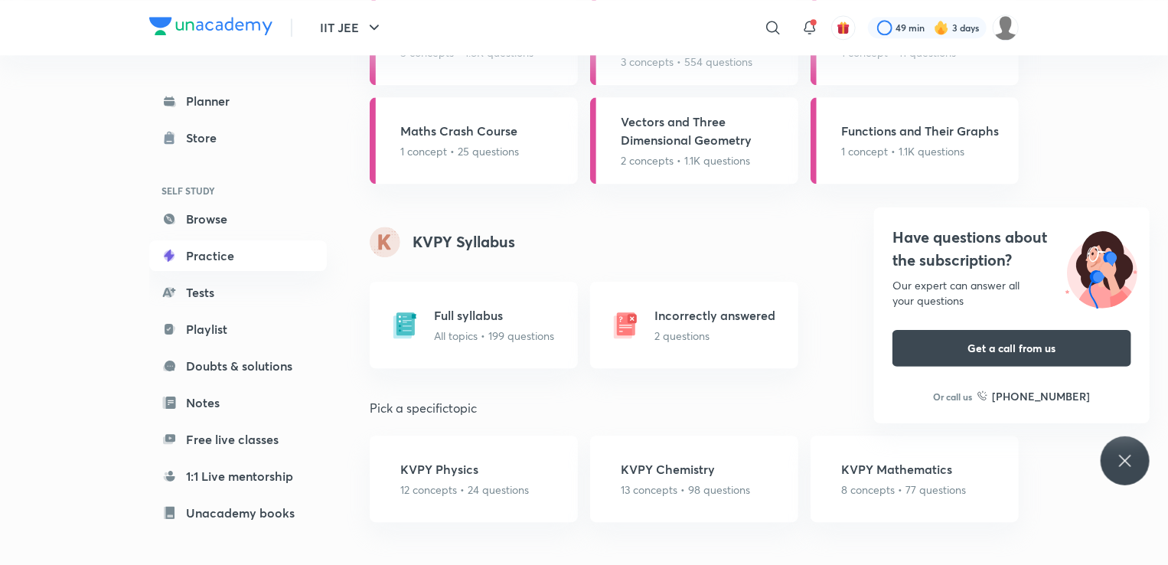
click at [1126, 474] on div "Have questions about the subscription? Our expert can answer all your questions…" at bounding box center [1125, 460] width 49 height 49
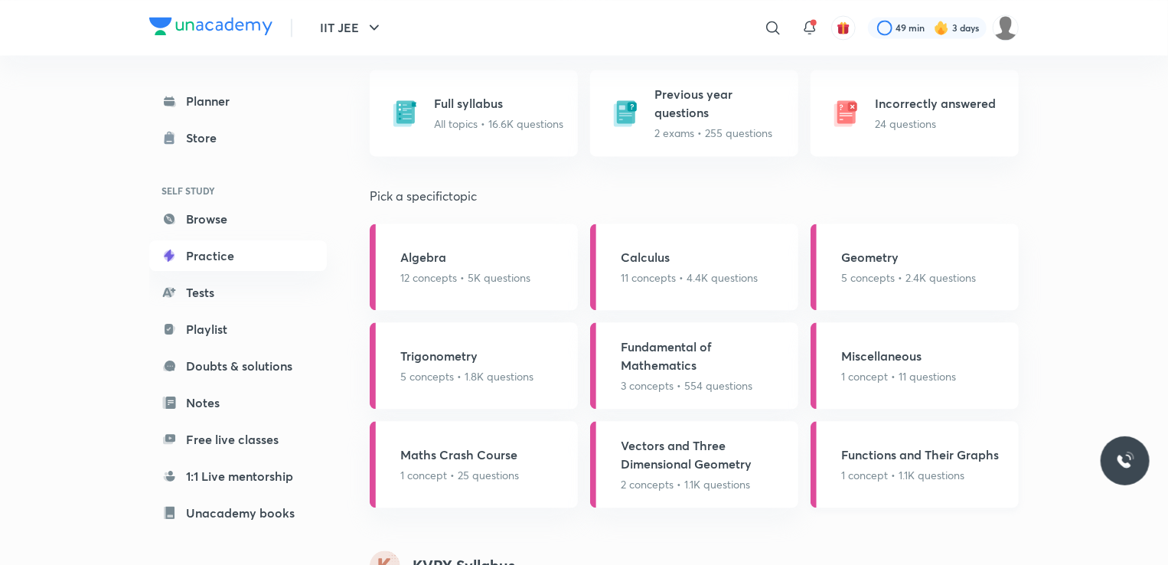
scroll to position [1543, 0]
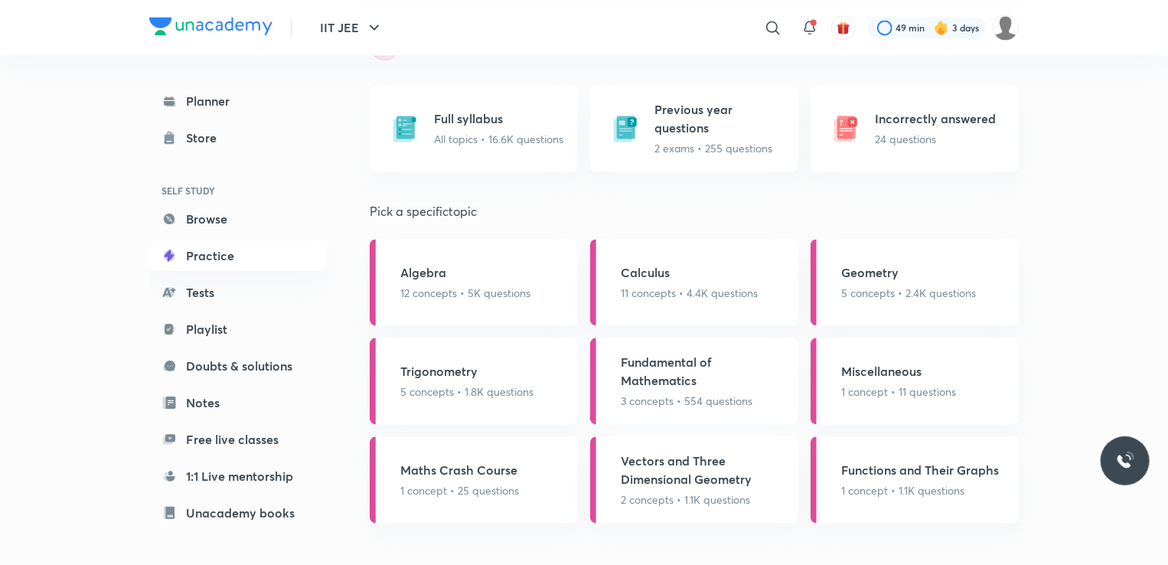
click at [727, 395] on p "3 concepts • 554 questions" at bounding box center [705, 401] width 168 height 16
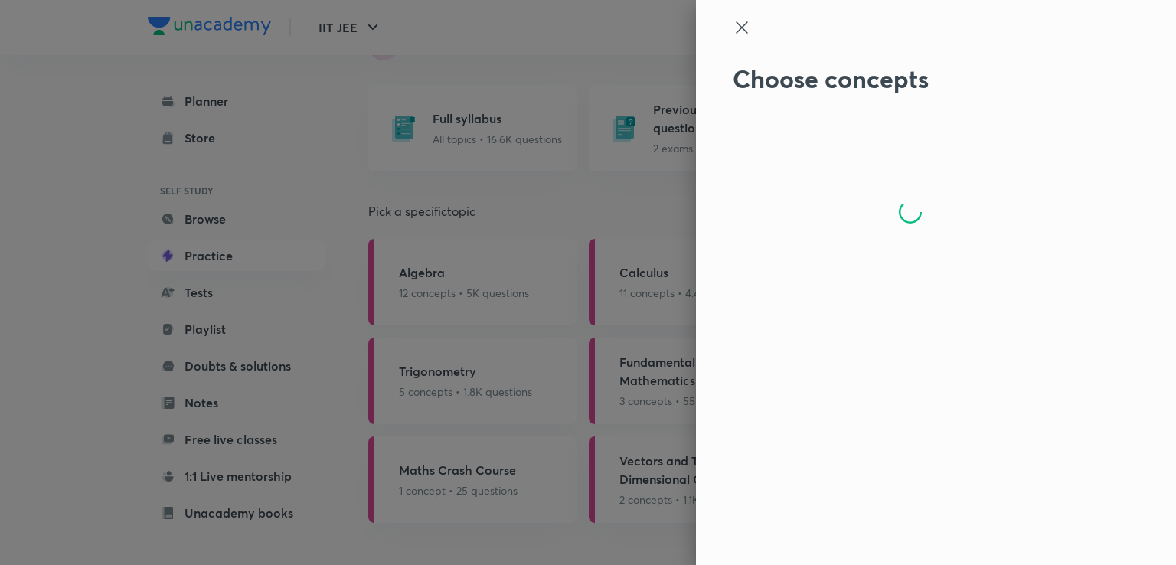
click at [727, 395] on div "Choose concepts" at bounding box center [588, 282] width 1176 height 565
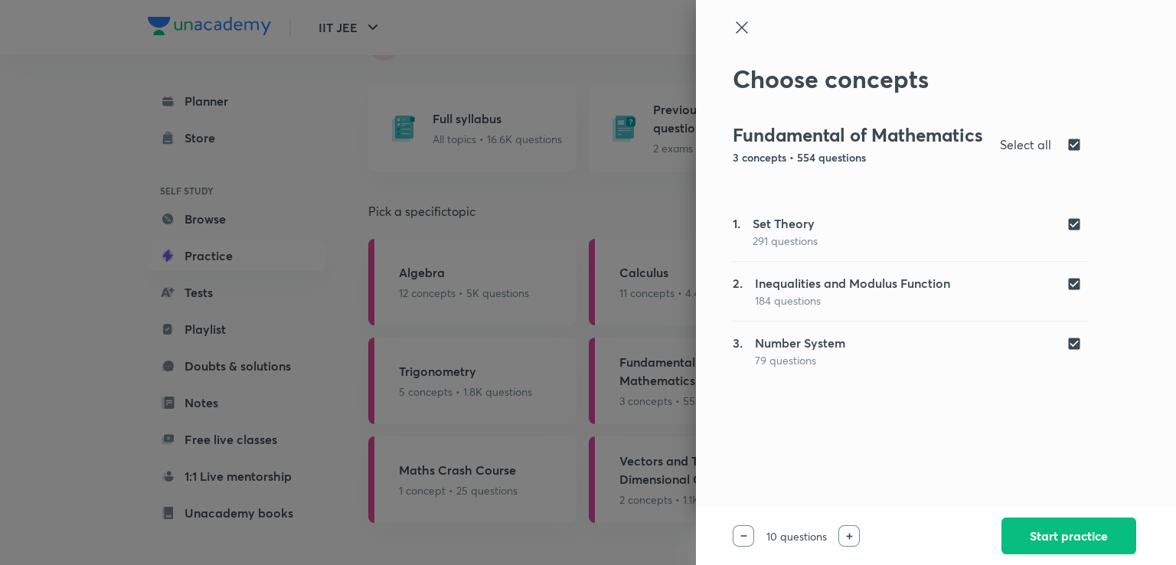
click at [505, 351] on div at bounding box center [588, 282] width 1176 height 565
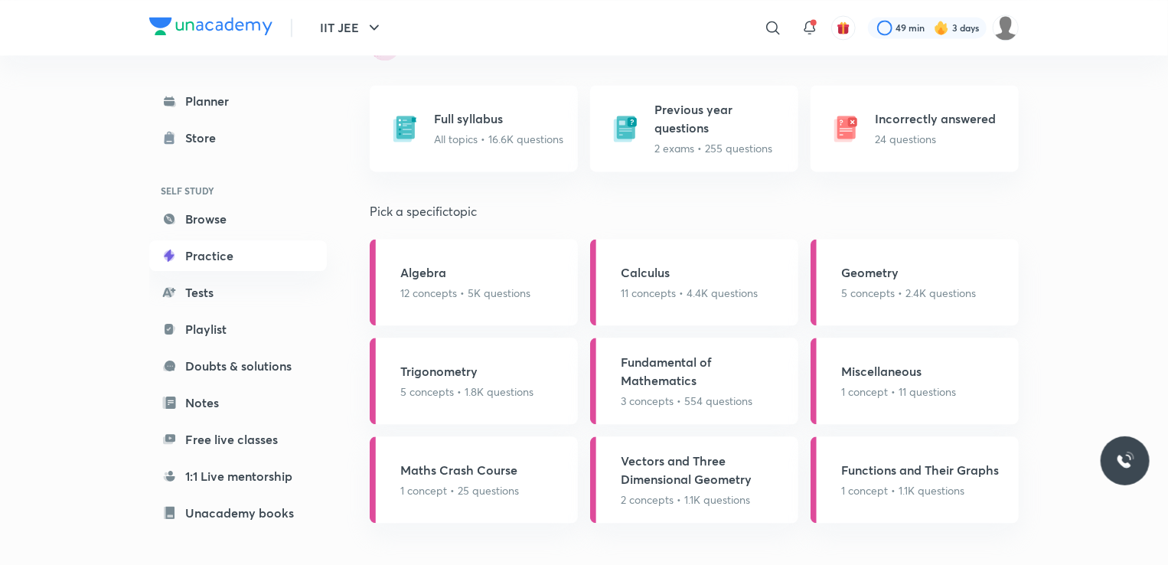
click at [201, 346] on div "Planner Store SELF STUDY Browse Practice Tests Playlist Doubts & solutions Note…" at bounding box center [238, 366] width 178 height 560
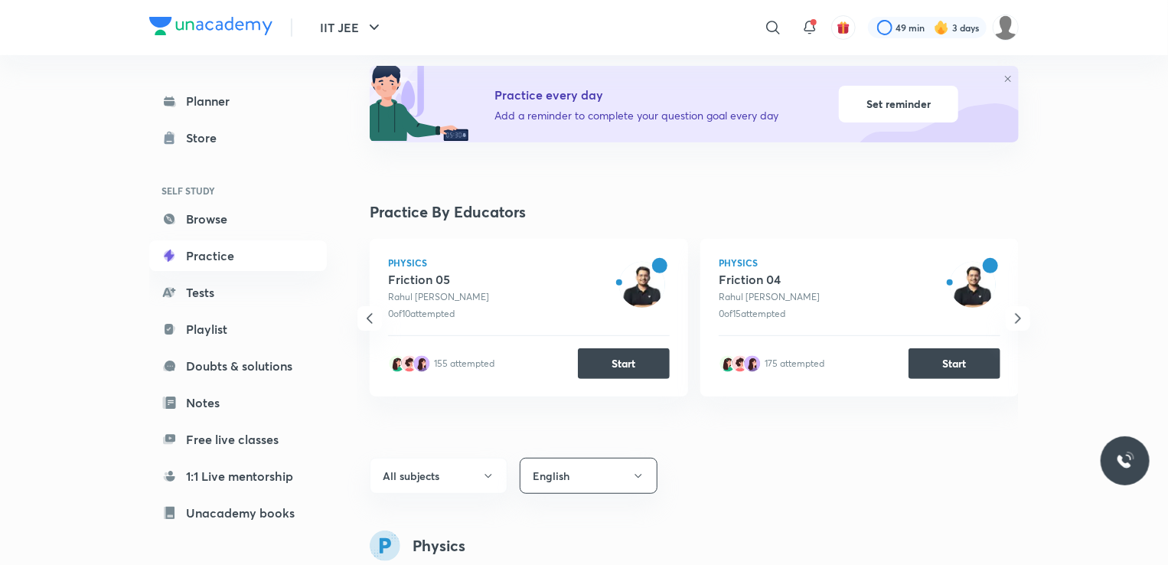
scroll to position [0, 0]
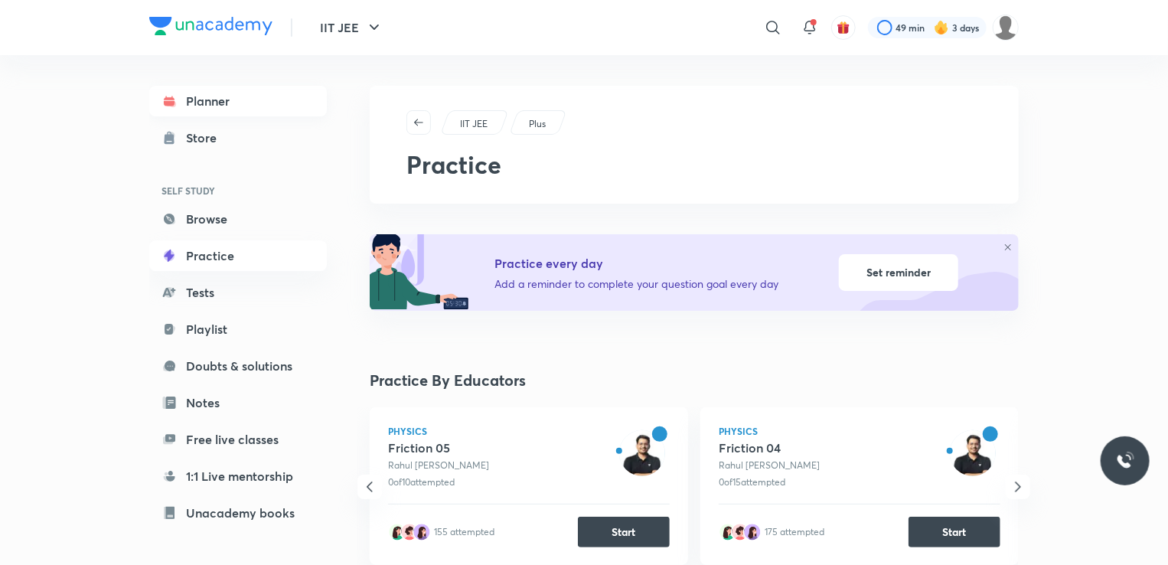
click at [299, 91] on link "Planner" at bounding box center [238, 101] width 178 height 31
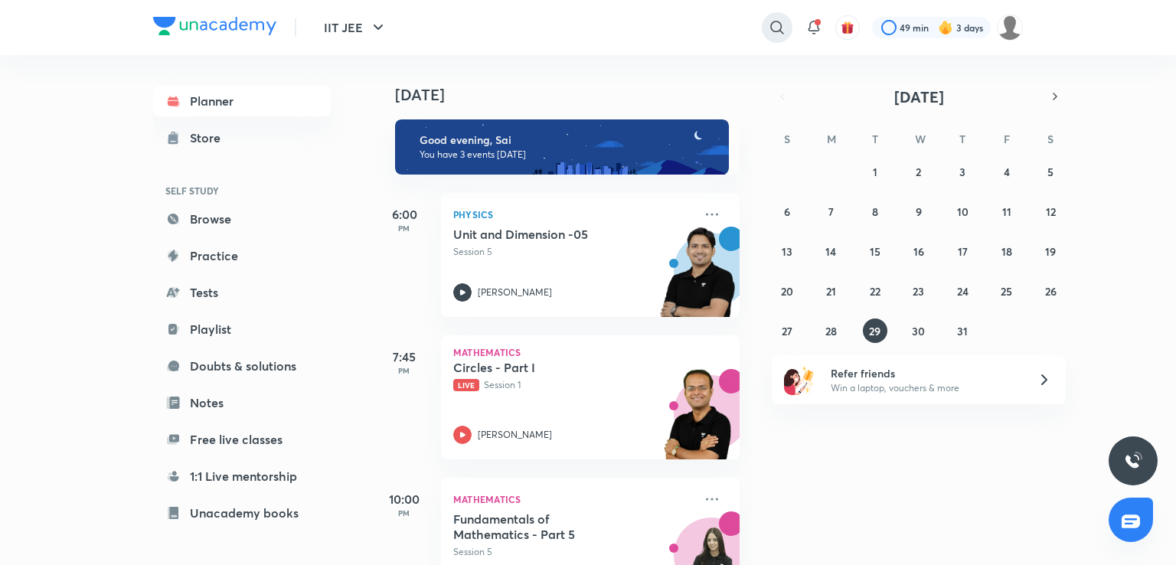
click at [772, 18] on icon at bounding box center [777, 27] width 18 height 18
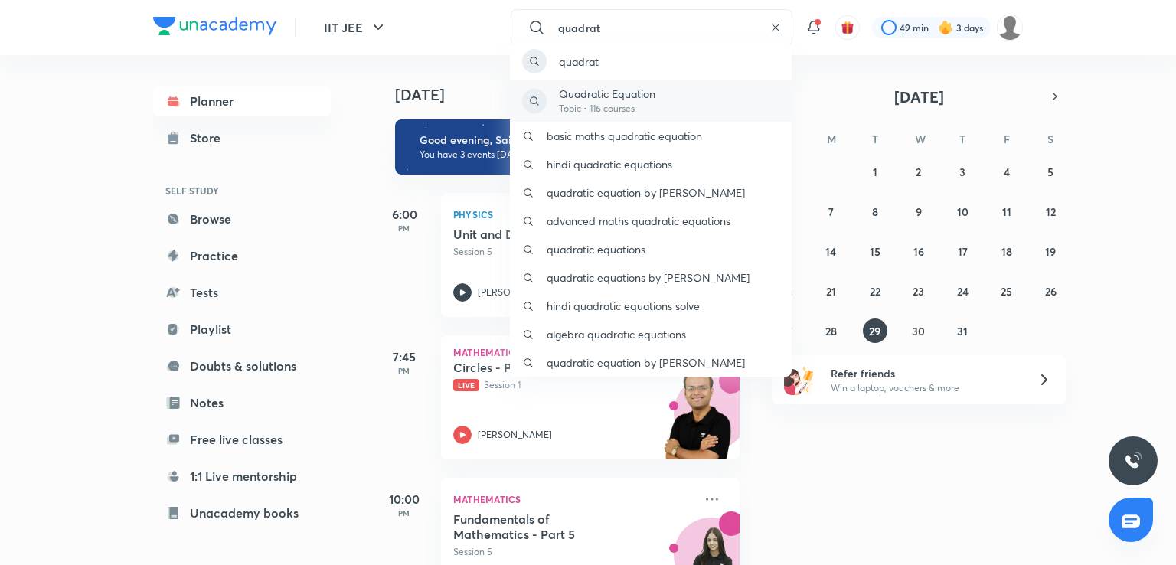
type input "quadrat"
click at [707, 98] on div "Quadratic Equation Topic • 116 courses" at bounding box center [651, 101] width 282 height 42
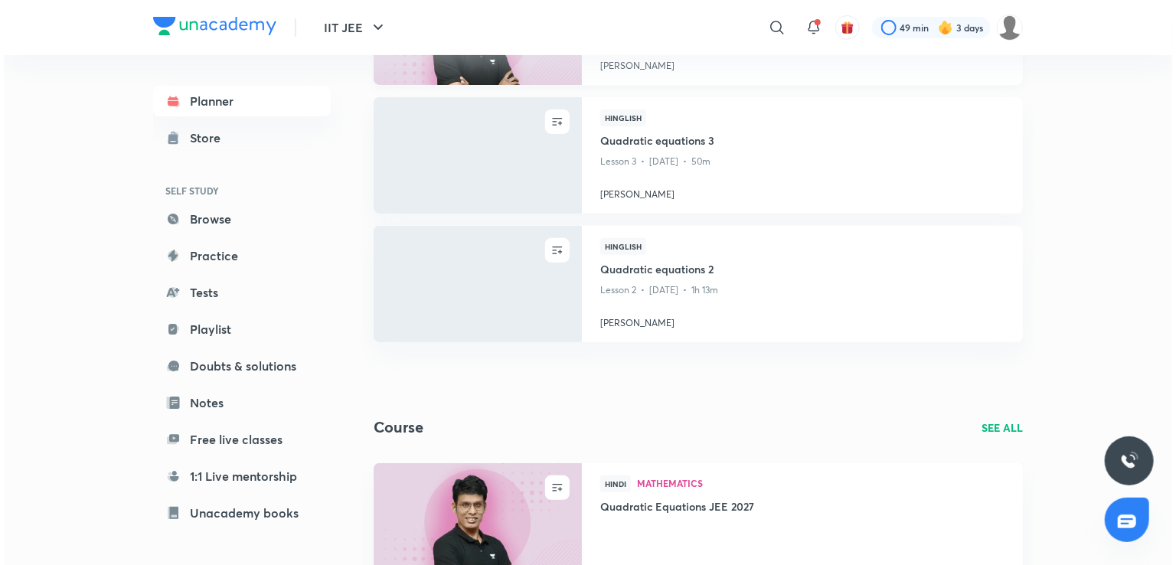
scroll to position [214, 0]
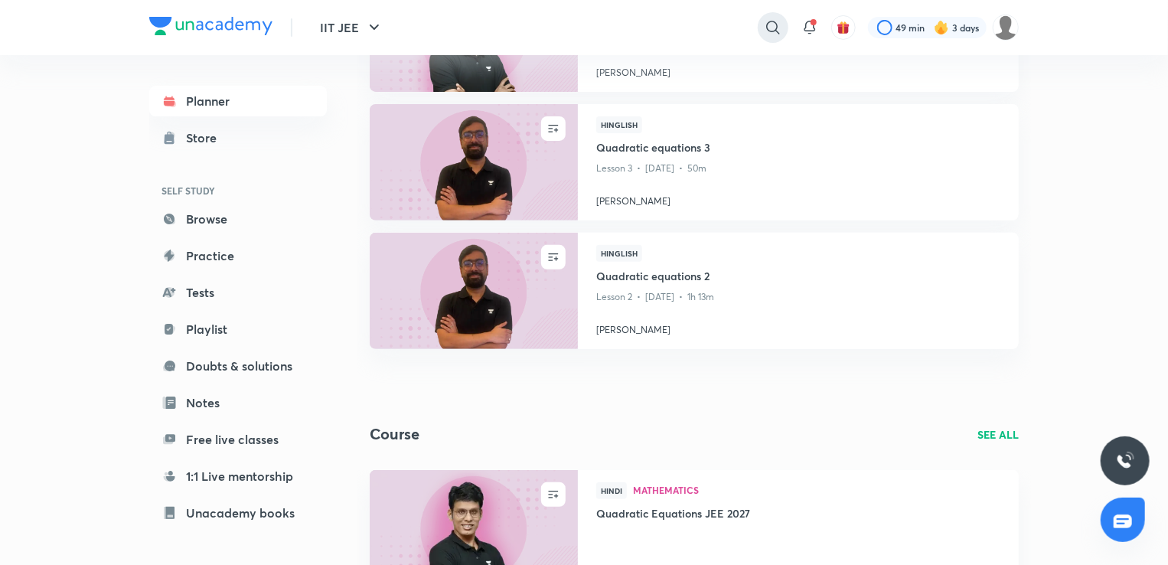
click at [768, 19] on icon at bounding box center [773, 27] width 18 height 18
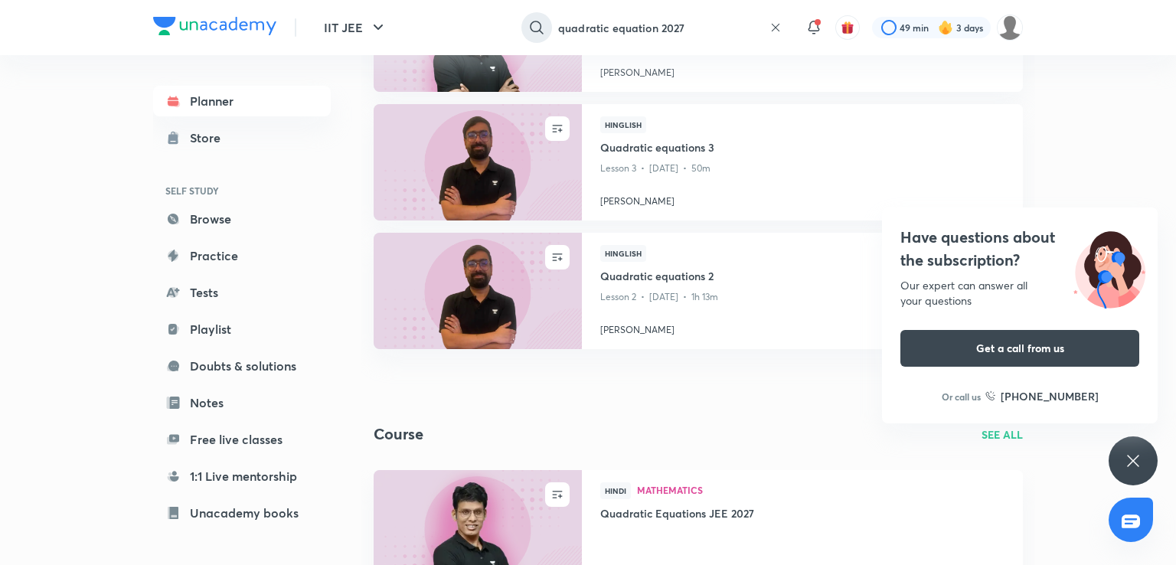
type input "quadratic equation 2027"
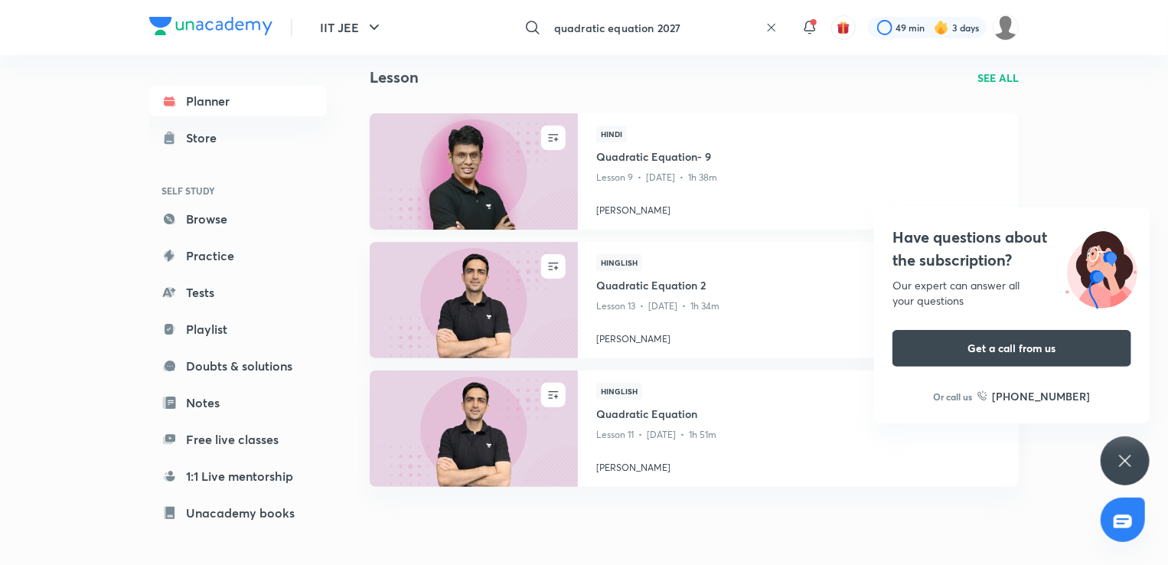
scroll to position [77, 0]
click at [1140, 459] on div "Have questions about the subscription? Our expert can answer all your questions…" at bounding box center [1125, 460] width 49 height 49
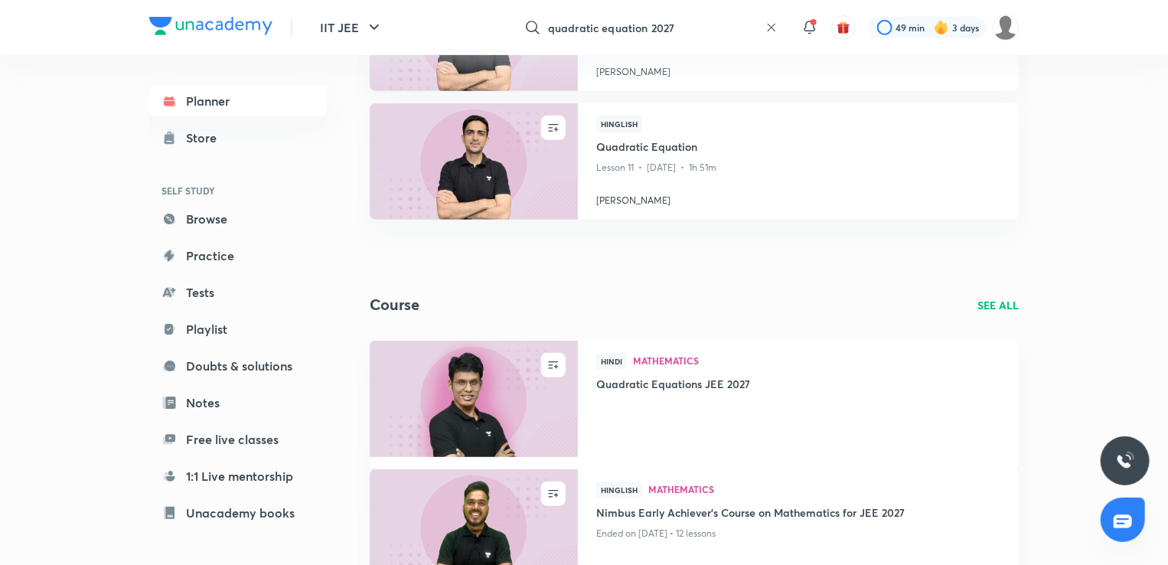
scroll to position [344, 0]
click at [588, 191] on div "Hinglish Quadratic Equation Lesson 11 • Feb 14 • 1h 51m Arvind Kalia" at bounding box center [798, 161] width 441 height 116
click at [488, 156] on img at bounding box center [473, 160] width 212 height 119
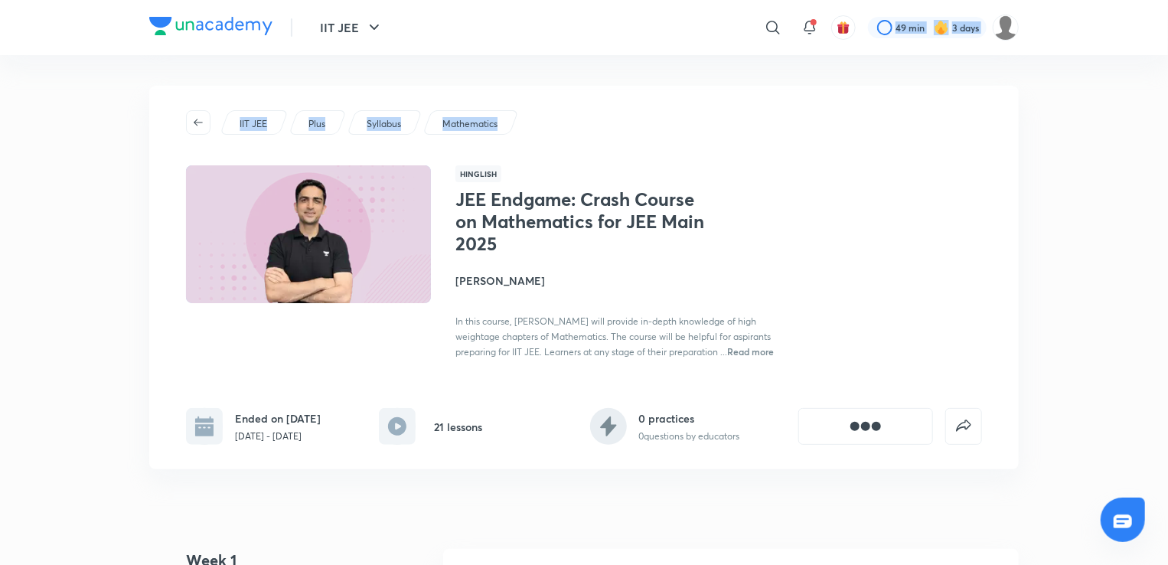
drag, startPoint x: 449, startPoint y: -13, endPoint x: 473, endPoint y: 100, distance: 115.8
click at [469, 113] on div "IIT JEE Plus Syllabus Mathematics Hinglish JEE Endgame: Crash Course on Mathema…" at bounding box center [584, 278] width 870 height 384
click at [550, 374] on div "IIT JEE Plus Syllabus Mathematics Hinglish JEE Endgame: Crash Course on Mathema…" at bounding box center [584, 278] width 870 height 384
click at [554, 298] on div "JEE Endgame: Crash Course on Mathematics for JEE Main 2025 Arvind Kalia In this…" at bounding box center [626, 273] width 343 height 171
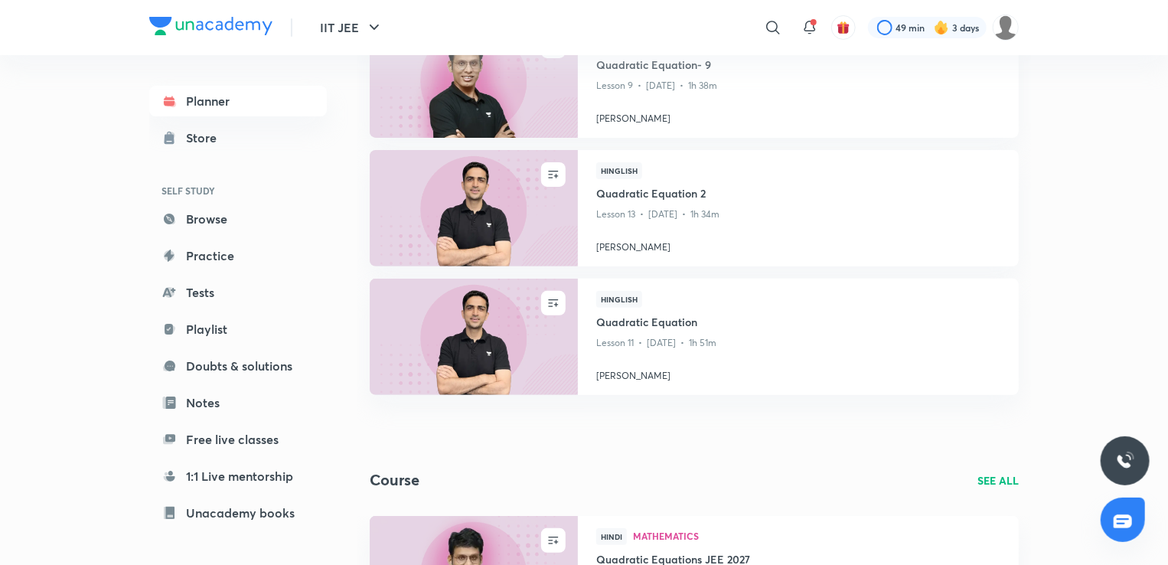
scroll to position [172, 0]
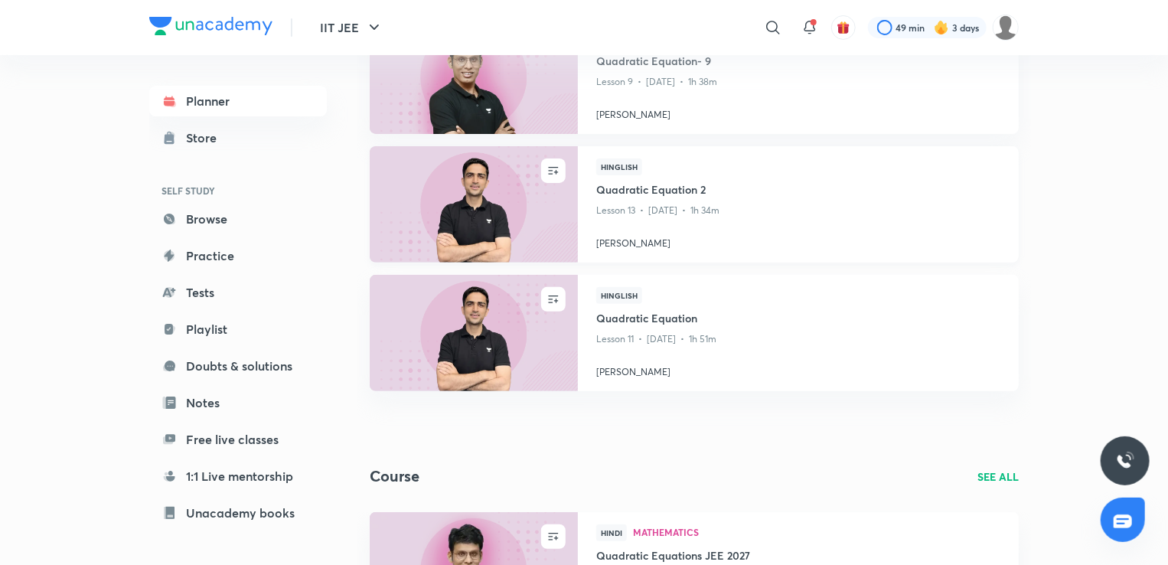
click at [471, 187] on img at bounding box center [473, 204] width 212 height 119
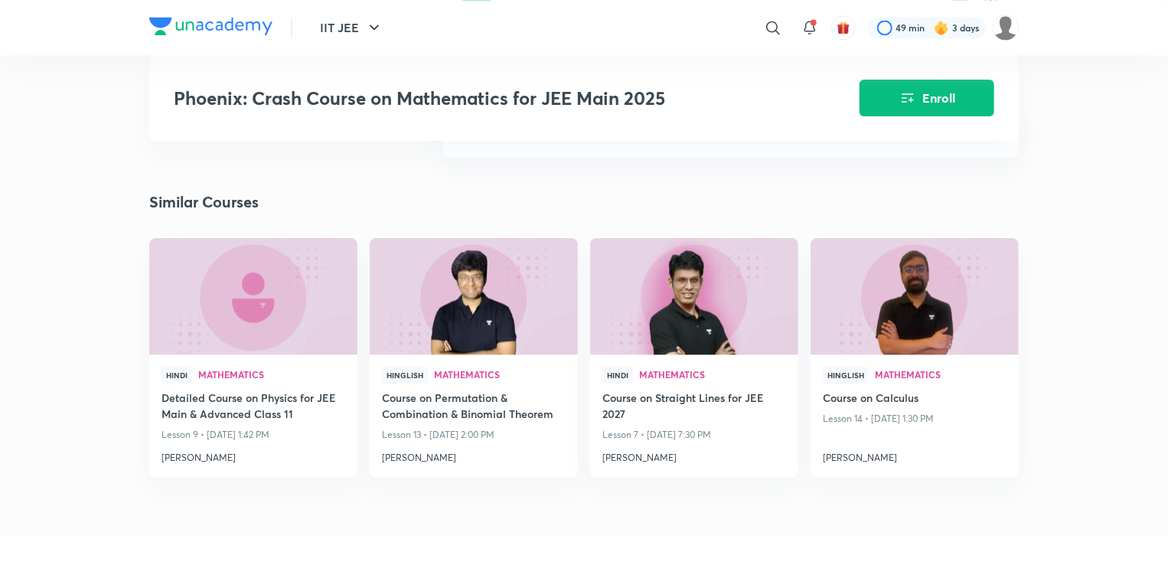
scroll to position [1799, 0]
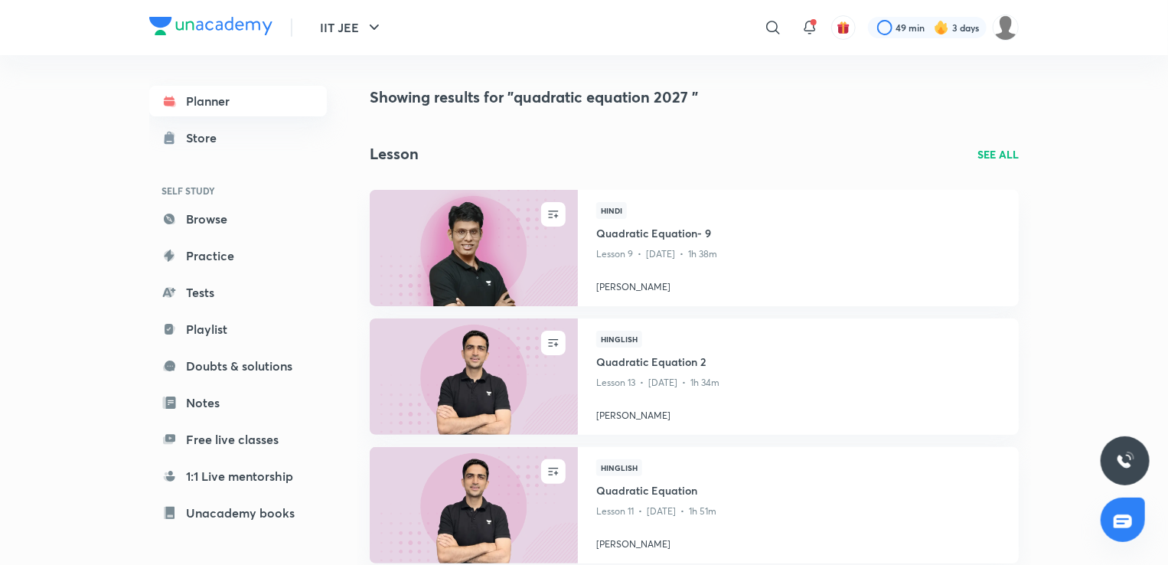
click at [185, 98] on link "Planner" at bounding box center [238, 101] width 178 height 31
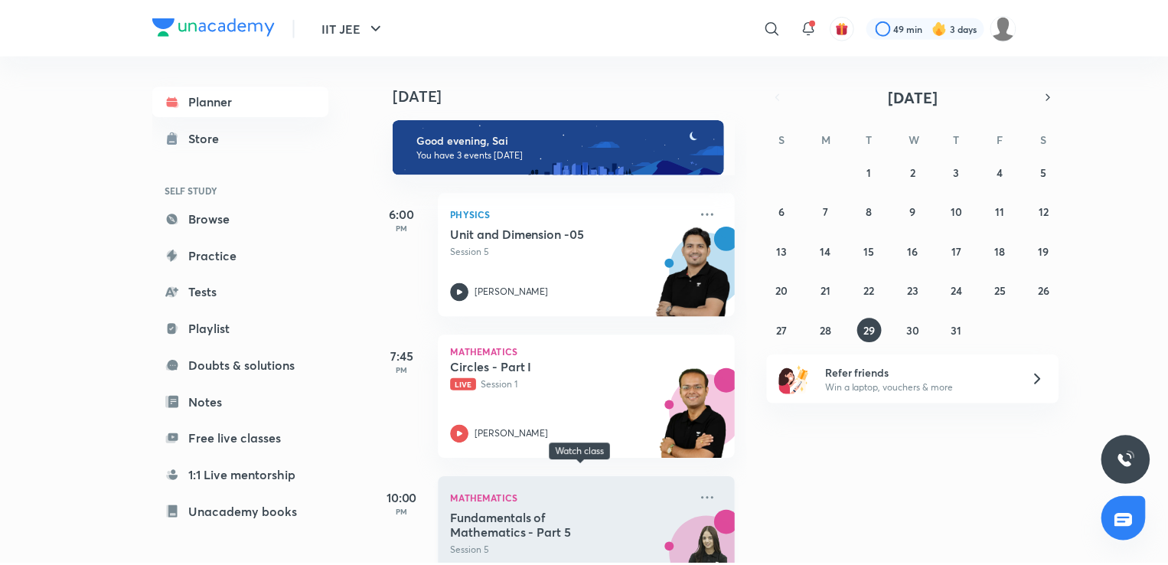
scroll to position [107, 0]
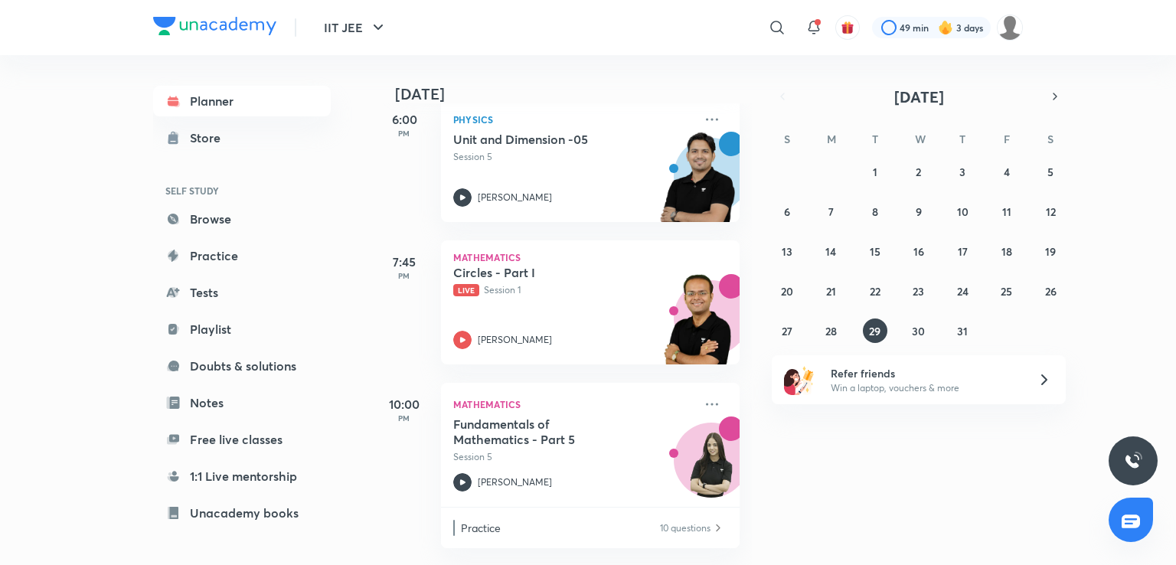
click at [775, 44] on div "​" at bounding box center [783, 27] width 18 height 37
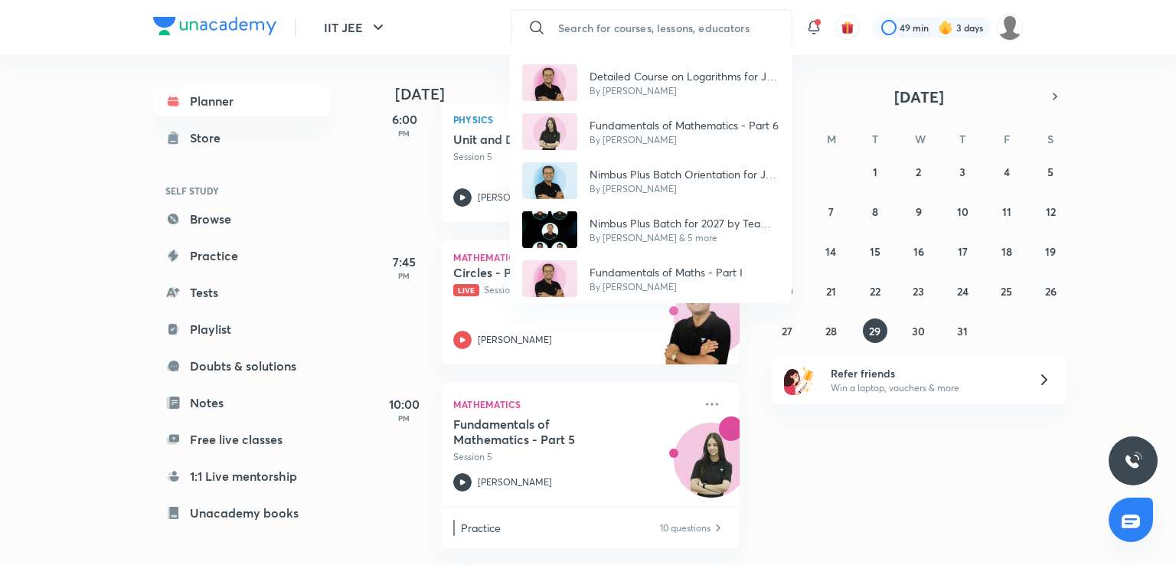
click at [857, 76] on div "Detailed Course on Logarithms for JEE 2027 By Vineet Loomba Fundamentals of Mat…" at bounding box center [588, 282] width 1176 height 565
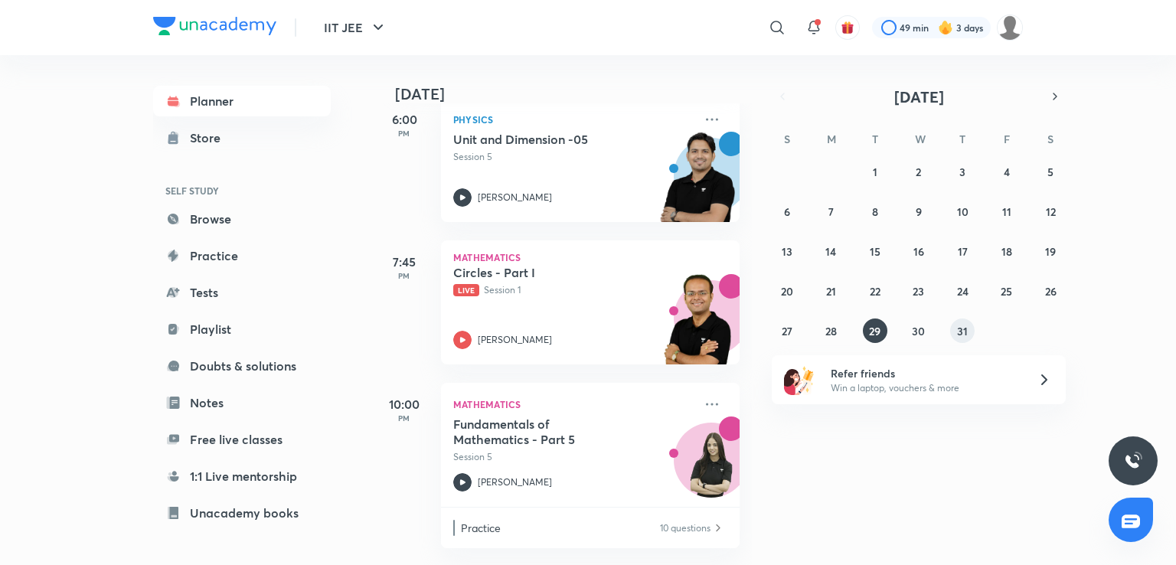
click at [964, 325] on abbr "31" at bounding box center [962, 331] width 11 height 15
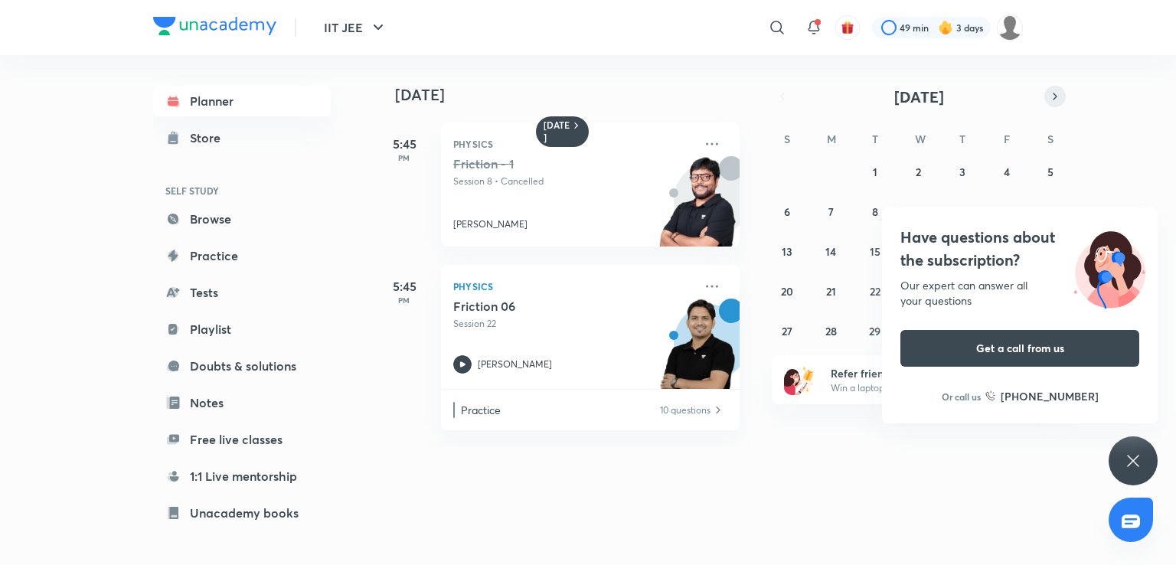
click at [1051, 95] on icon "button" at bounding box center [1055, 97] width 12 height 14
click at [1014, 179] on button "1" at bounding box center [1006, 171] width 24 height 24
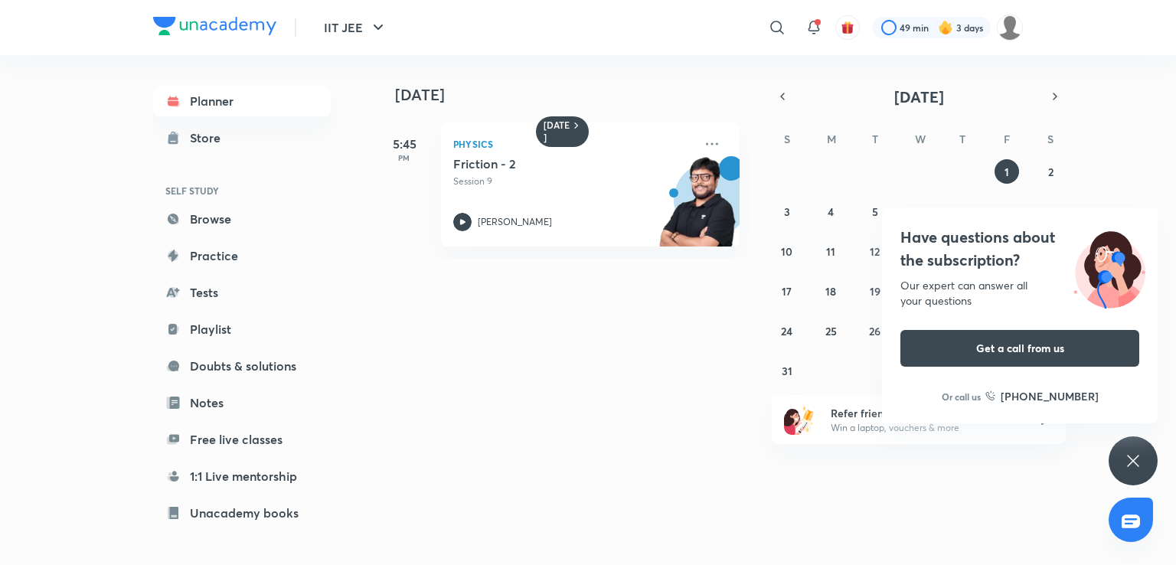
click at [1130, 464] on icon at bounding box center [1133, 461] width 18 height 18
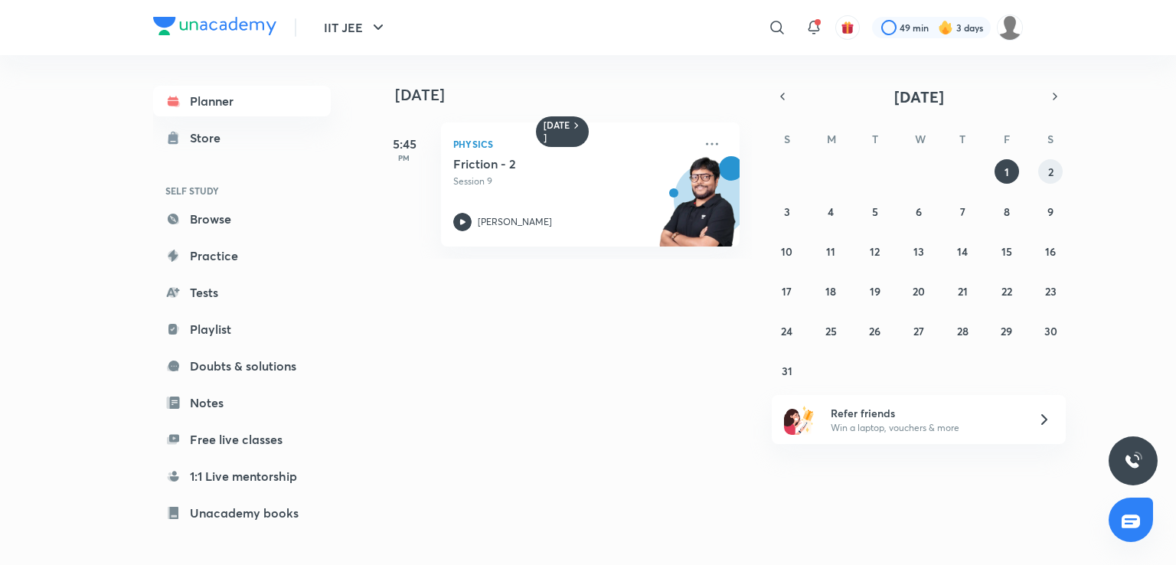
drag, startPoint x: 1034, startPoint y: 175, endPoint x: 1043, endPoint y: 171, distance: 10.0
click at [1043, 171] on div "27 28 29 30 31 1 2 3 4 5 6 7 8 9 10 11 12 13 14 15 16 17 18 19 20 21 22 23 24 2…" at bounding box center [919, 271] width 294 height 224
click at [1043, 171] on button "2" at bounding box center [1050, 171] width 24 height 24
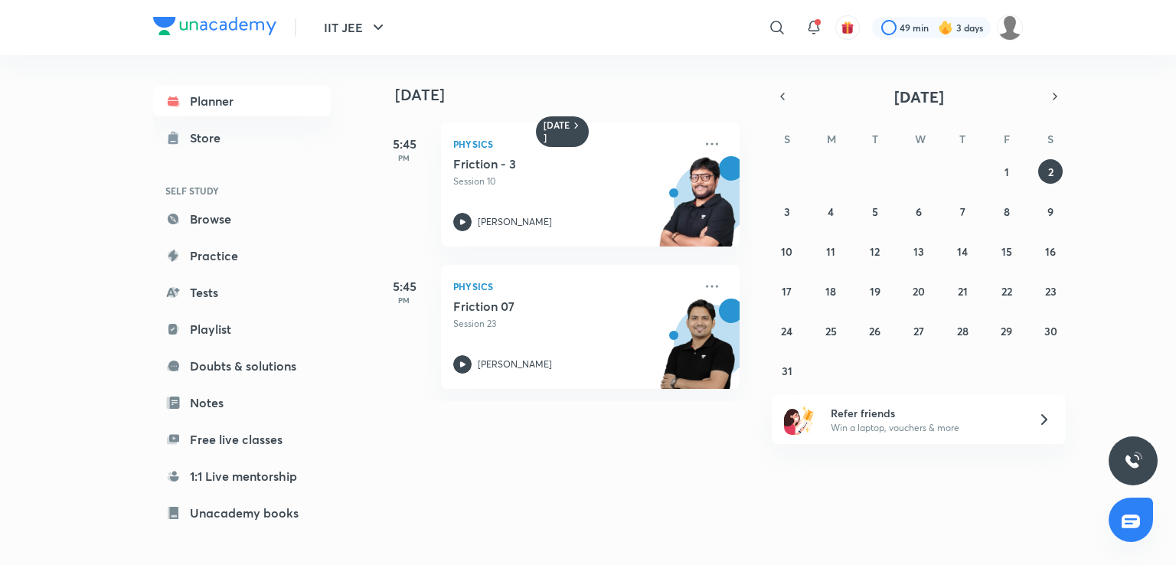
click at [759, 19] on div "​" at bounding box center [652, 27] width 282 height 37
click at [783, 24] on icon at bounding box center [777, 27] width 18 height 18
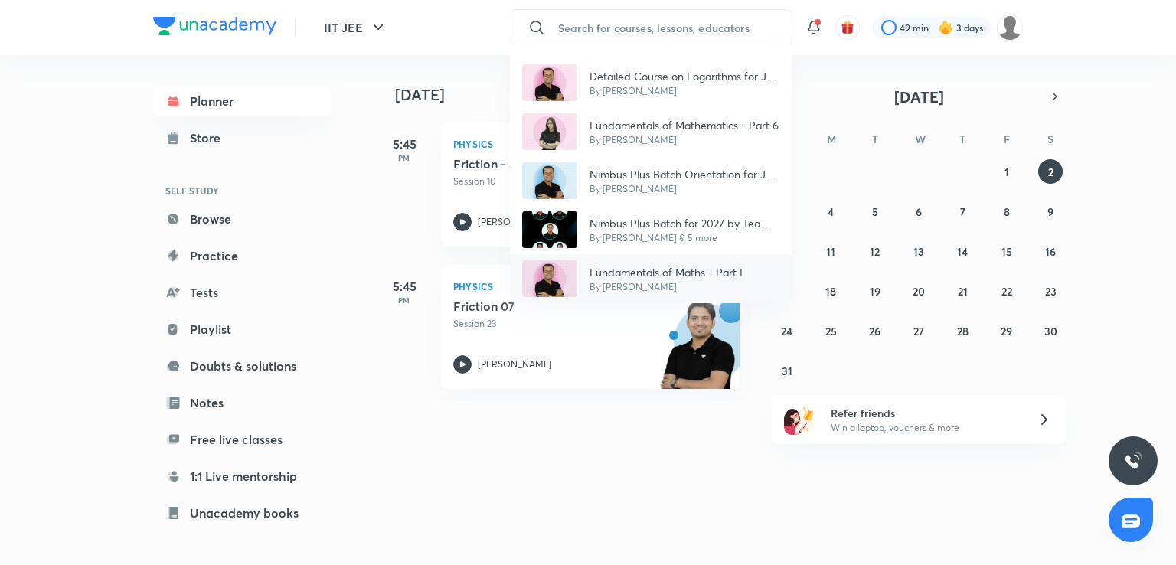
click at [599, 267] on p "Fundamentals of Maths - Part I" at bounding box center [665, 272] width 153 height 16
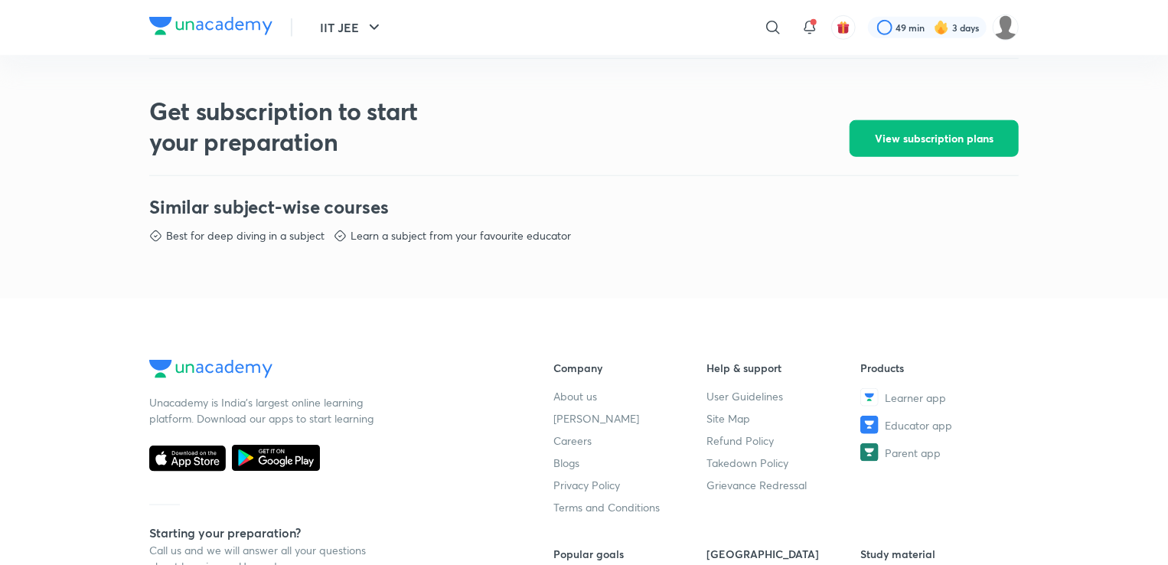
scroll to position [724, 0]
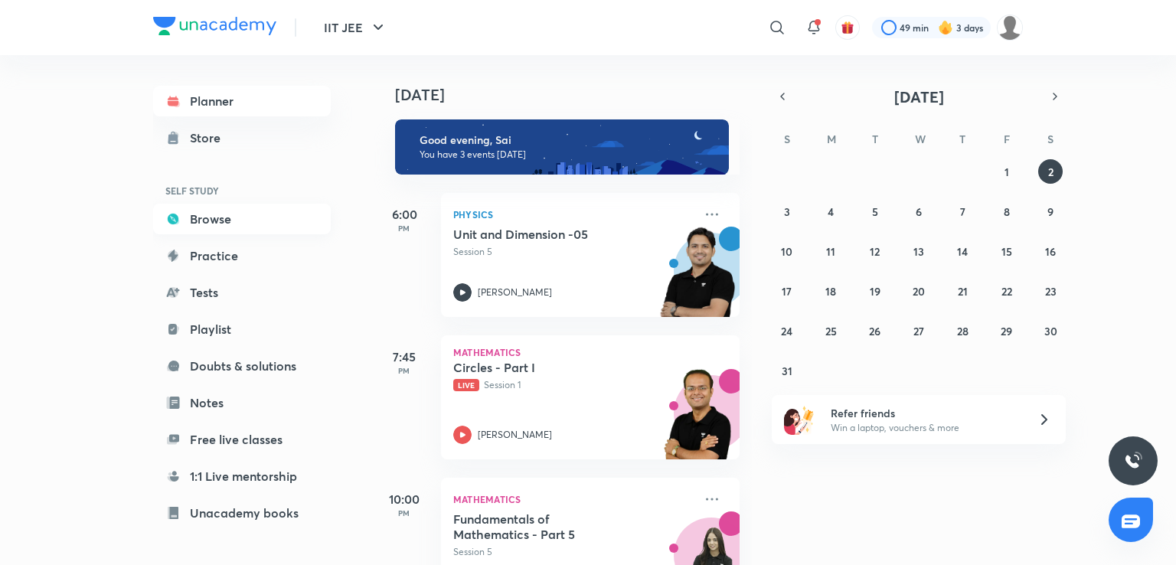
click at [217, 230] on link "Browse" at bounding box center [242, 219] width 178 height 31
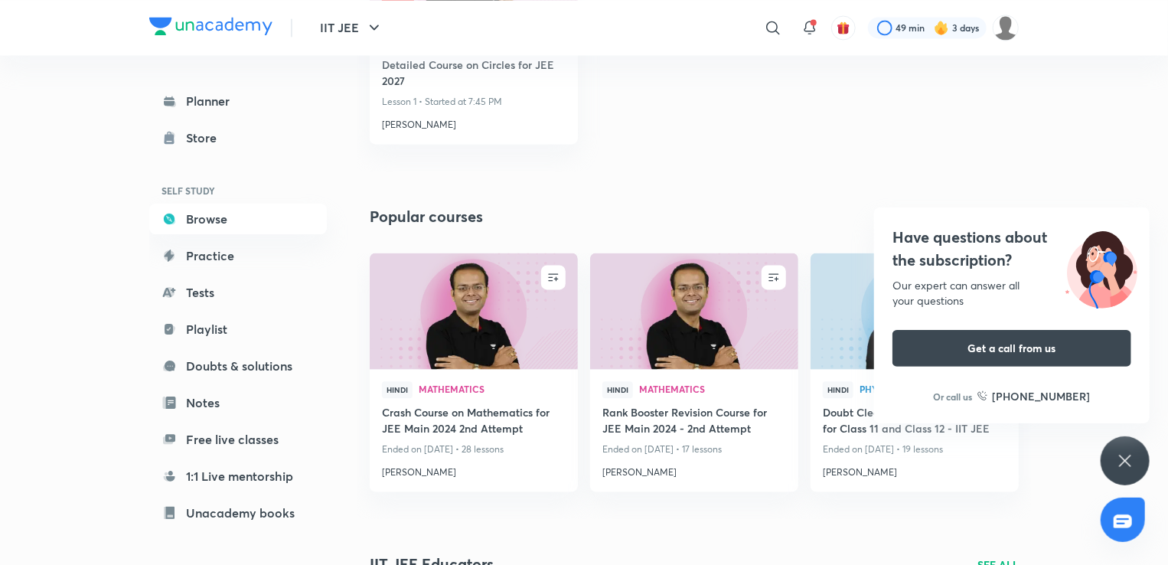
scroll to position [1515, 0]
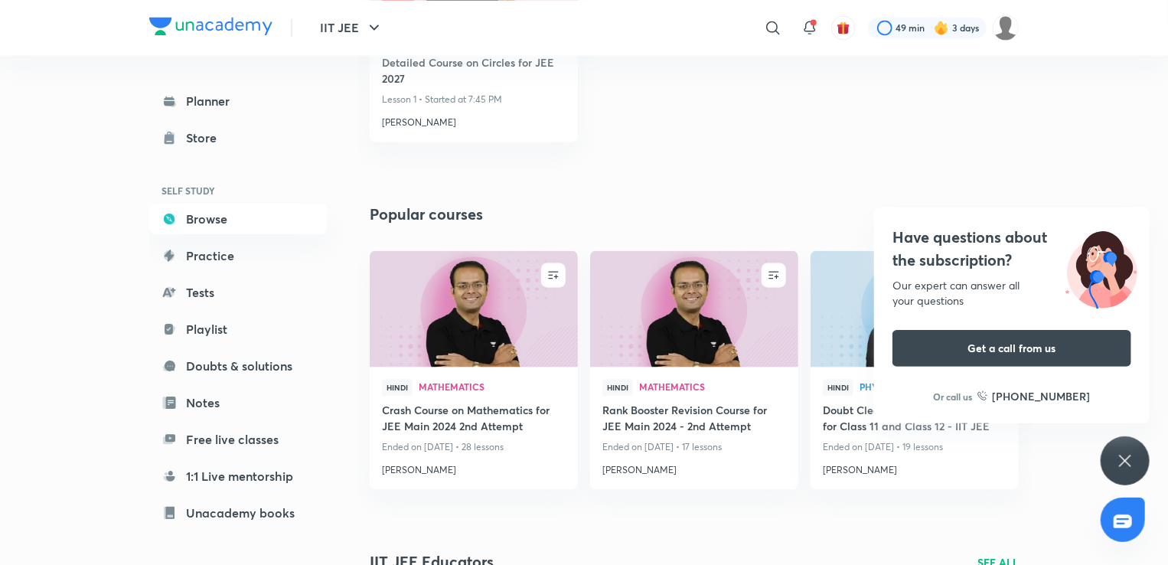
click at [1108, 450] on div "Have questions about the subscription? Our expert can answer all your questions…" at bounding box center [1125, 460] width 49 height 49
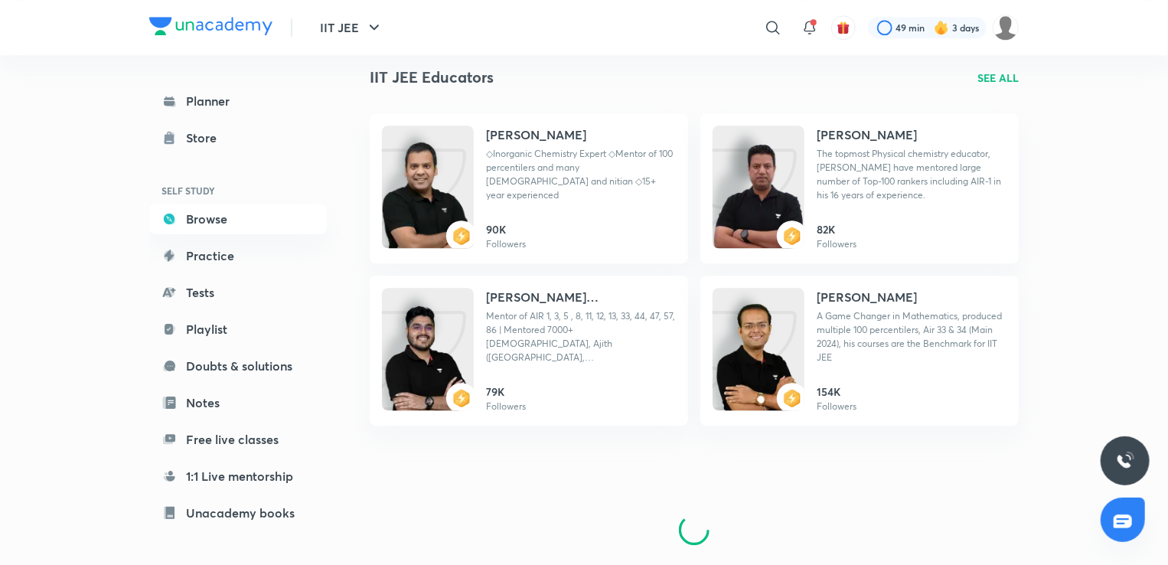
scroll to position [2038, 0]
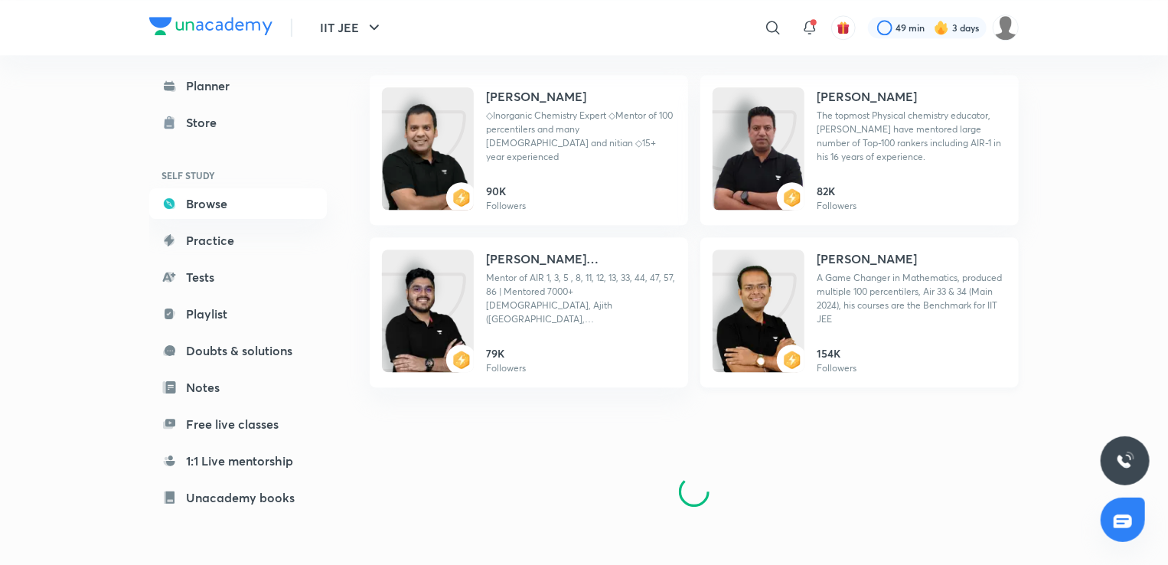
click at [773, 309] on img at bounding box center [759, 326] width 92 height 122
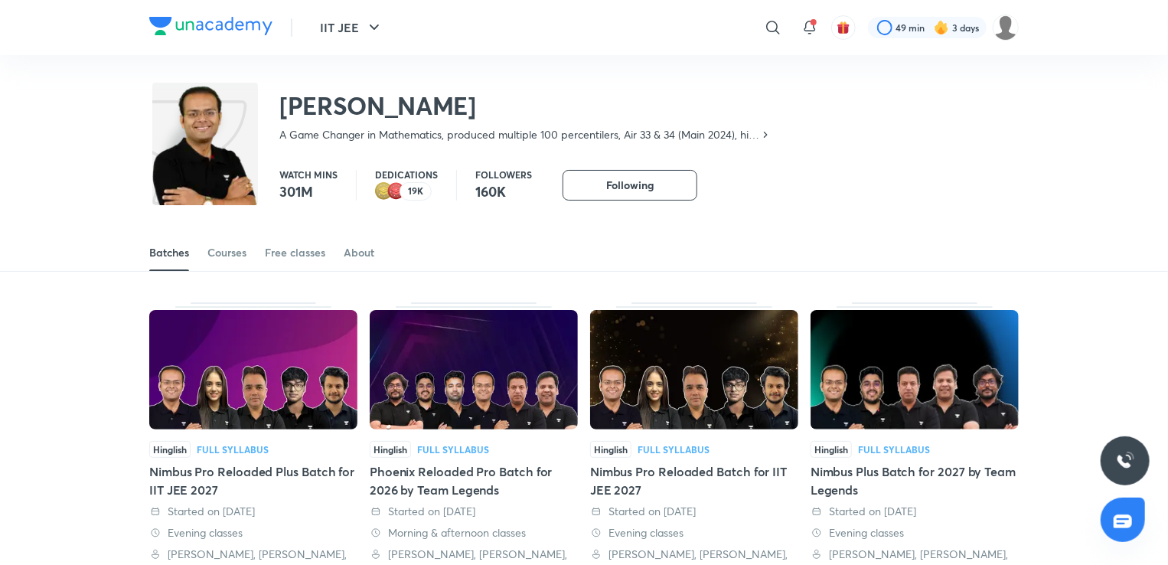
click at [863, 395] on img at bounding box center [915, 369] width 208 height 119
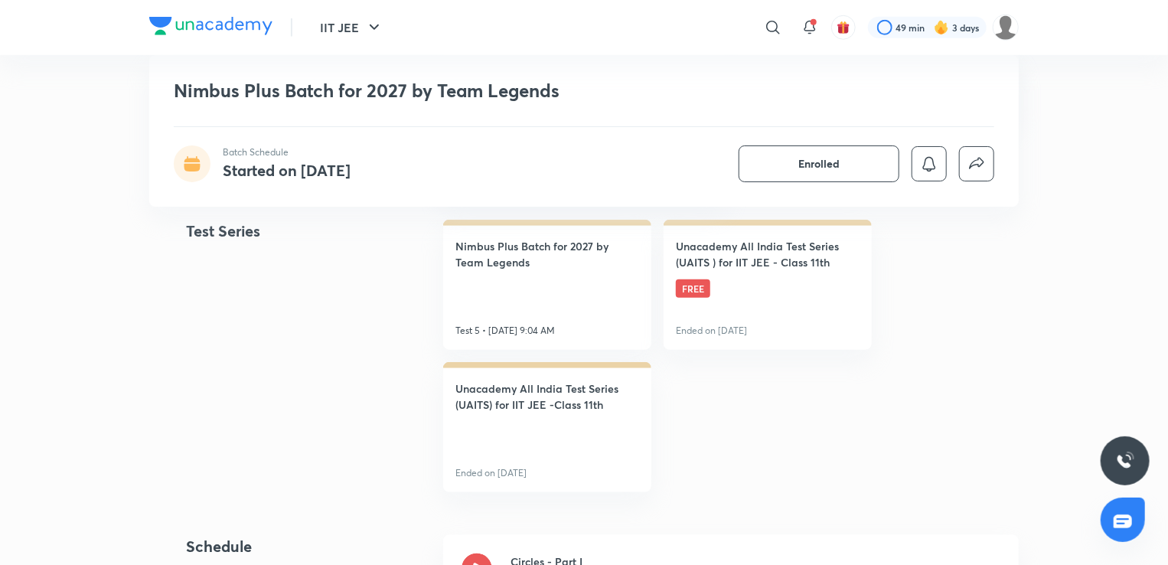
scroll to position [762, 0]
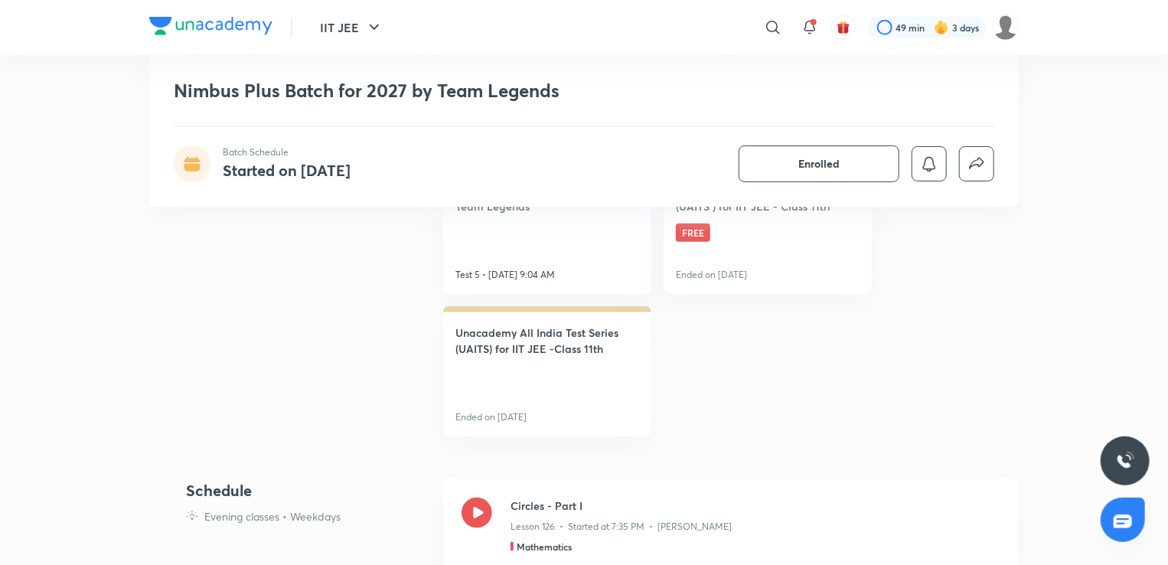
click at [371, 176] on div "Batch Schedule Started on Jul 15" at bounding box center [277, 163] width 207 height 37
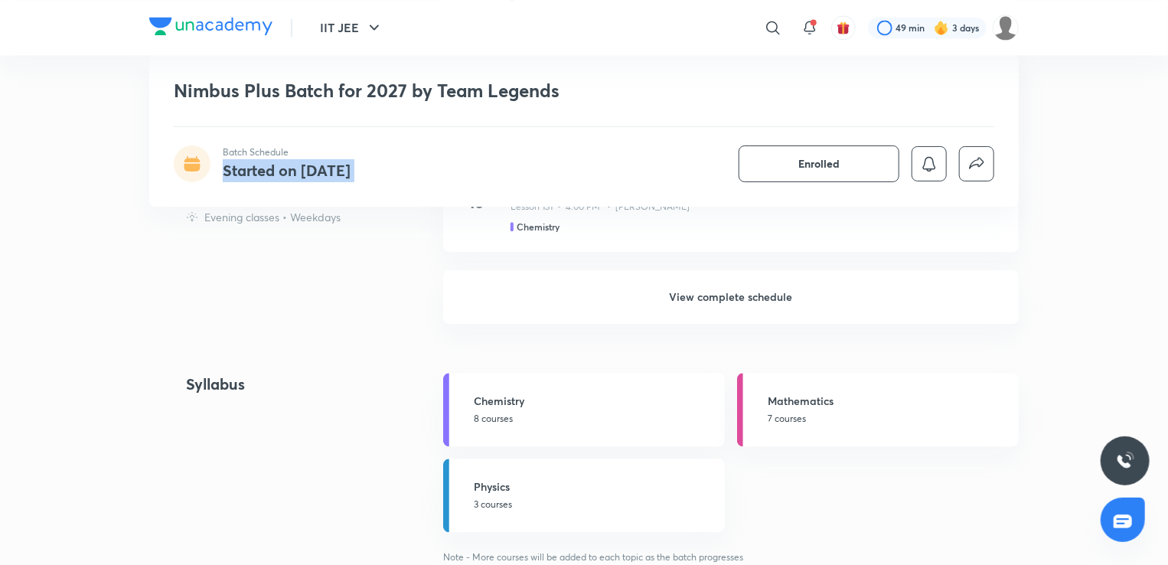
scroll to position [1626, 0]
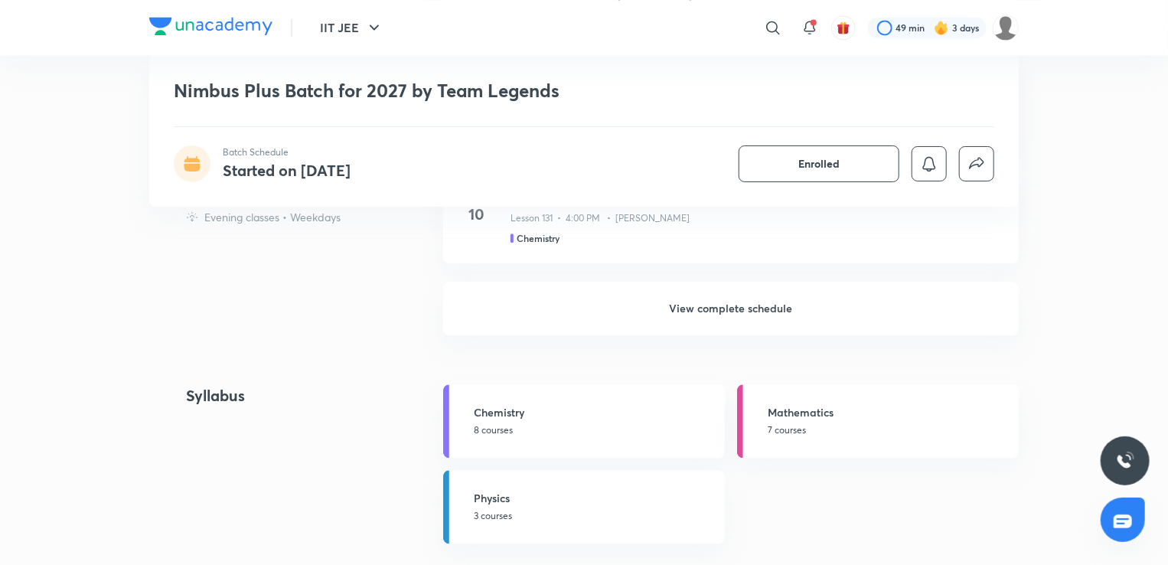
click at [547, 299] on h6 "View complete schedule" at bounding box center [731, 309] width 576 height 54
click at [659, 310] on h6 "View complete schedule" at bounding box center [731, 309] width 576 height 54
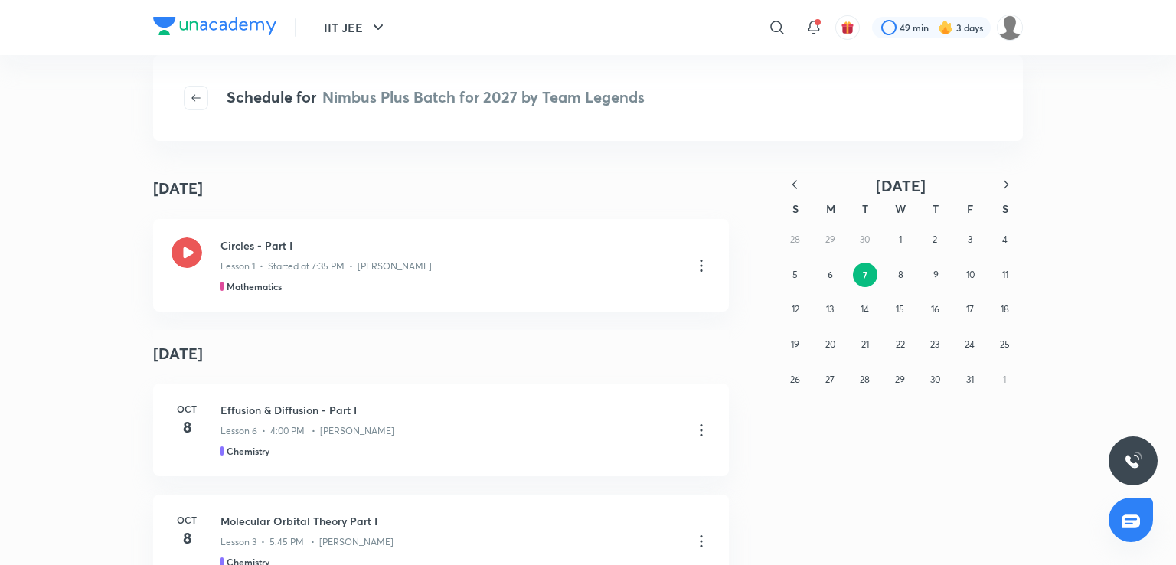
click at [786, 184] on button "button" at bounding box center [795, 185] width 34 height 19
click at [835, 239] on button "1" at bounding box center [830, 239] width 24 height 24
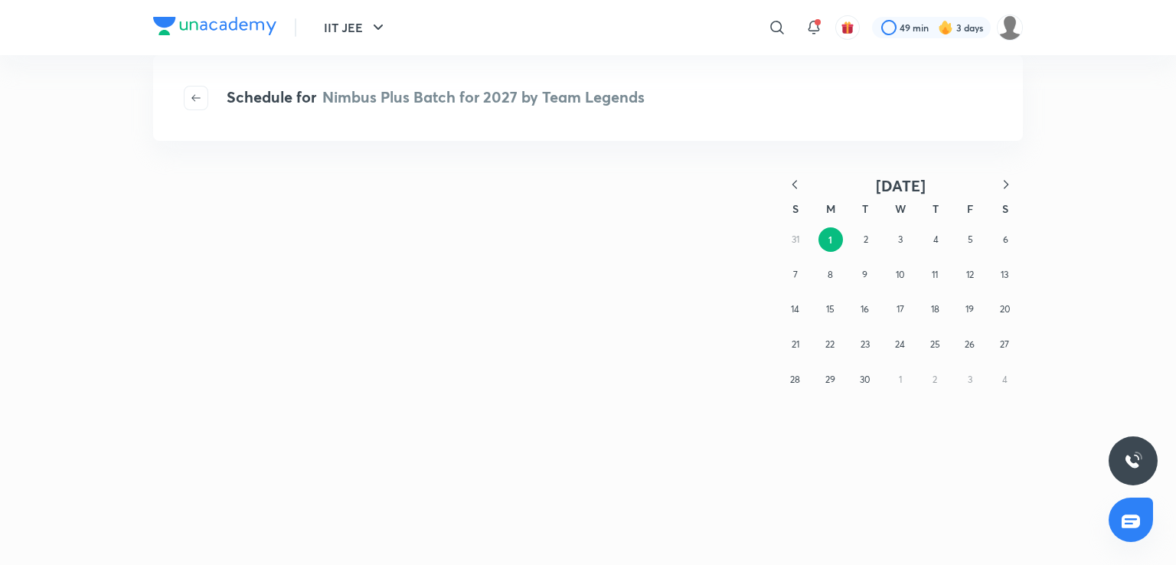
click at [785, 178] on button "button" at bounding box center [795, 185] width 34 height 19
click at [871, 254] on div "29 30 1 2 3 4 5 6 7 8 9 10 11 12 13 14 15 16 17 18 19 20 21 22 23 24 25 26 27 2…" at bounding box center [900, 309] width 245 height 175
click at [864, 246] on button "1" at bounding box center [865, 239] width 24 height 24
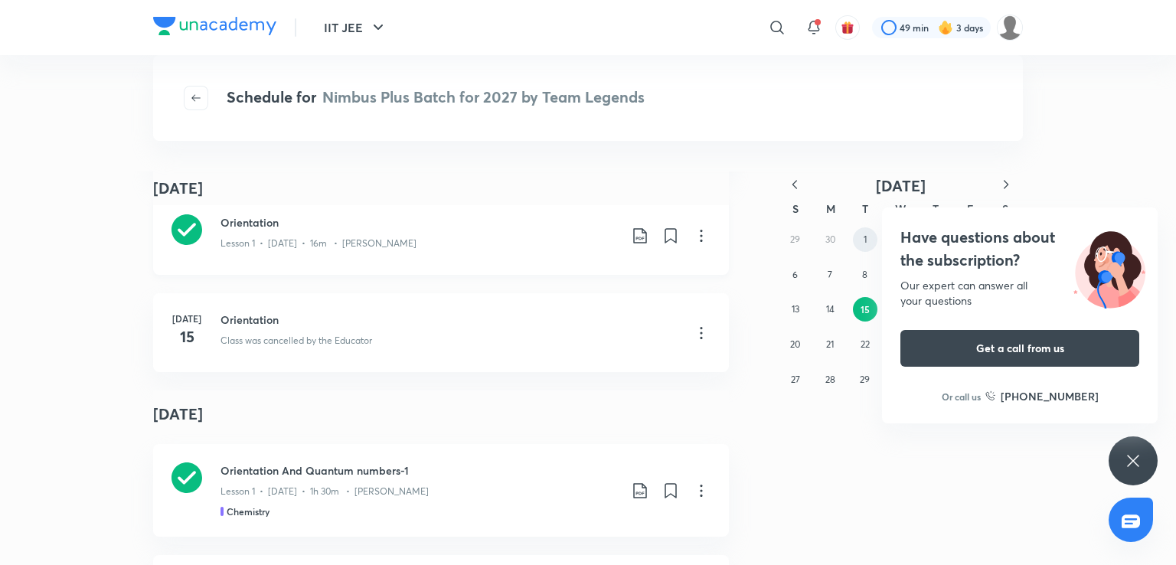
scroll to position [305, 0]
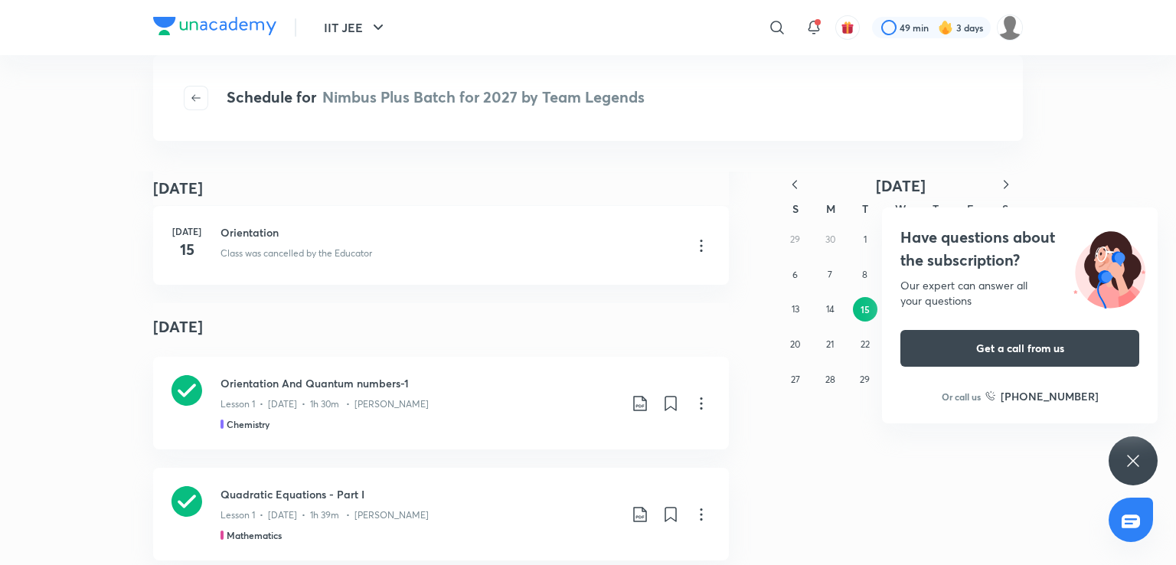
click at [1132, 462] on icon at bounding box center [1133, 461] width 18 height 18
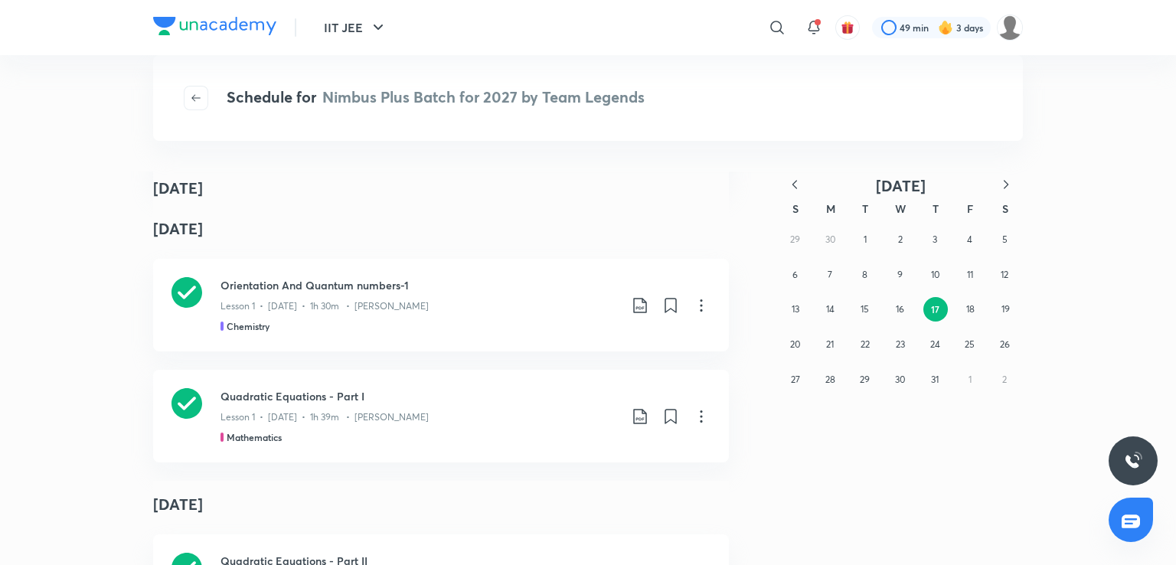
scroll to position [416, 0]
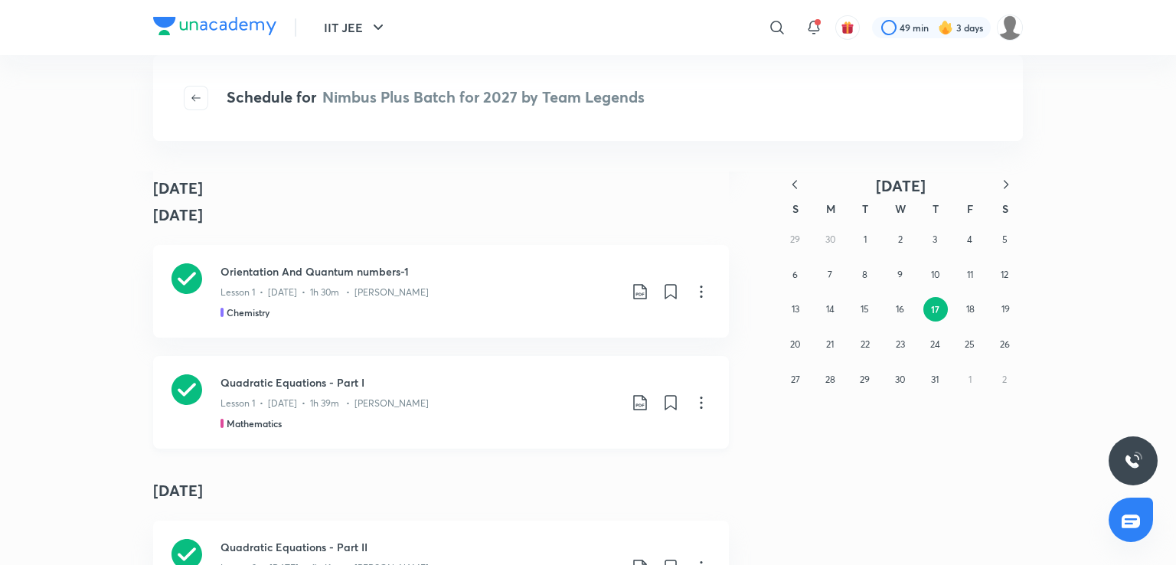
click at [181, 380] on icon at bounding box center [186, 389] width 31 height 31
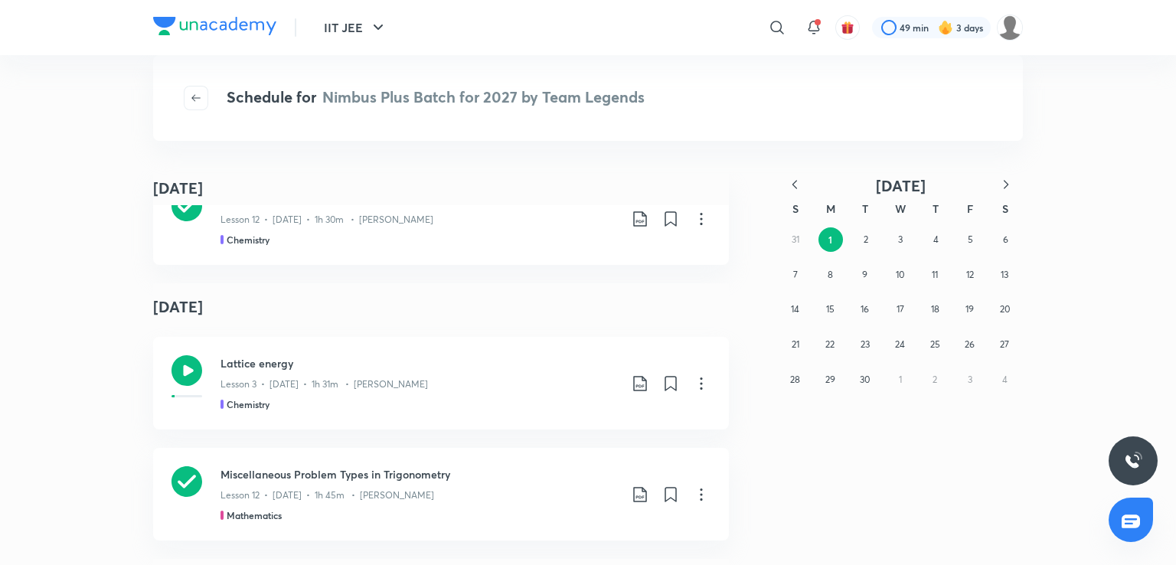
scroll to position [4004, 0]
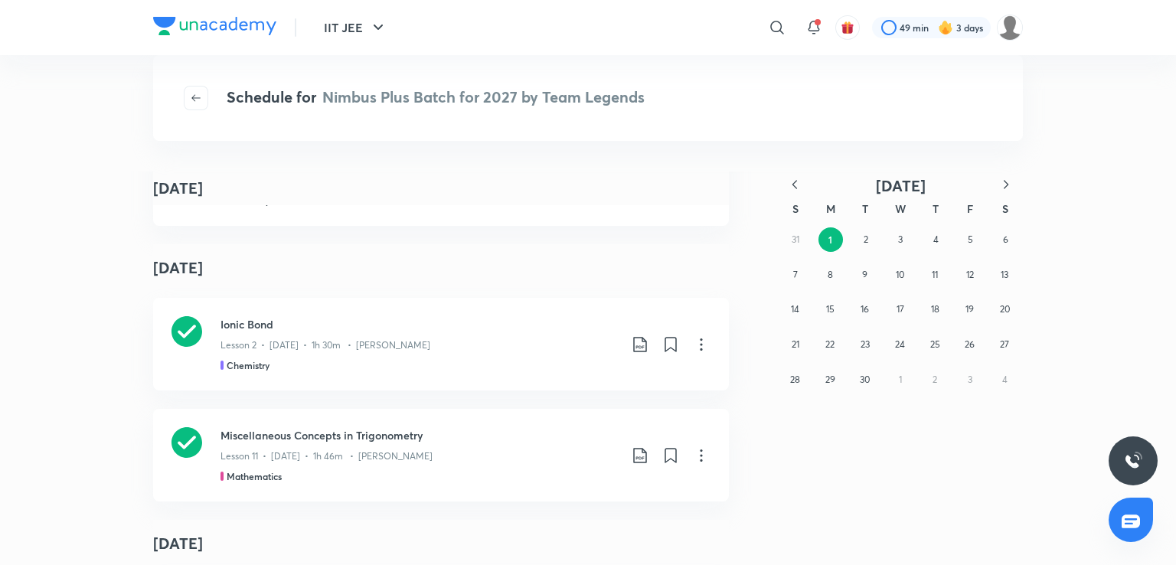
click at [789, 188] on icon "button" at bounding box center [794, 184] width 15 height 15
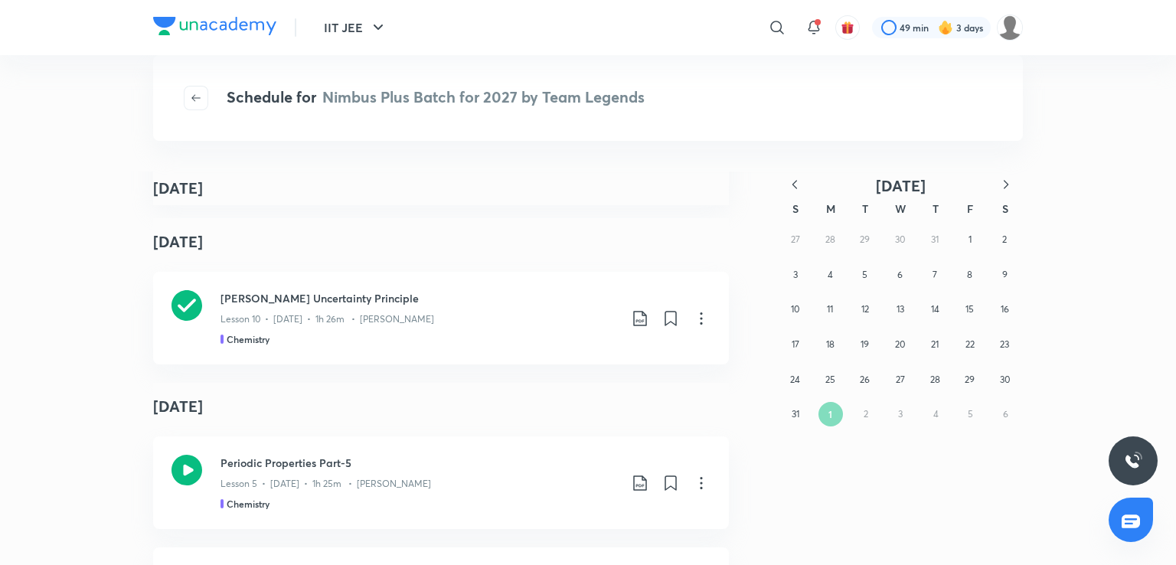
scroll to position [7896, 0]
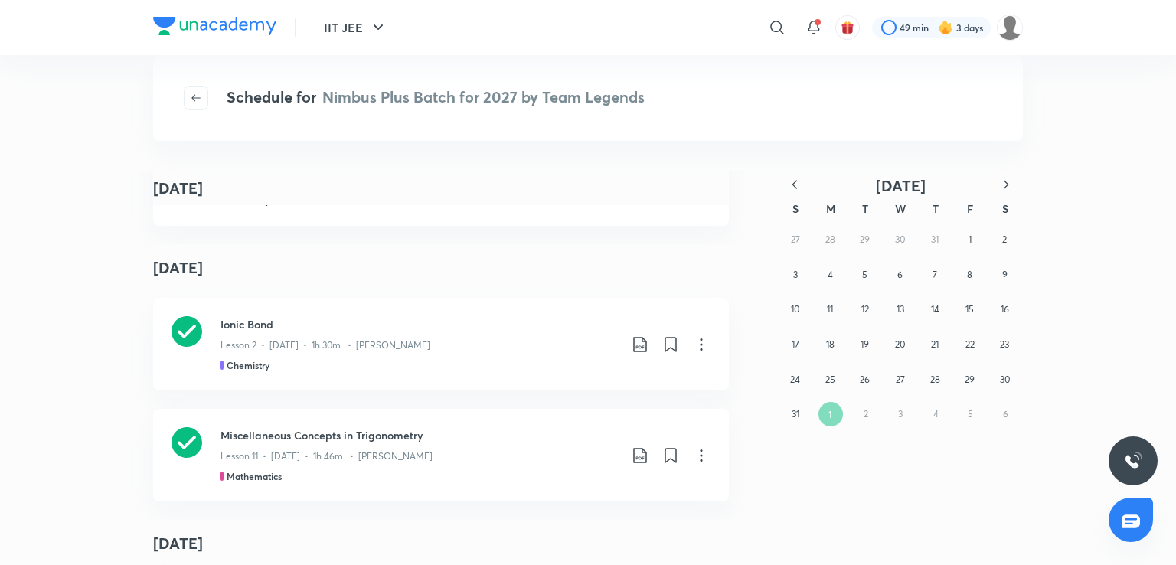
click at [794, 180] on icon "button" at bounding box center [794, 184] width 15 height 15
click at [908, 311] on button "16" at bounding box center [900, 309] width 24 height 24
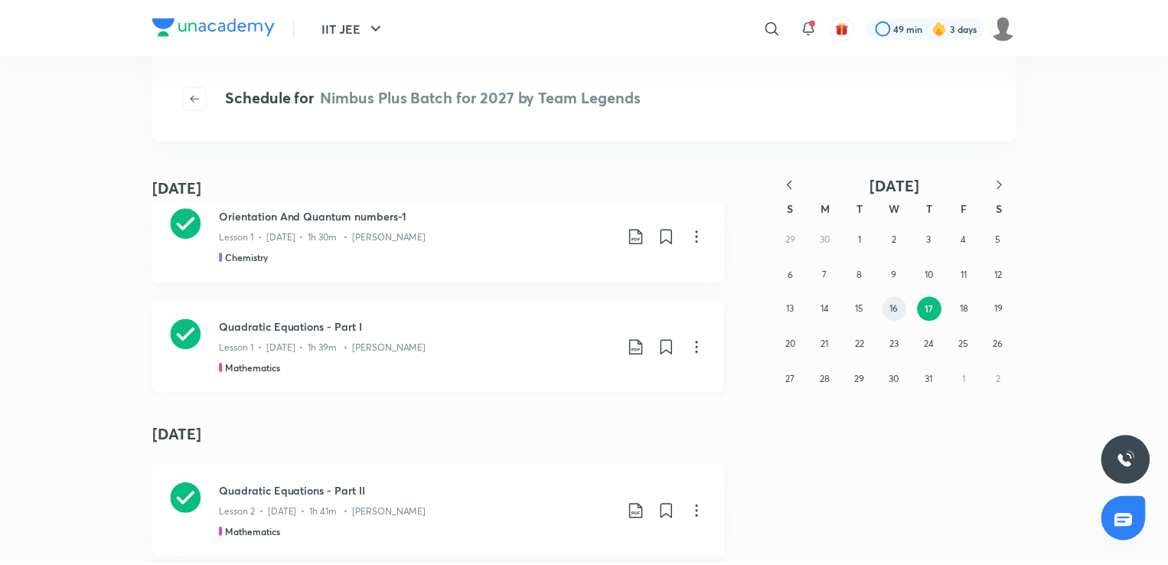
scroll to position [30, 0]
click at [769, 28] on icon at bounding box center [777, 27] width 18 height 18
type input "q"
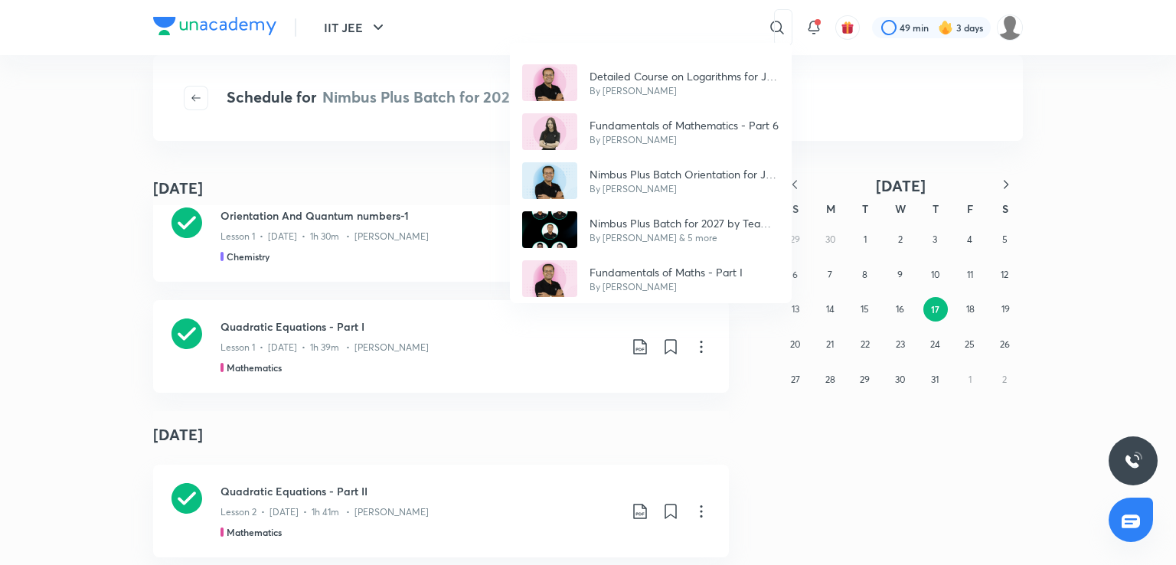
click at [187, 331] on div "Detailed Course on Logarithms for JEE 2027 By Vineet Loomba Fundamentals of Mat…" at bounding box center [588, 282] width 1176 height 565
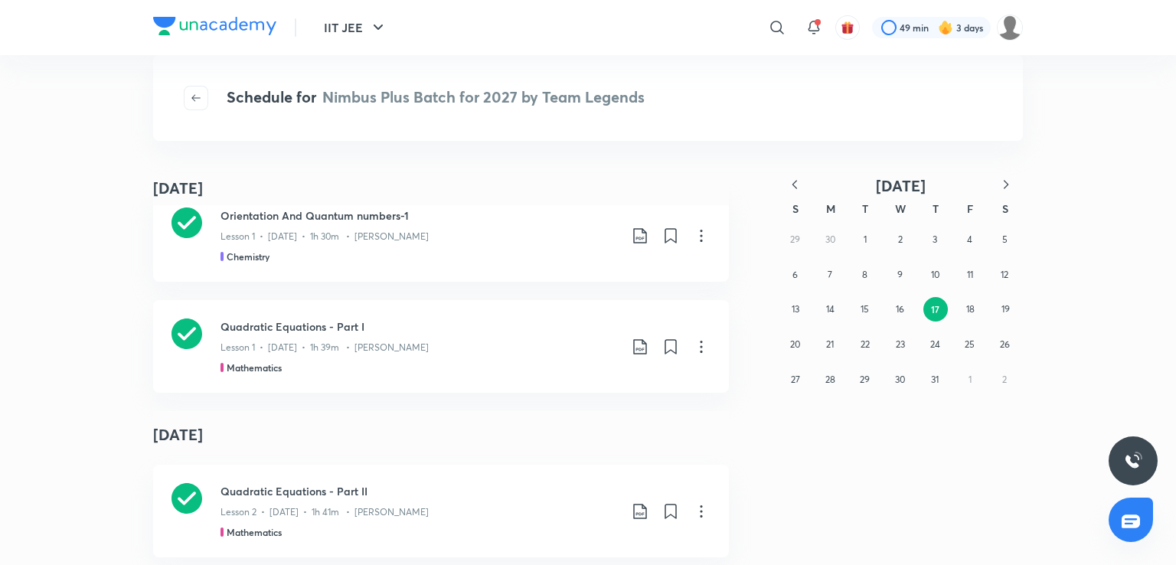
click at [187, 331] on icon at bounding box center [186, 333] width 31 height 31
click at [768, 21] on icon at bounding box center [777, 27] width 18 height 18
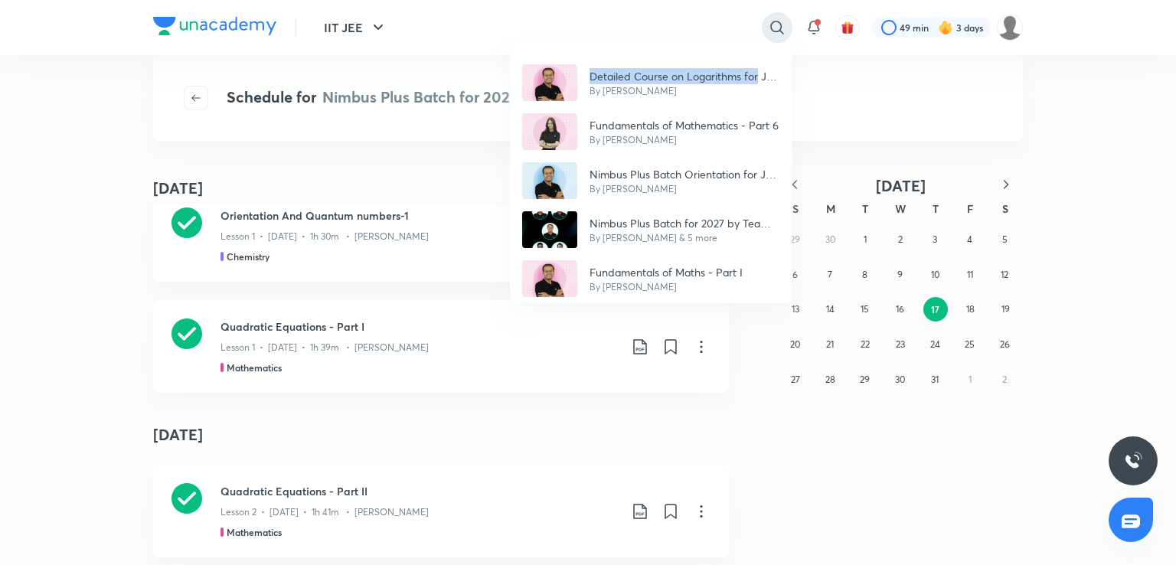
drag, startPoint x: 769, startPoint y: 21, endPoint x: 783, endPoint y: 18, distance: 15.0
click at [783, 18] on div "Detailed Course on Logarithms for JEE 2027 By Vineet Loomba Fundamentals of Mat…" at bounding box center [588, 282] width 1176 height 565
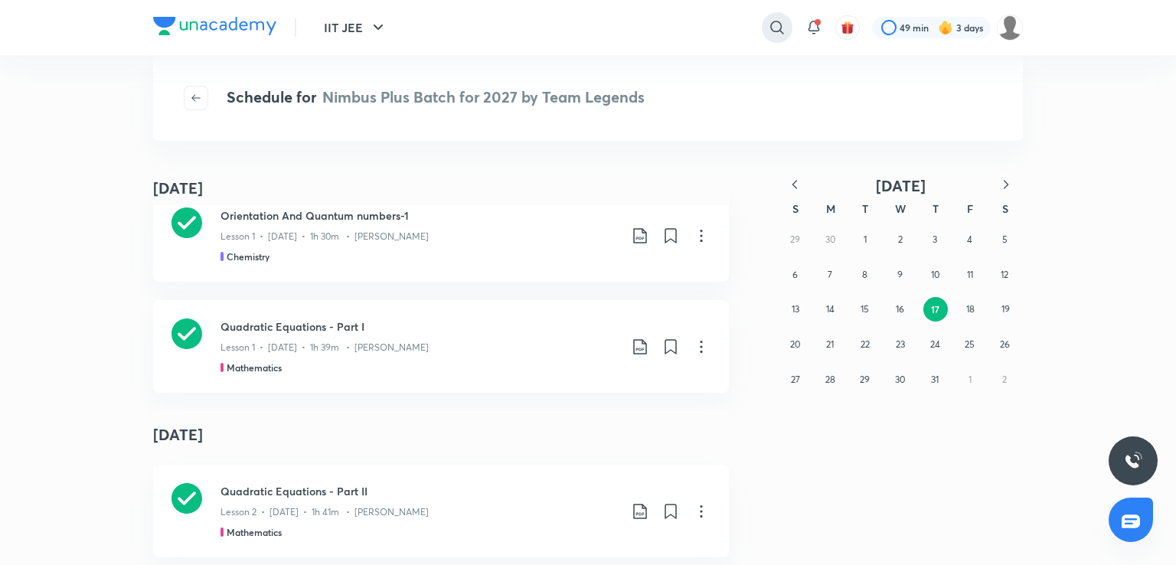
click at [783, 18] on icon at bounding box center [777, 27] width 18 height 18
type input "detailed quadratic equations jee 2027"
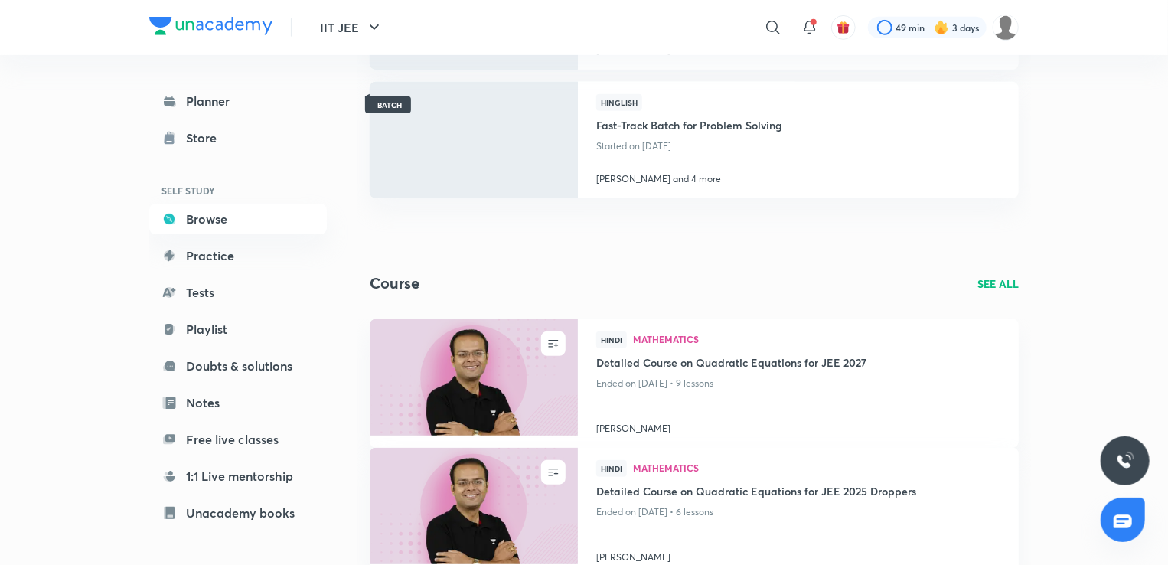
scroll to position [366, 0]
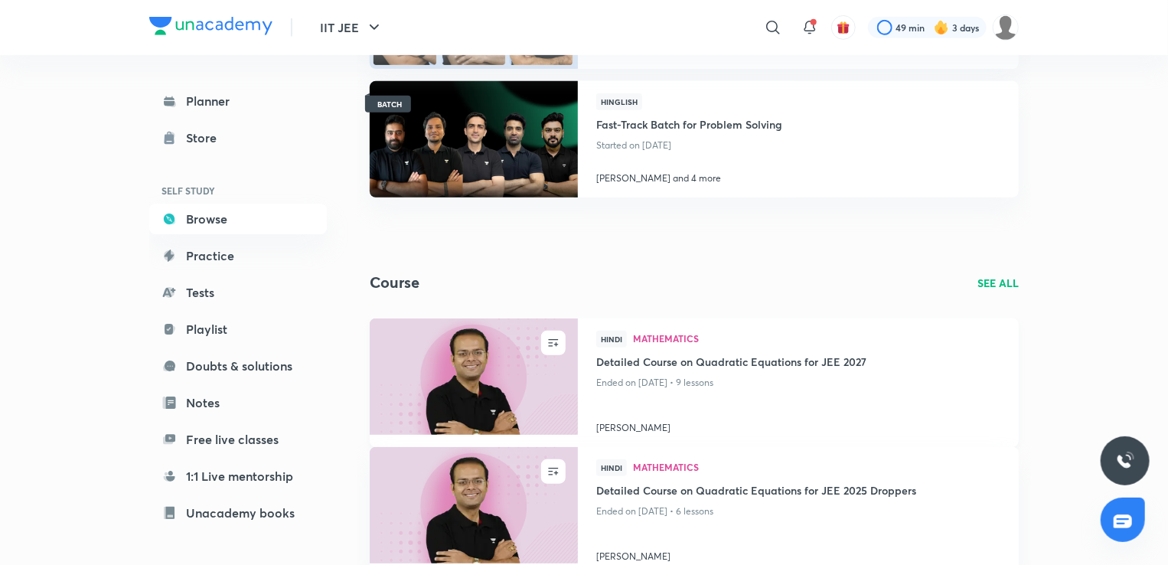
click at [465, 344] on img at bounding box center [473, 376] width 212 height 119
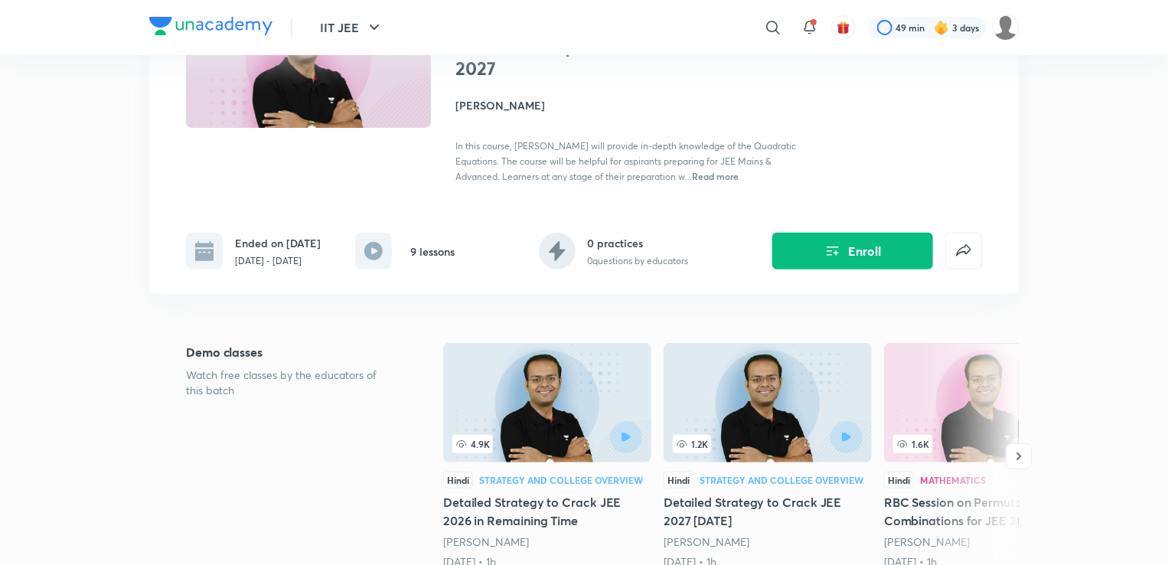
scroll to position [165, 0]
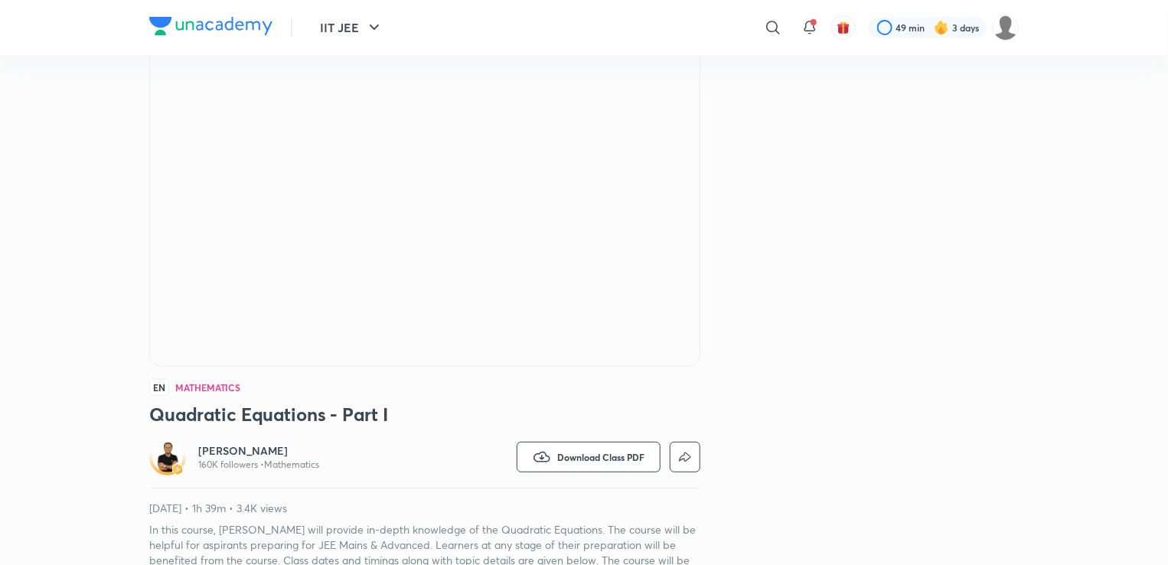
scroll to position [85, 0]
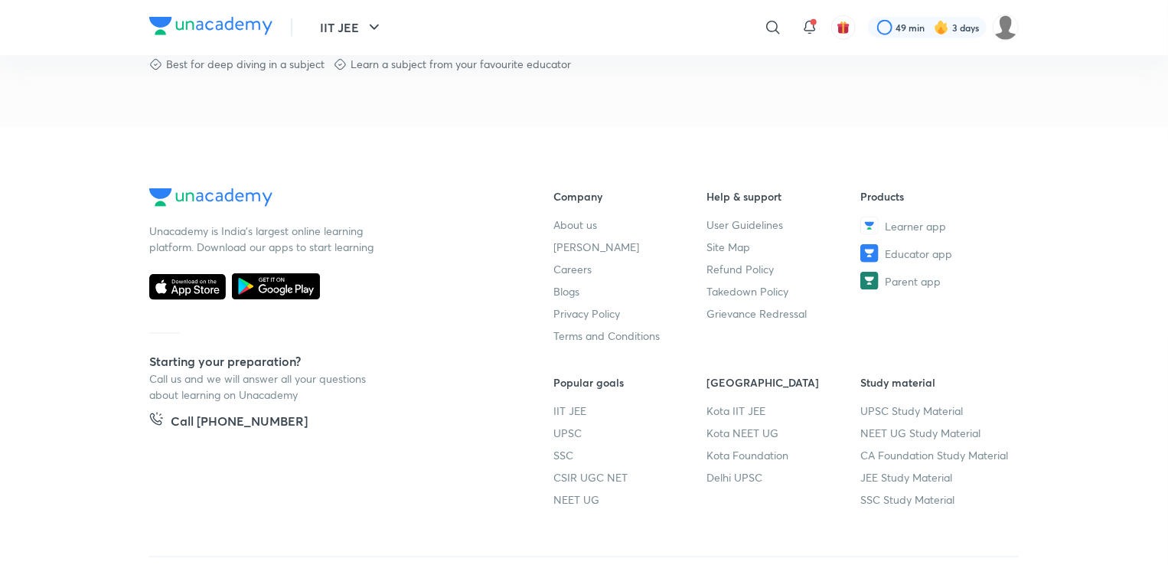
scroll to position [894, 0]
